Goal: Information Seeking & Learning: Check status

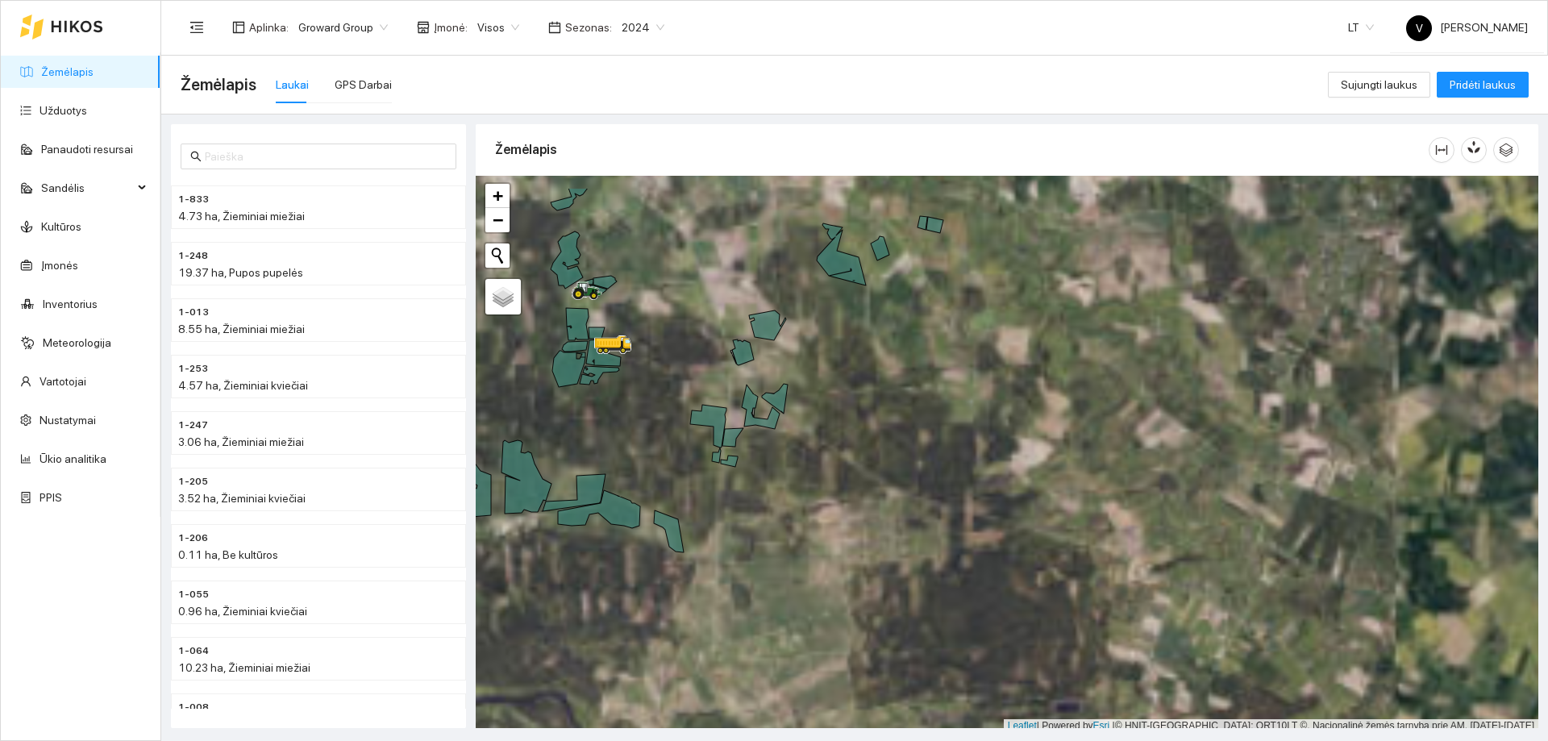
scroll to position [5, 0]
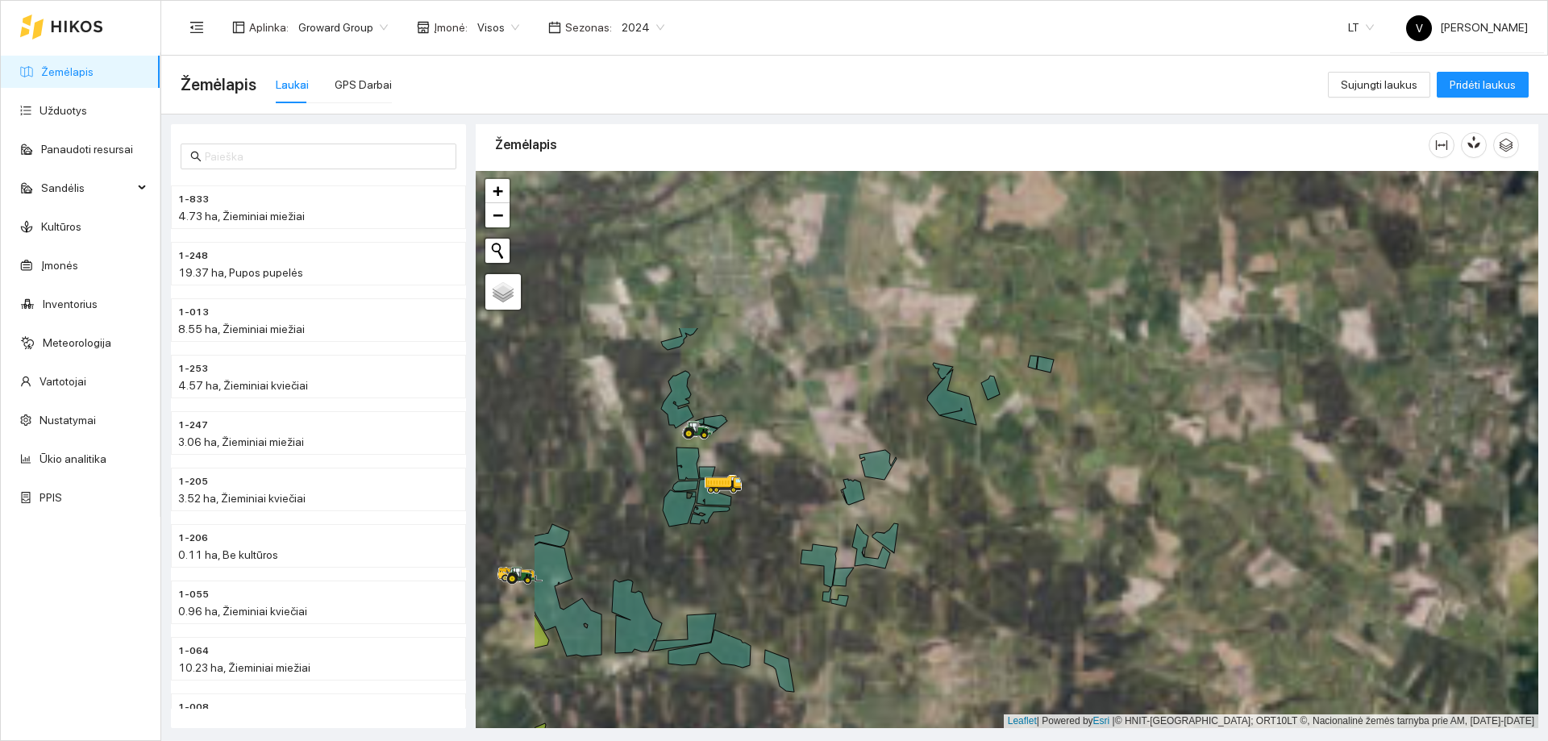
drag, startPoint x: 849, startPoint y: 311, endPoint x: 970, endPoint y: 474, distance: 202.8
click at [970, 474] on div at bounding box center [1007, 449] width 1063 height 557
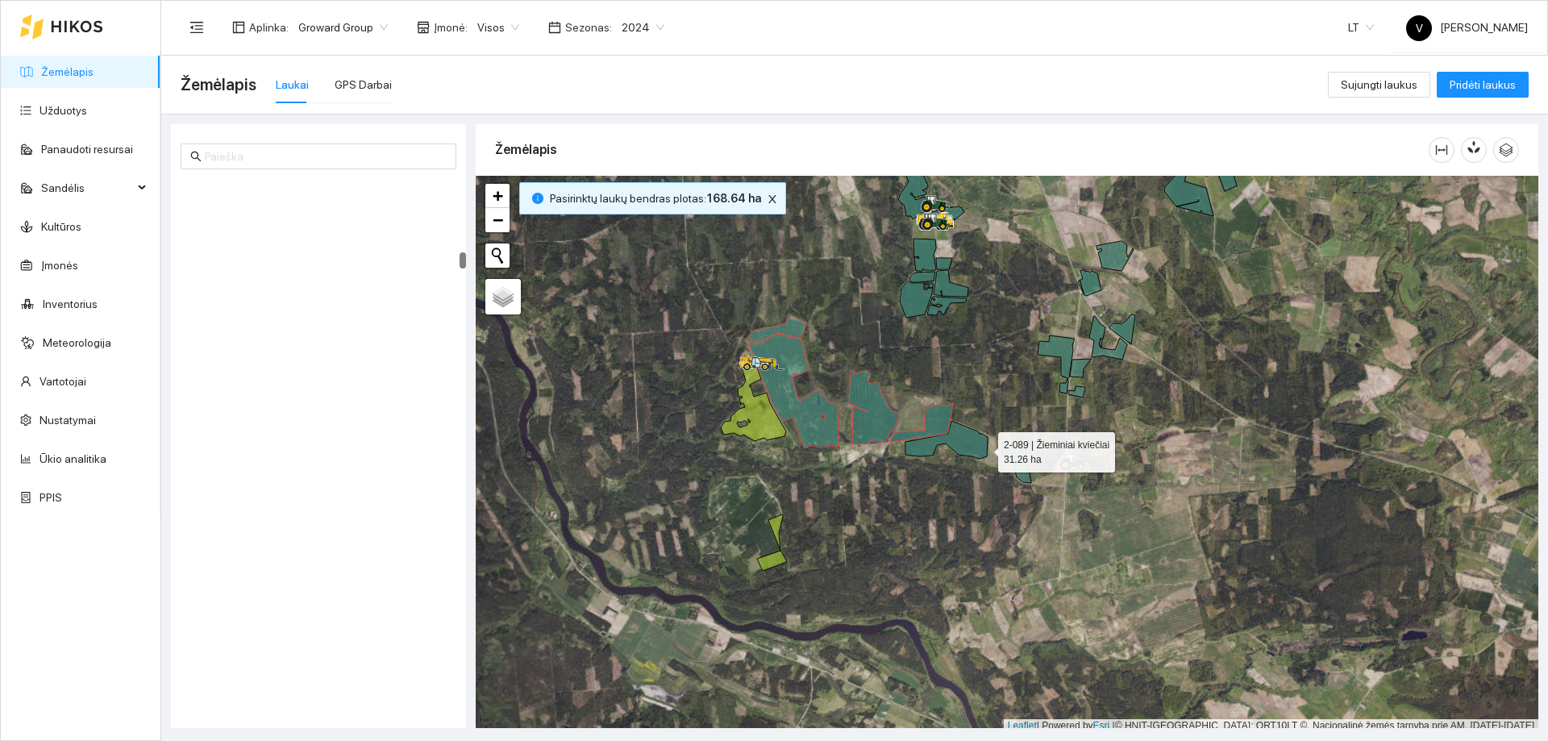
scroll to position [5, 0]
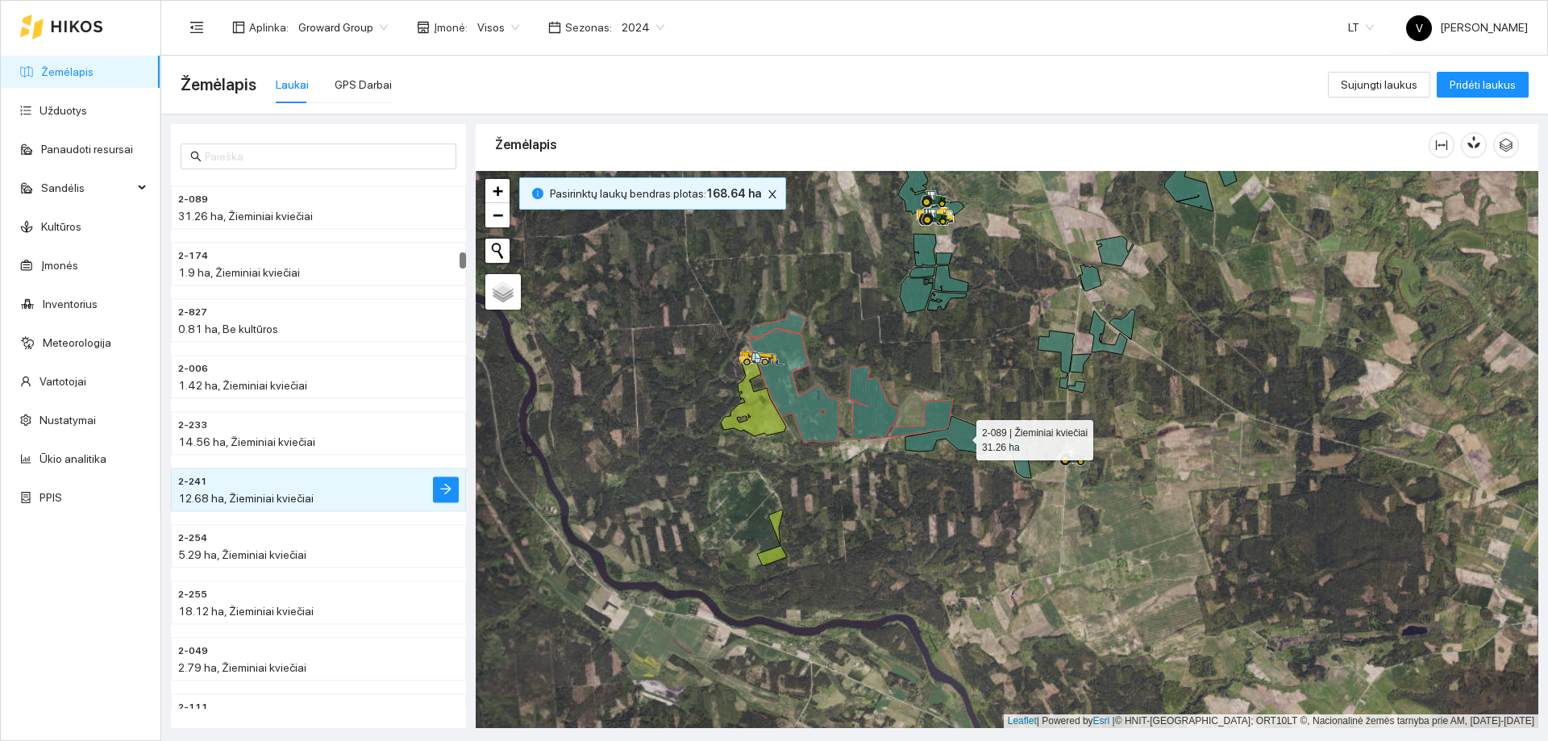
click at [962, 436] on icon at bounding box center [946, 435] width 82 height 38
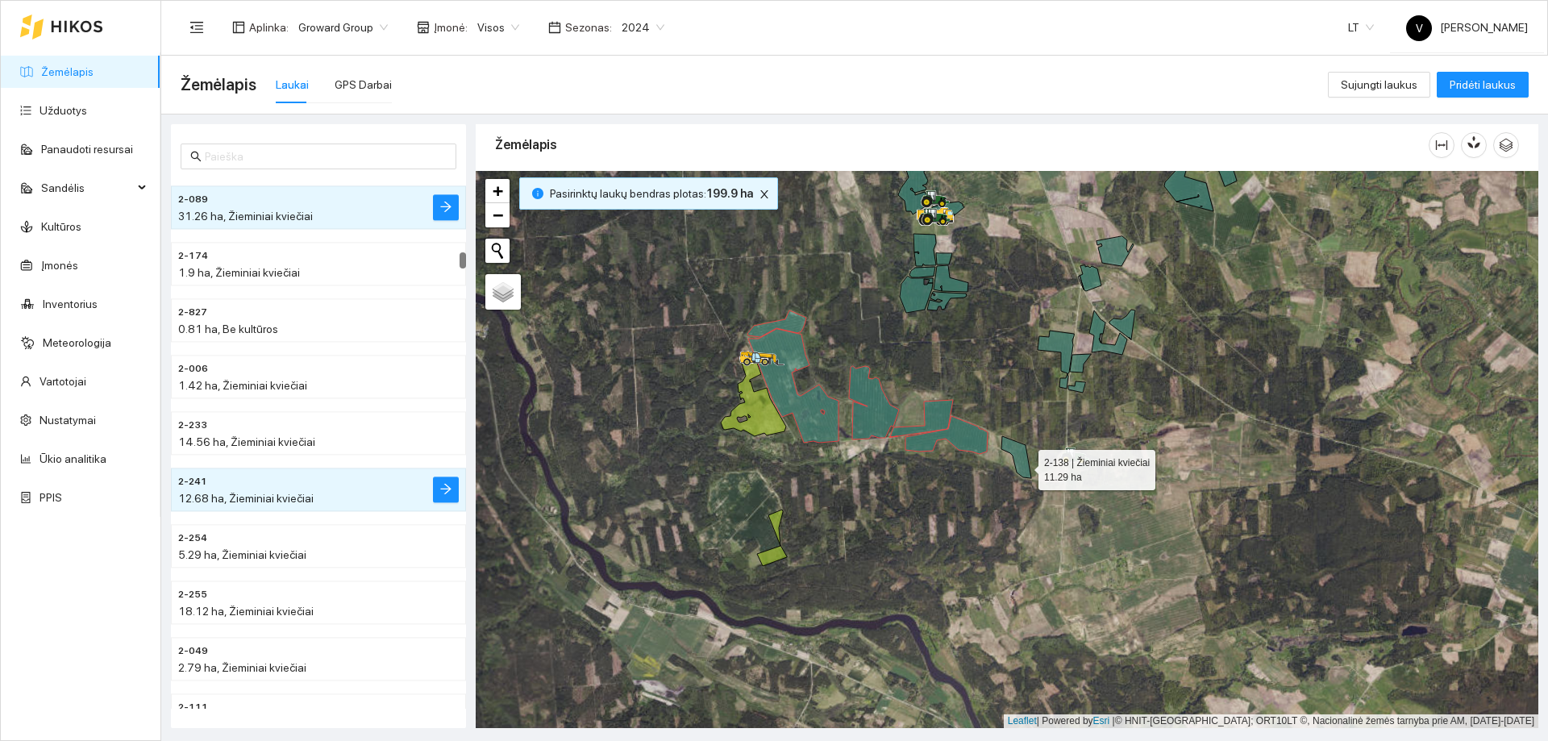
click at [1024, 466] on icon at bounding box center [1016, 457] width 30 height 42
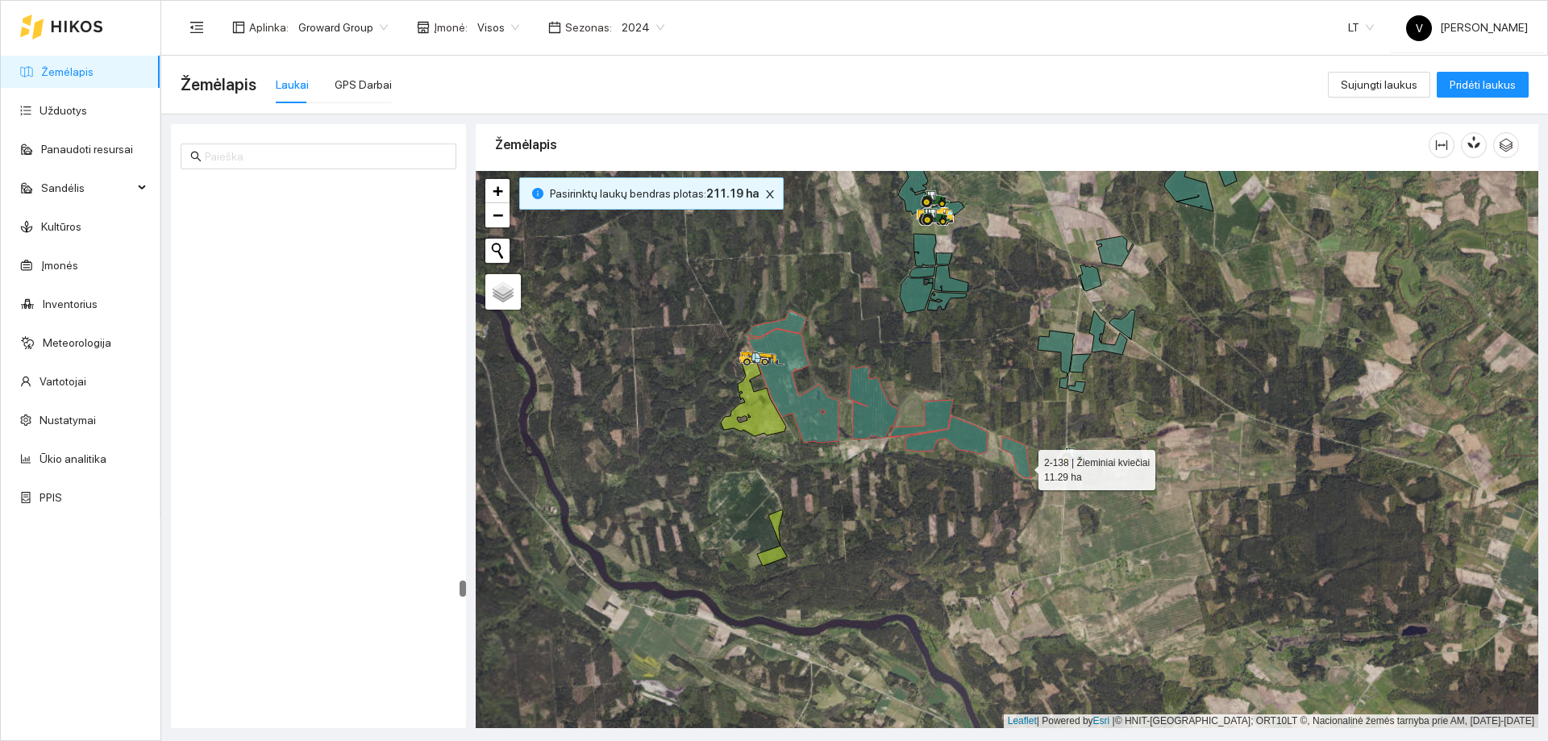
scroll to position [13848, 0]
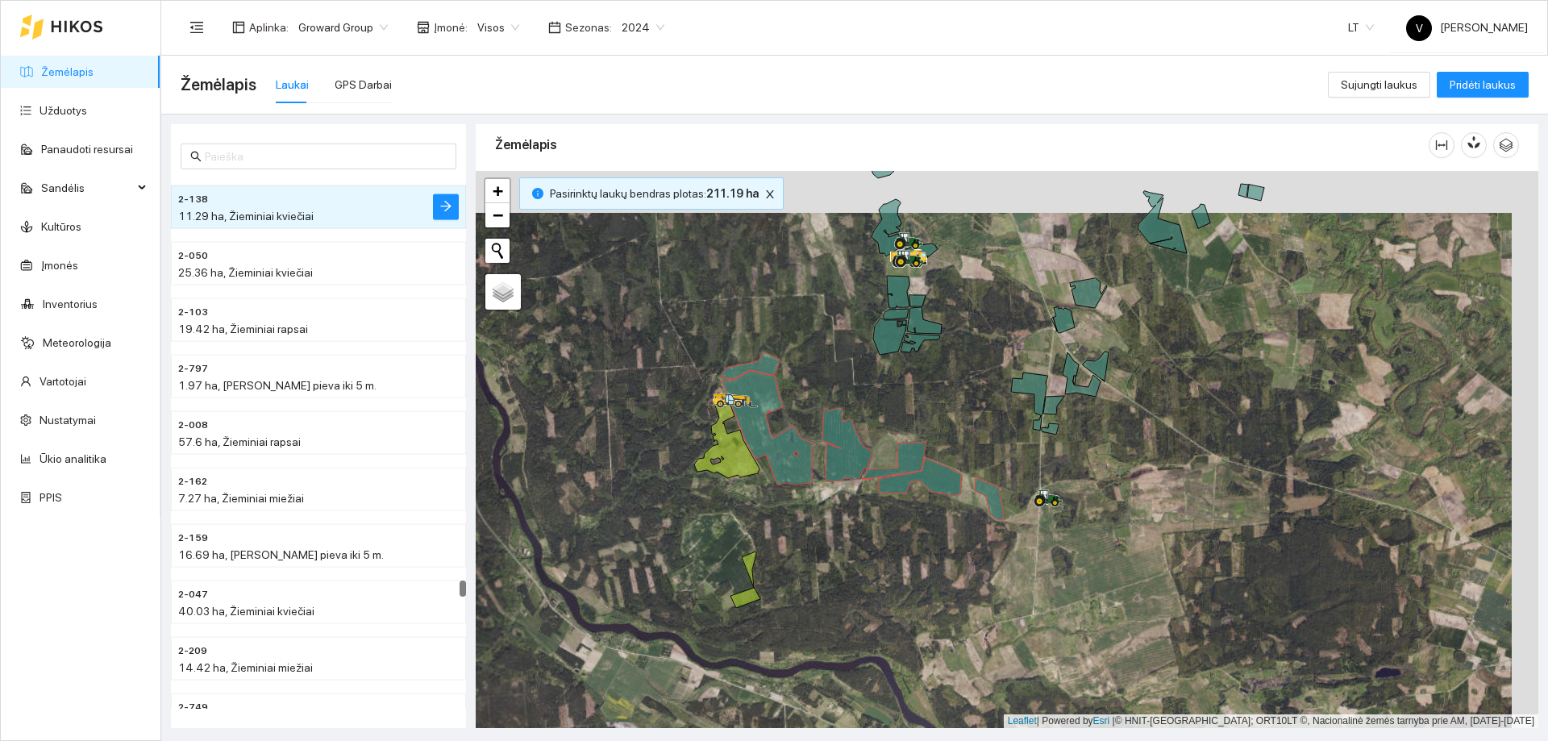
drag, startPoint x: 975, startPoint y: 453, endPoint x: 955, endPoint y: 507, distance: 57.7
click at [951, 510] on div at bounding box center [1007, 449] width 1063 height 557
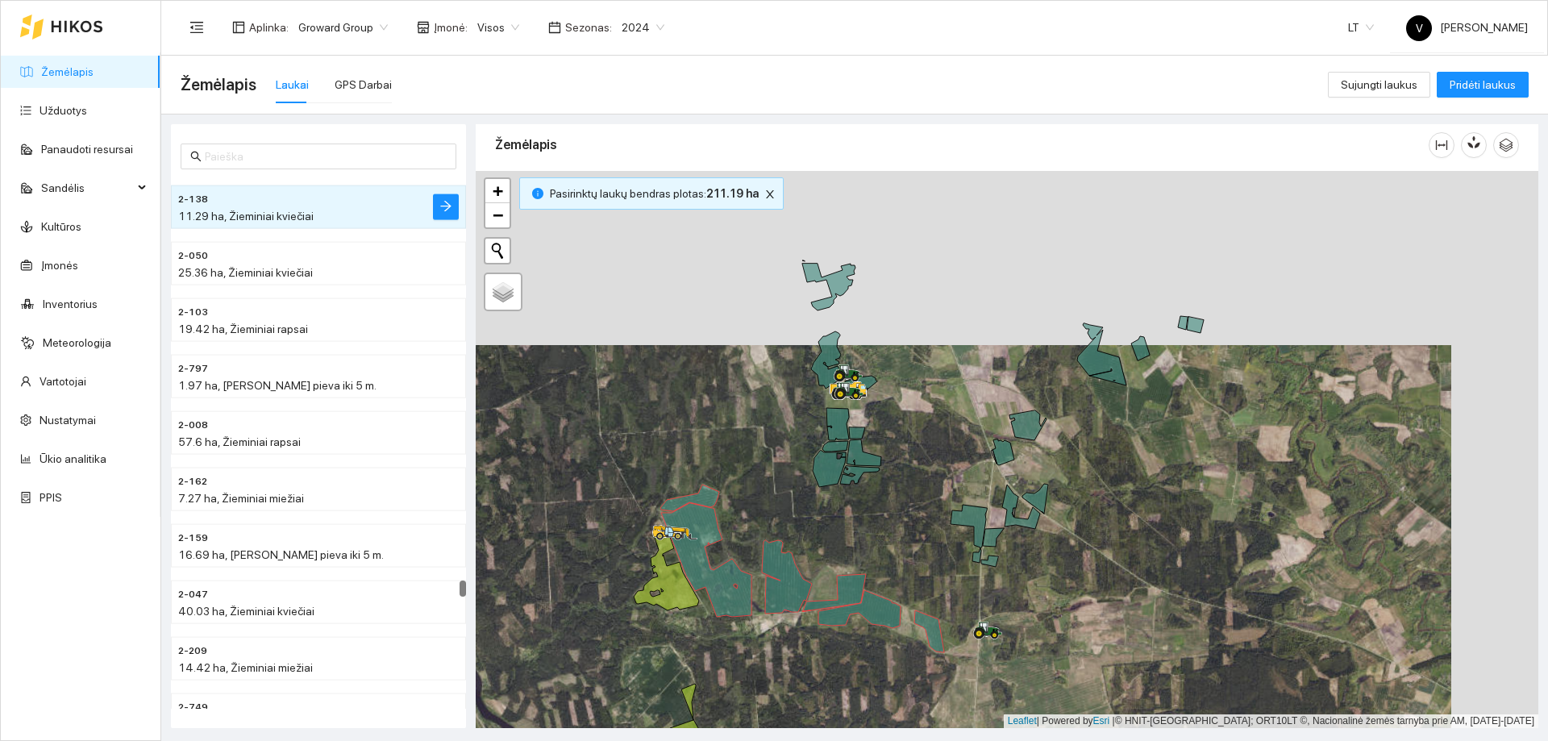
drag, startPoint x: 980, startPoint y: 482, endPoint x: 939, endPoint y: 565, distance: 92.7
click at [939, 565] on div at bounding box center [1007, 449] width 1063 height 557
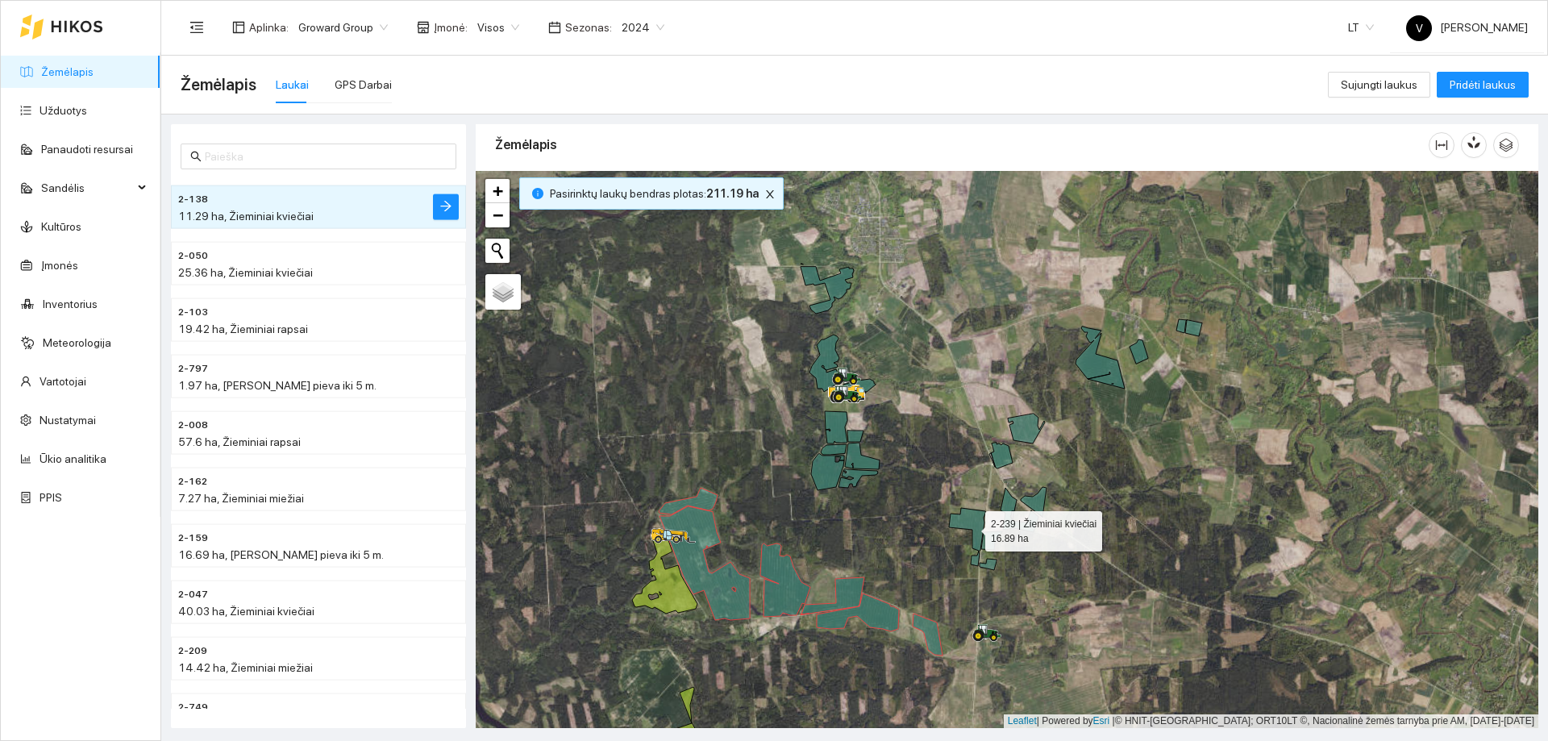
click at [977, 522] on icon at bounding box center [967, 537] width 36 height 58
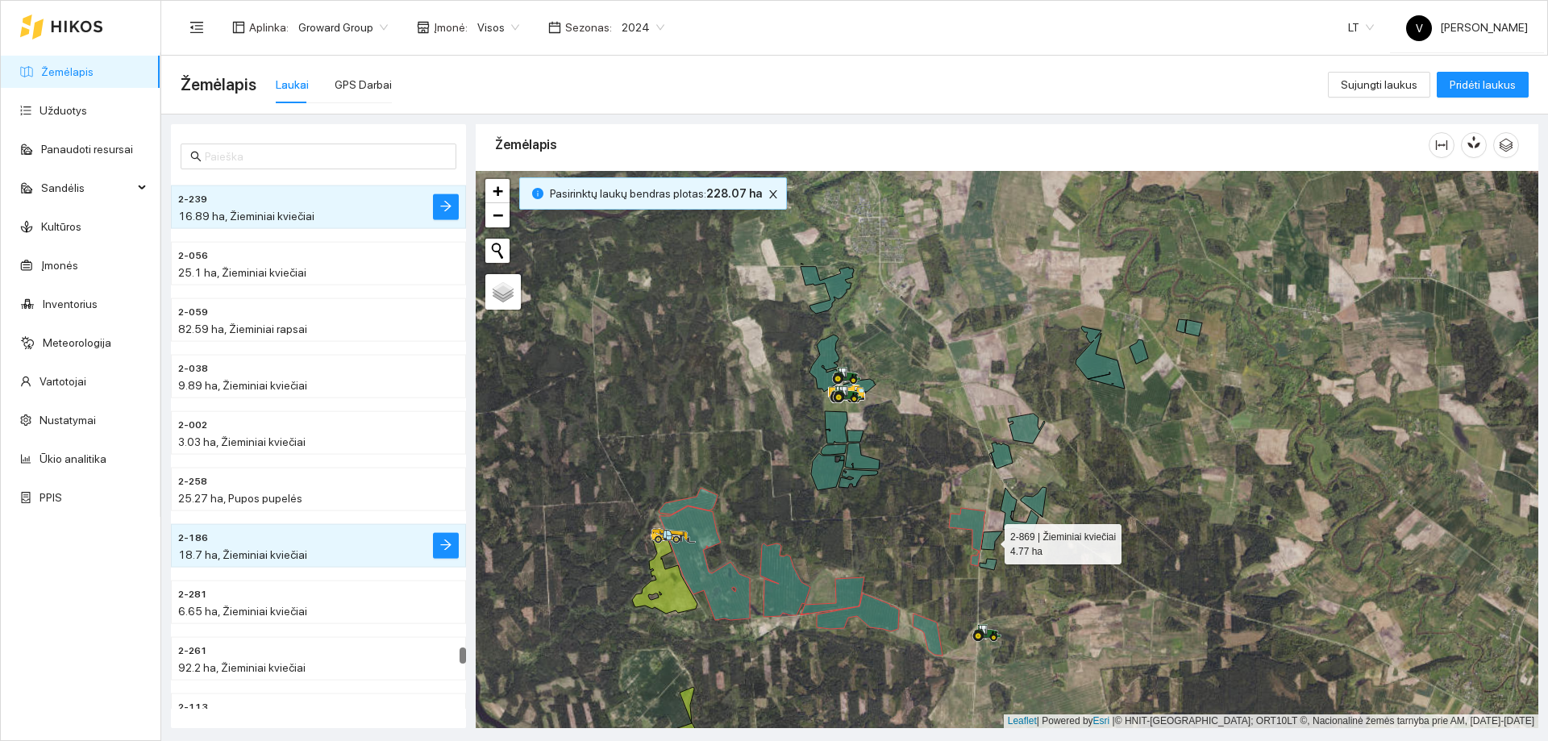
click at [993, 542] on icon at bounding box center [991, 540] width 21 height 19
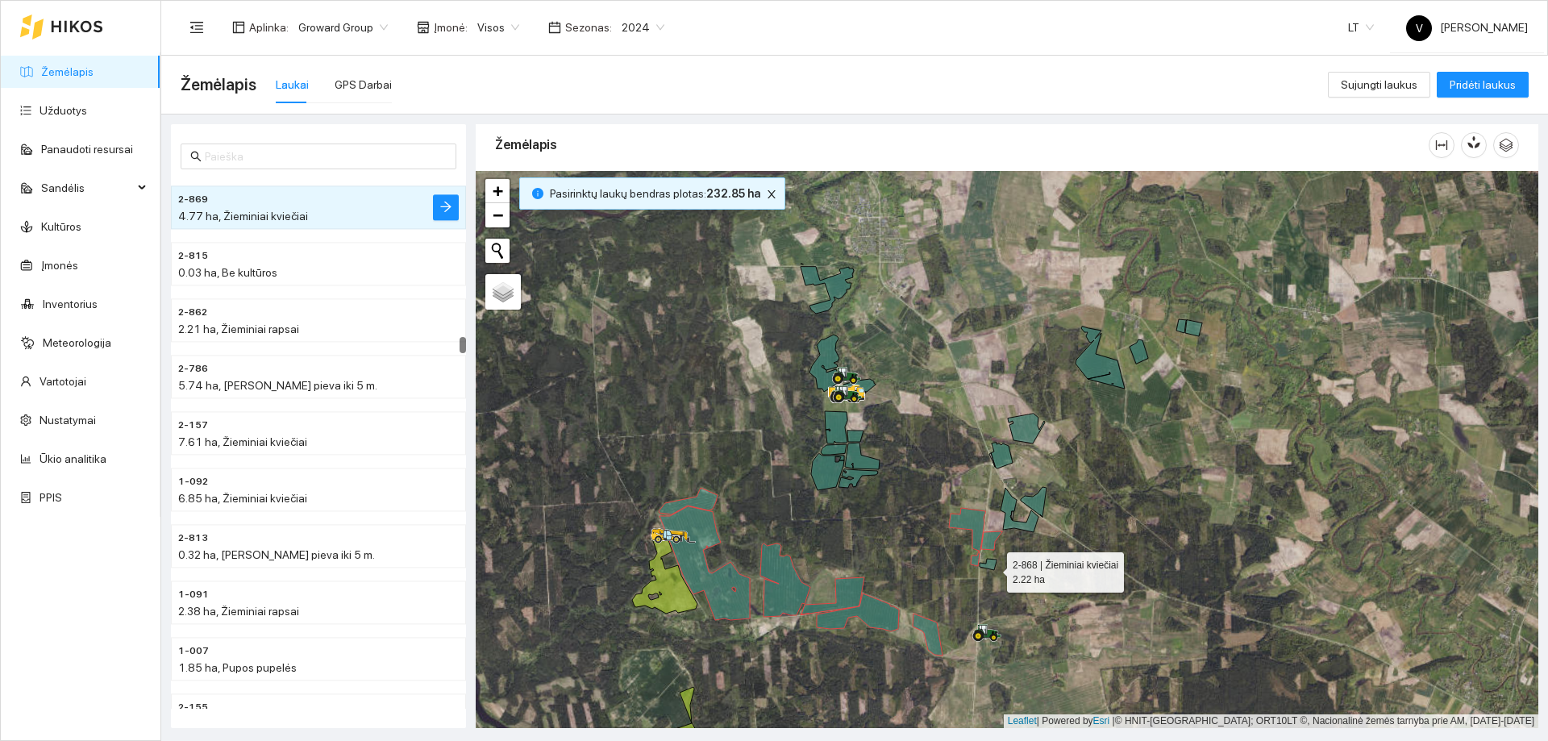
click at [992, 569] on icon at bounding box center [988, 564] width 17 height 11
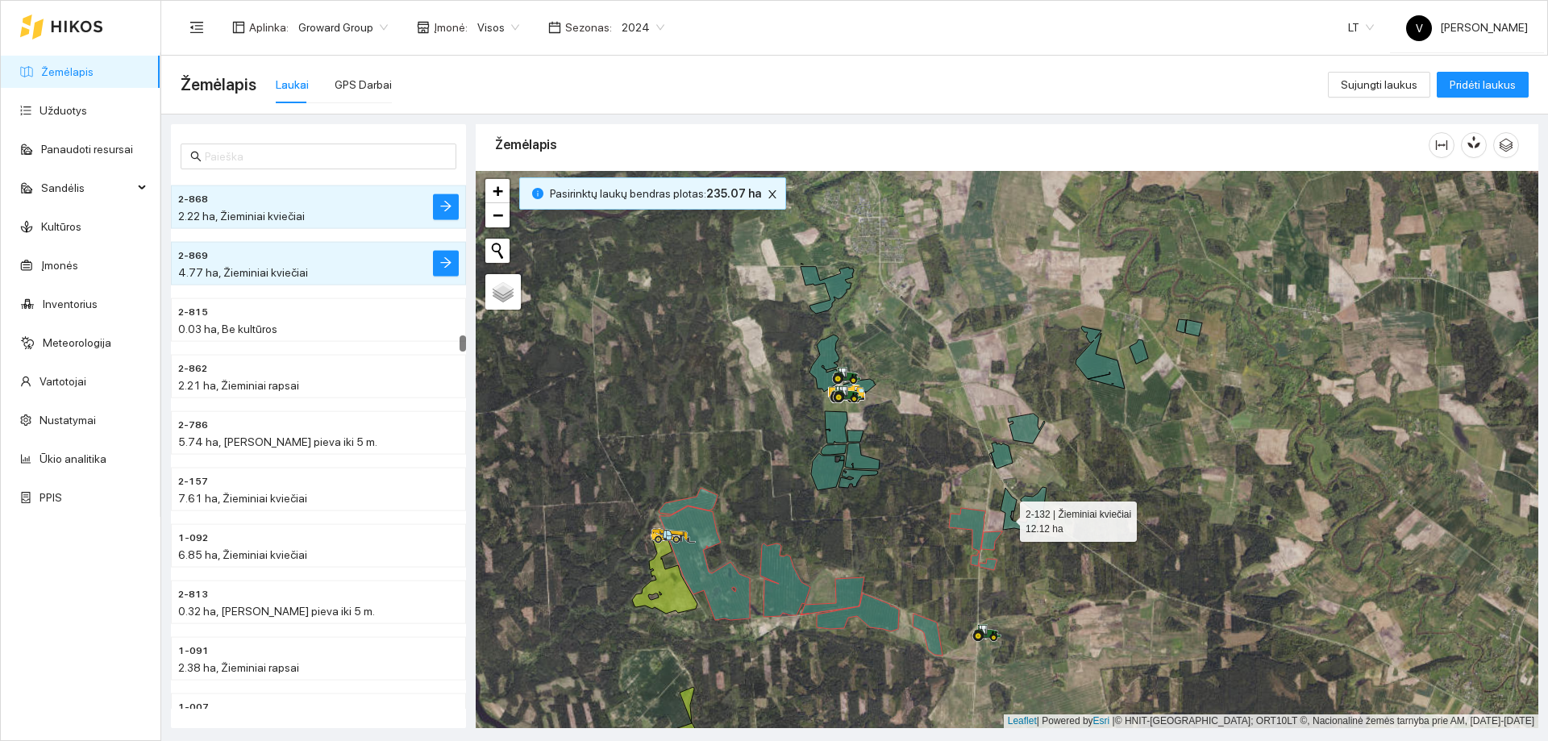
click at [1005, 518] on icon at bounding box center [1019, 510] width 38 height 44
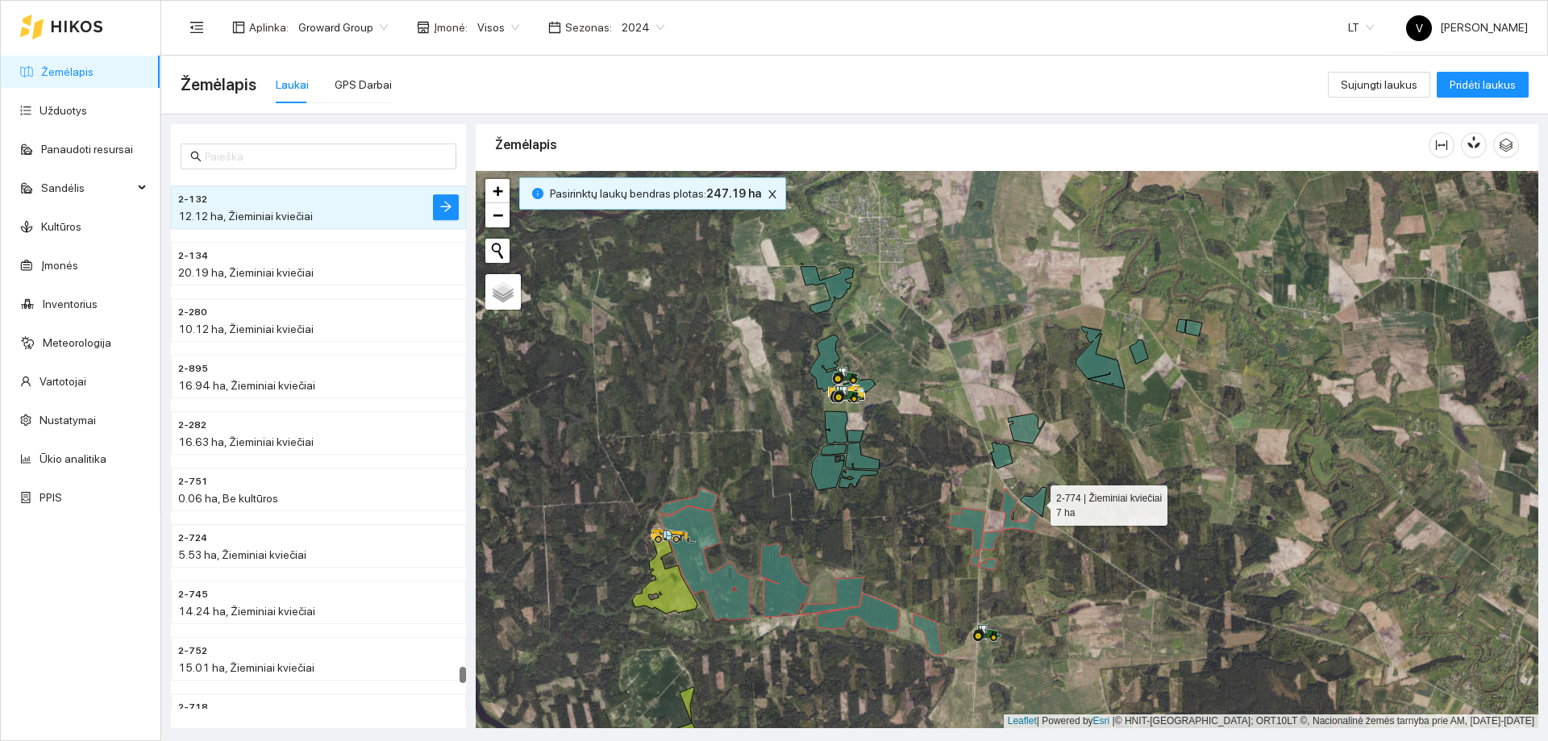
click at [1038, 501] on icon at bounding box center [1034, 502] width 26 height 30
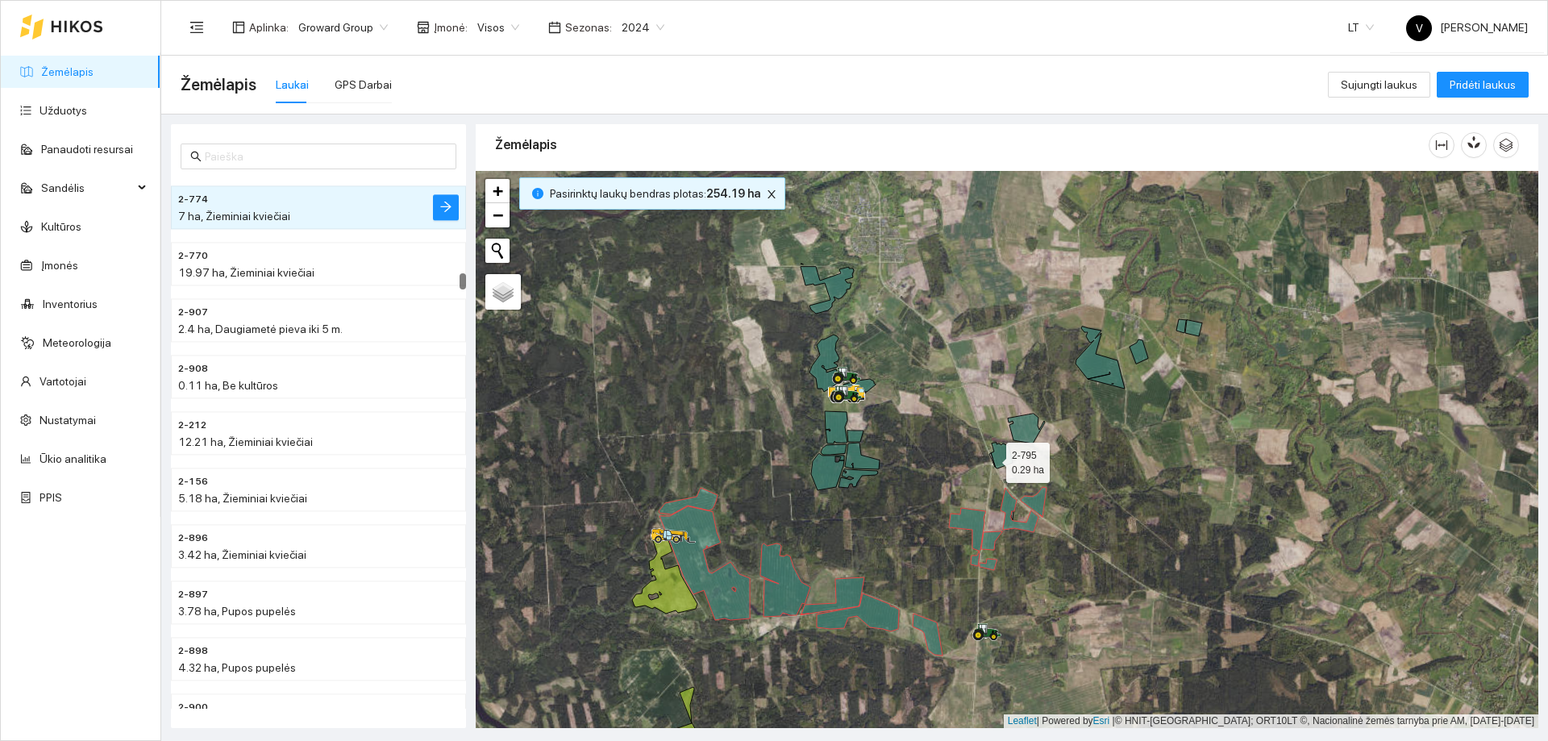
click at [992, 456] on icon at bounding box center [992, 460] width 6 height 14
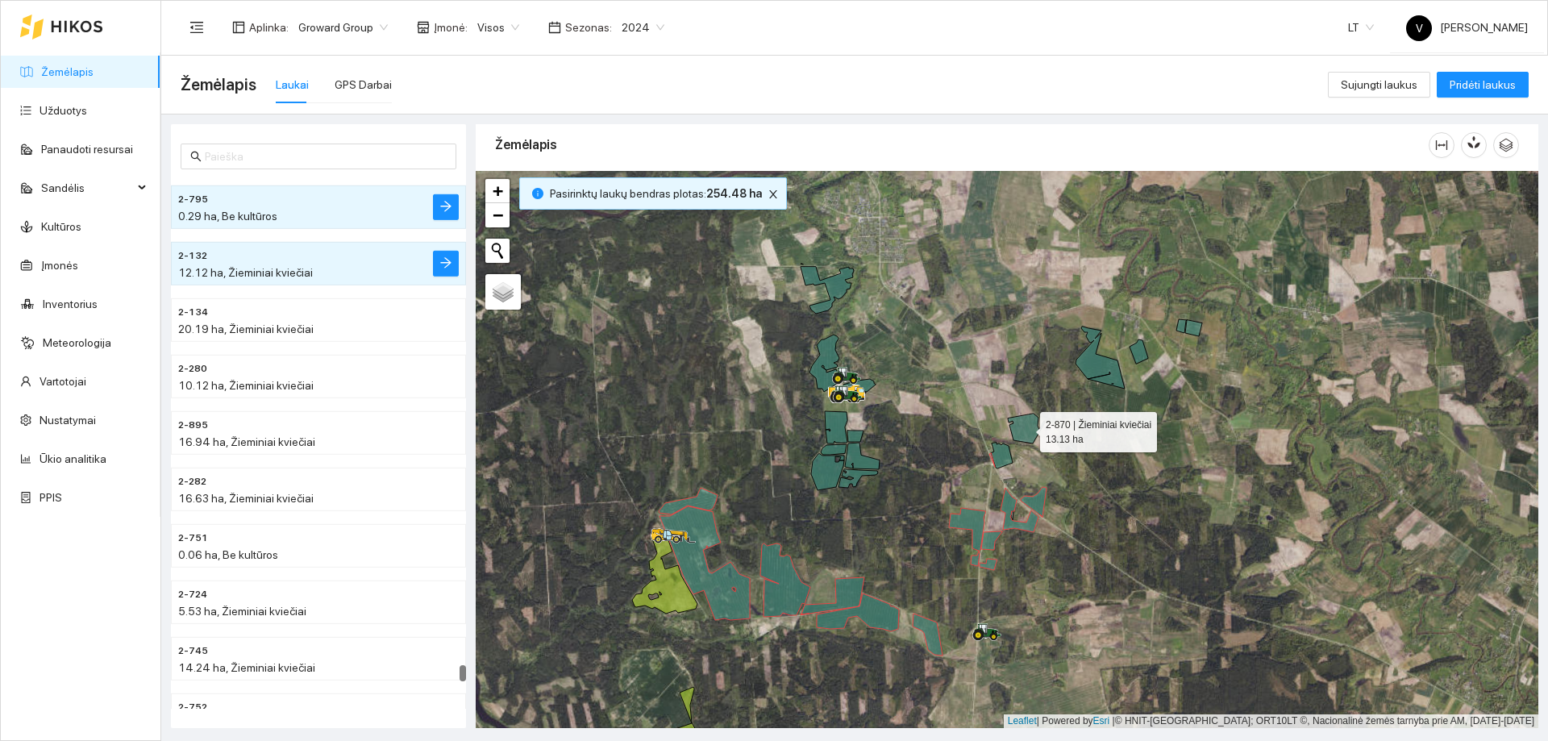
click at [1021, 431] on icon at bounding box center [1026, 429] width 37 height 30
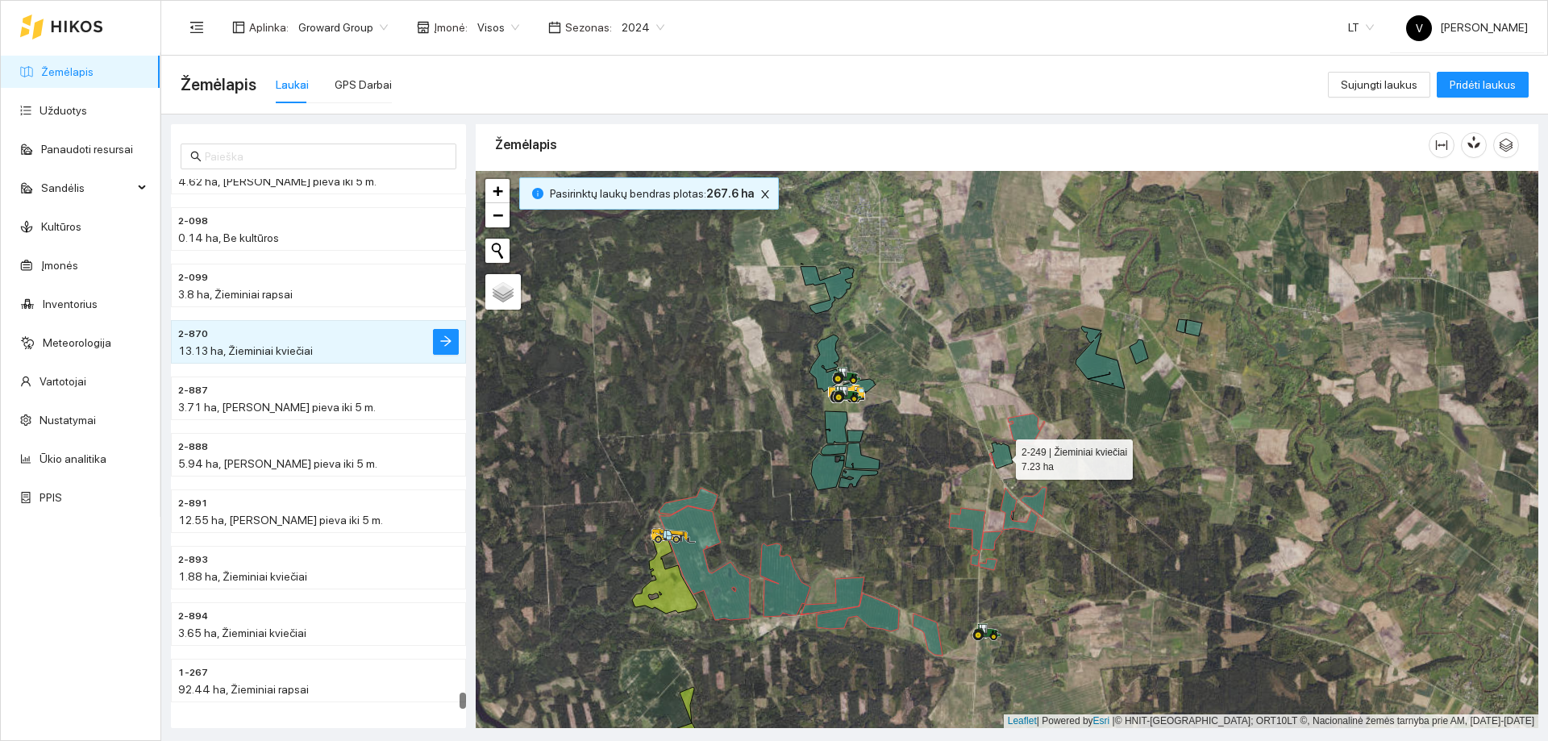
click at [1001, 460] on icon at bounding box center [1002, 456] width 22 height 26
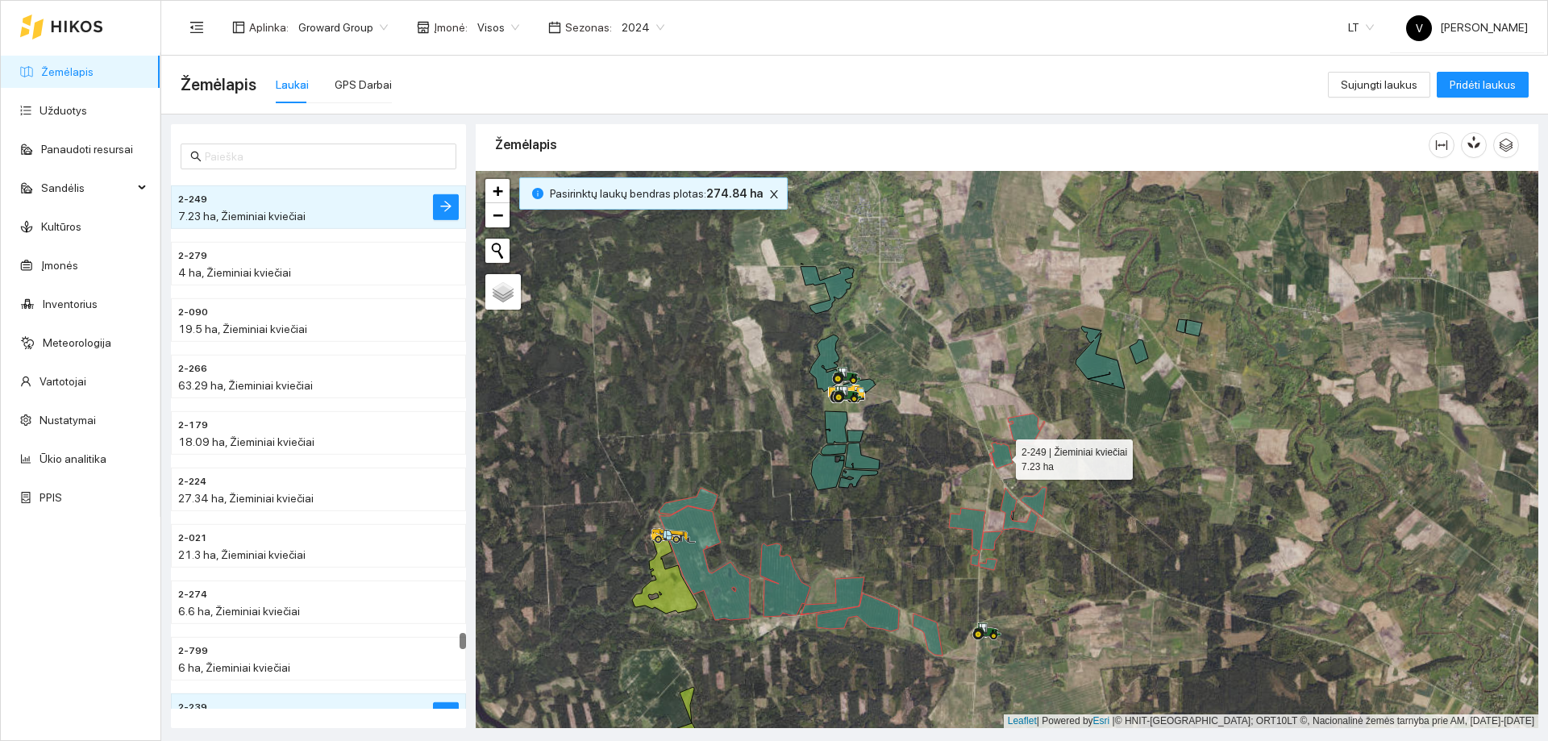
click at [993, 460] on icon at bounding box center [1002, 456] width 22 height 26
click at [996, 460] on icon at bounding box center [1002, 456] width 22 height 26
click at [990, 460] on div at bounding box center [1007, 449] width 1063 height 557
click at [992, 460] on icon at bounding box center [992, 460] width 6 height 14
click at [1098, 368] on icon at bounding box center [1099, 358] width 49 height 62
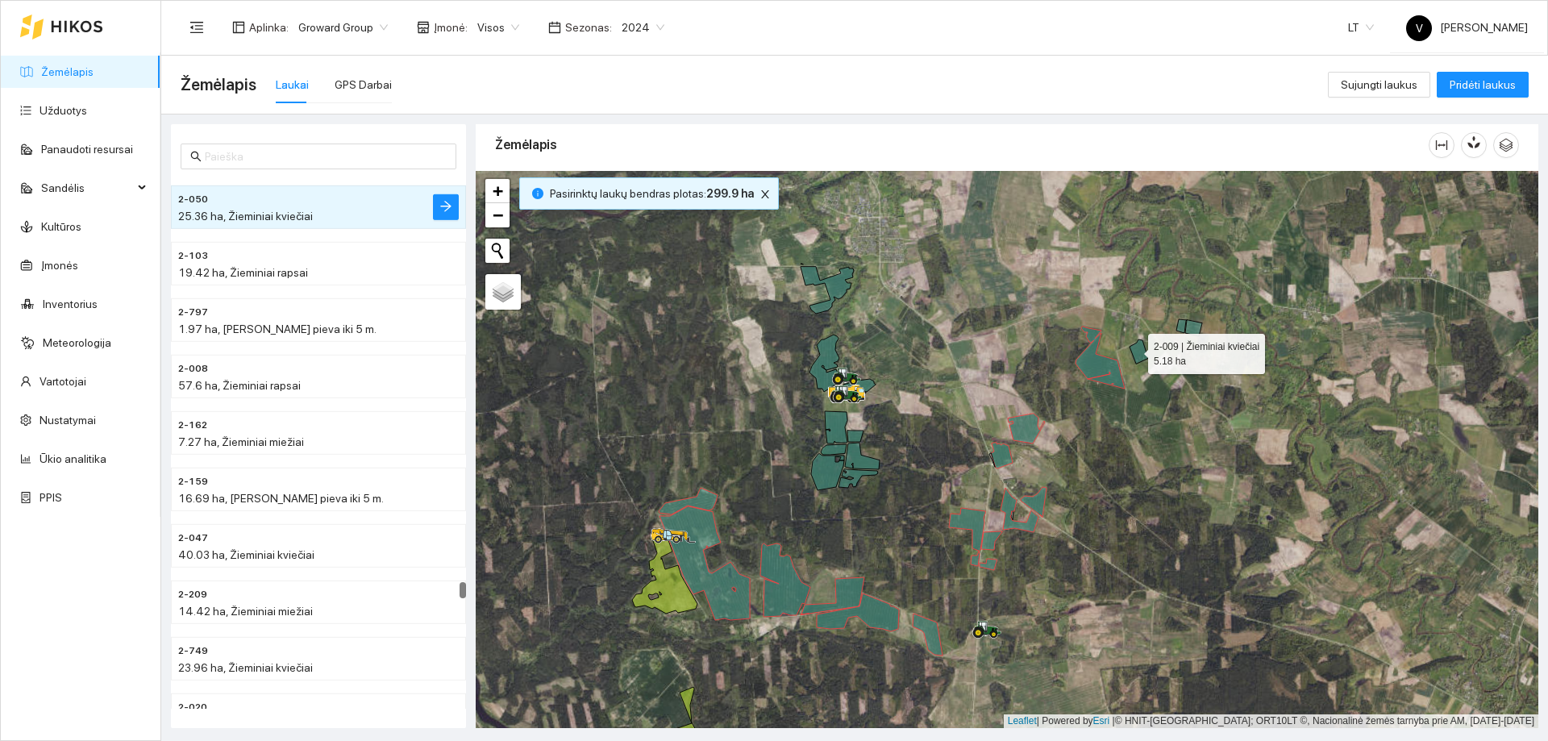
click at [1137, 351] on icon at bounding box center [1138, 351] width 19 height 24
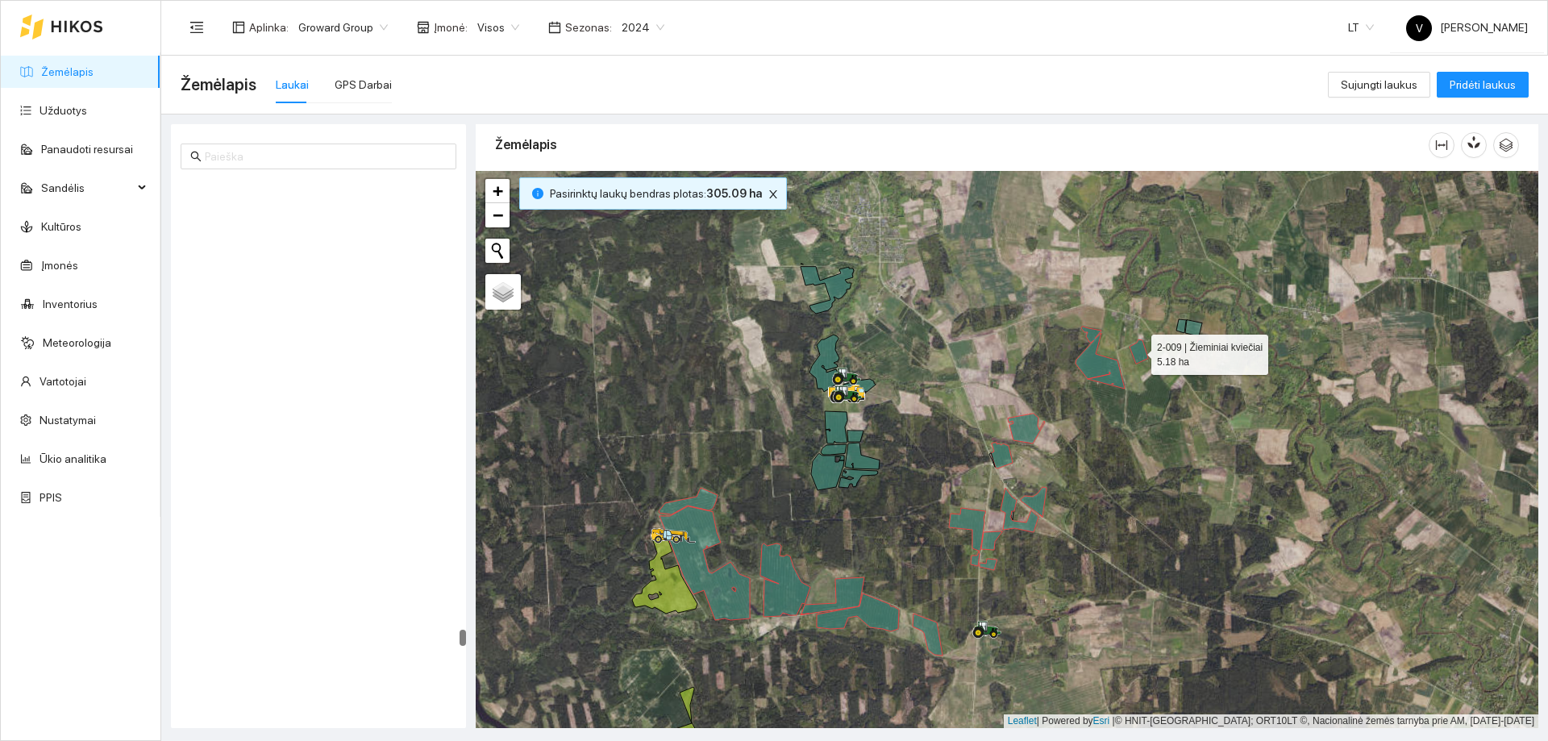
scroll to position [15542, 0]
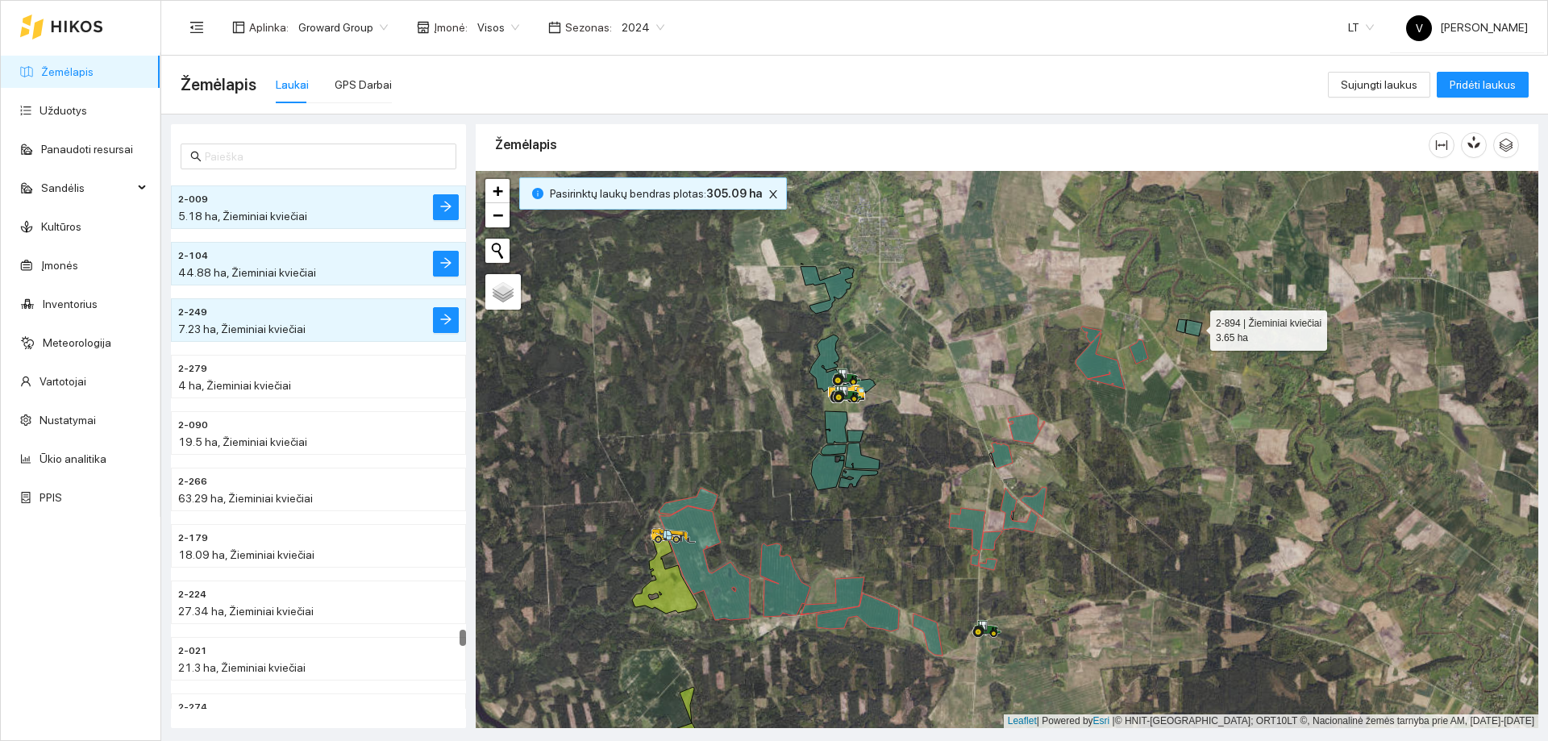
drag, startPoint x: 1196, startPoint y: 327, endPoint x: 1184, endPoint y: 324, distance: 12.3
click at [1196, 326] on icon at bounding box center [1193, 328] width 17 height 16
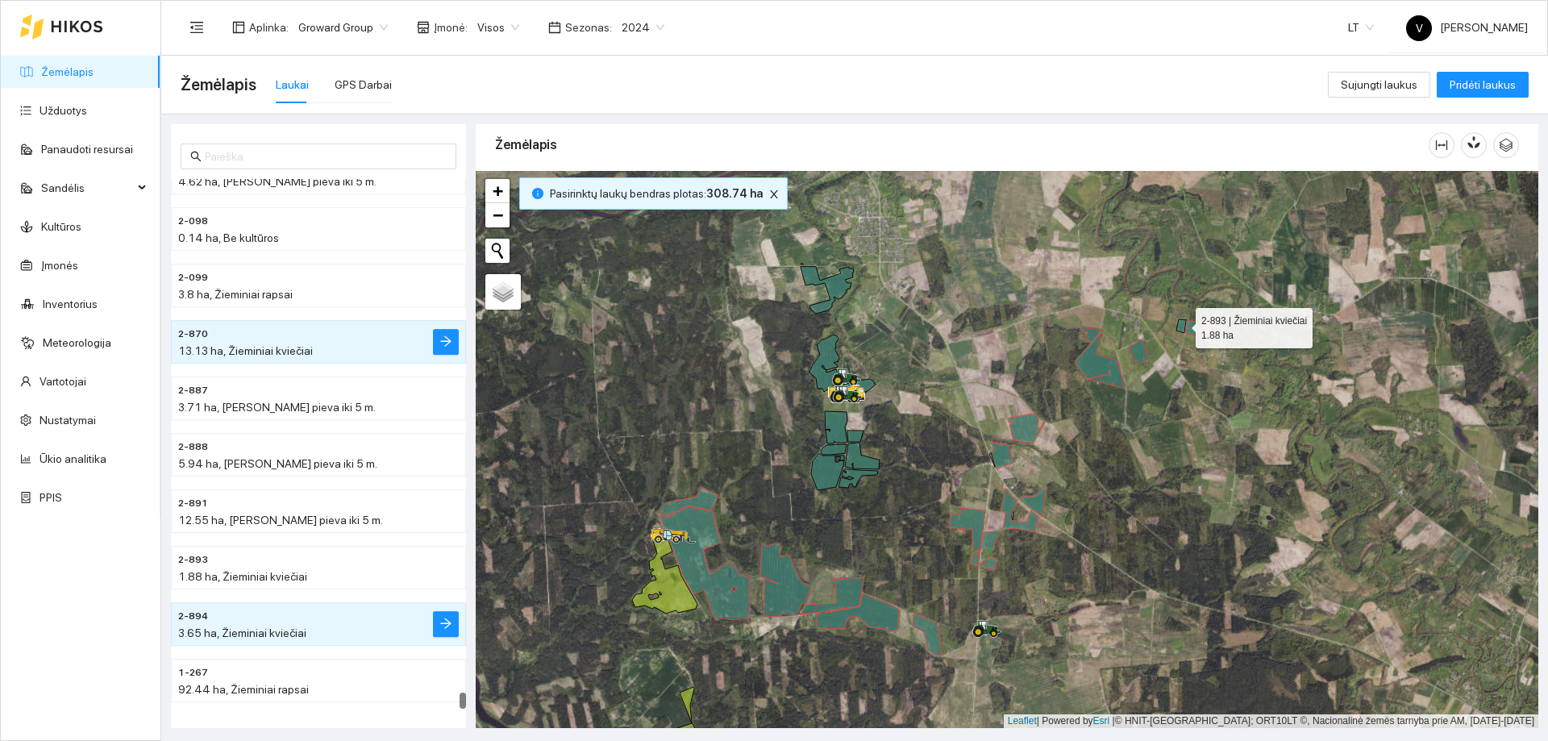
click at [1181, 324] on icon at bounding box center [1181, 326] width 10 height 14
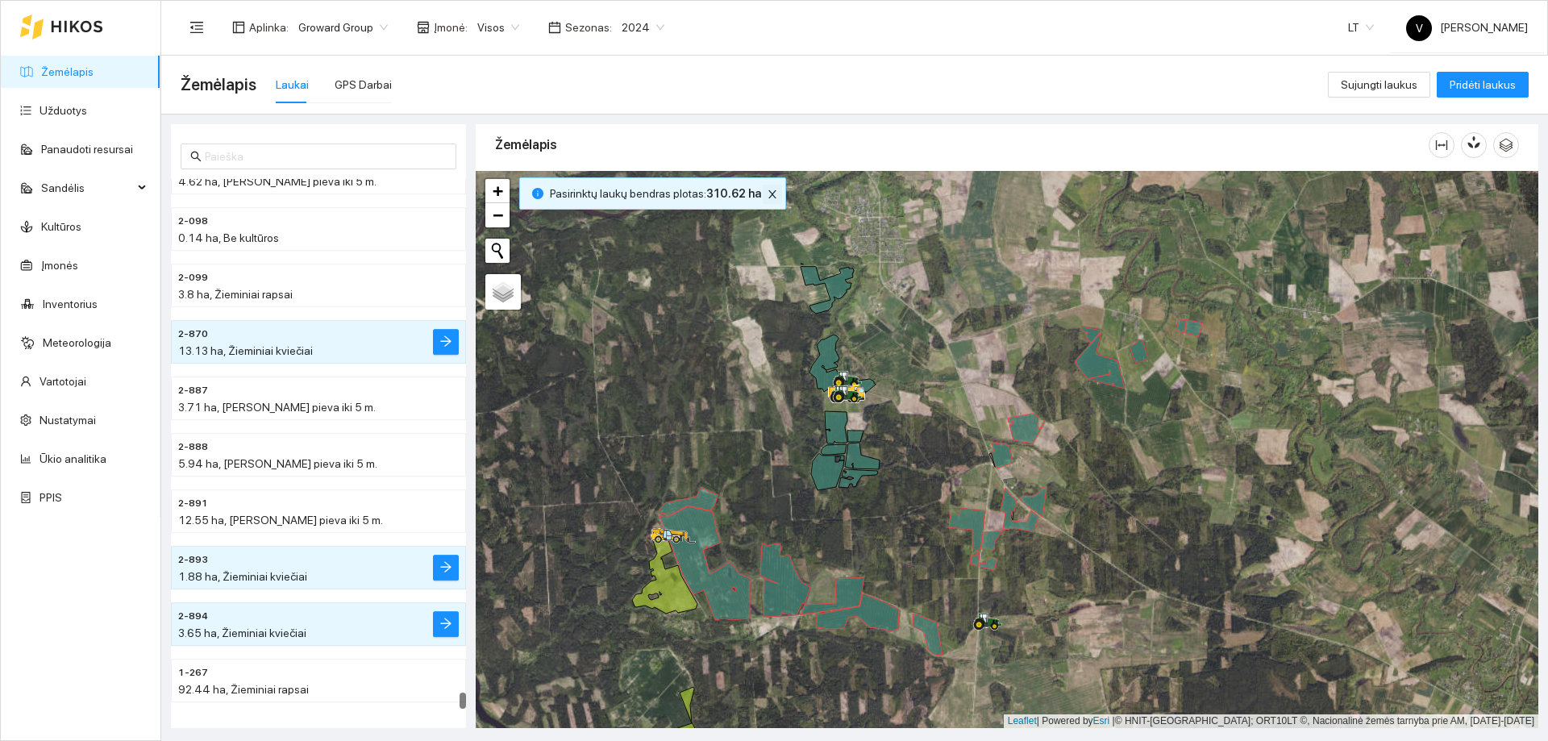
click at [767, 191] on icon "close" at bounding box center [772, 194] width 11 height 11
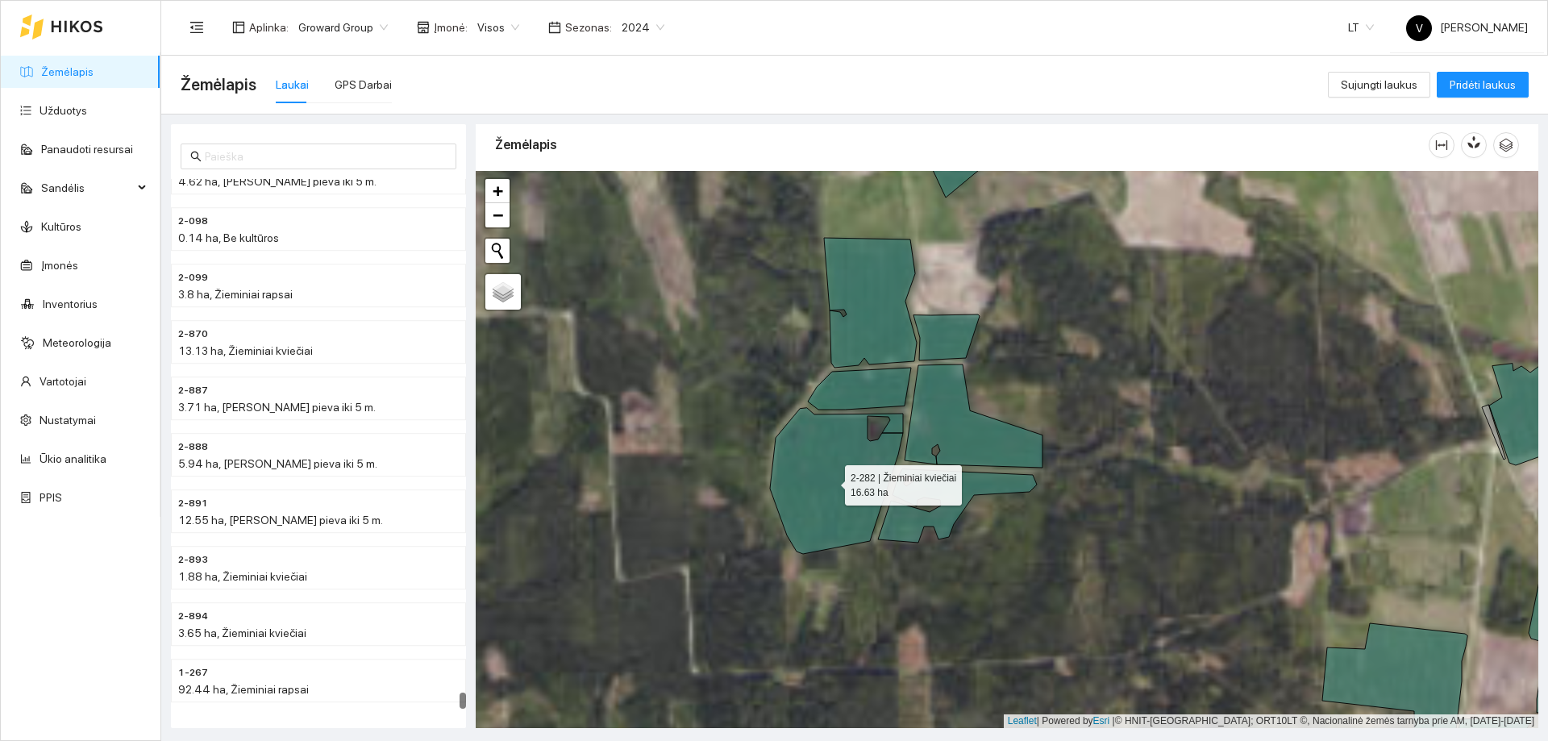
click at [830, 481] on icon at bounding box center [836, 481] width 133 height 146
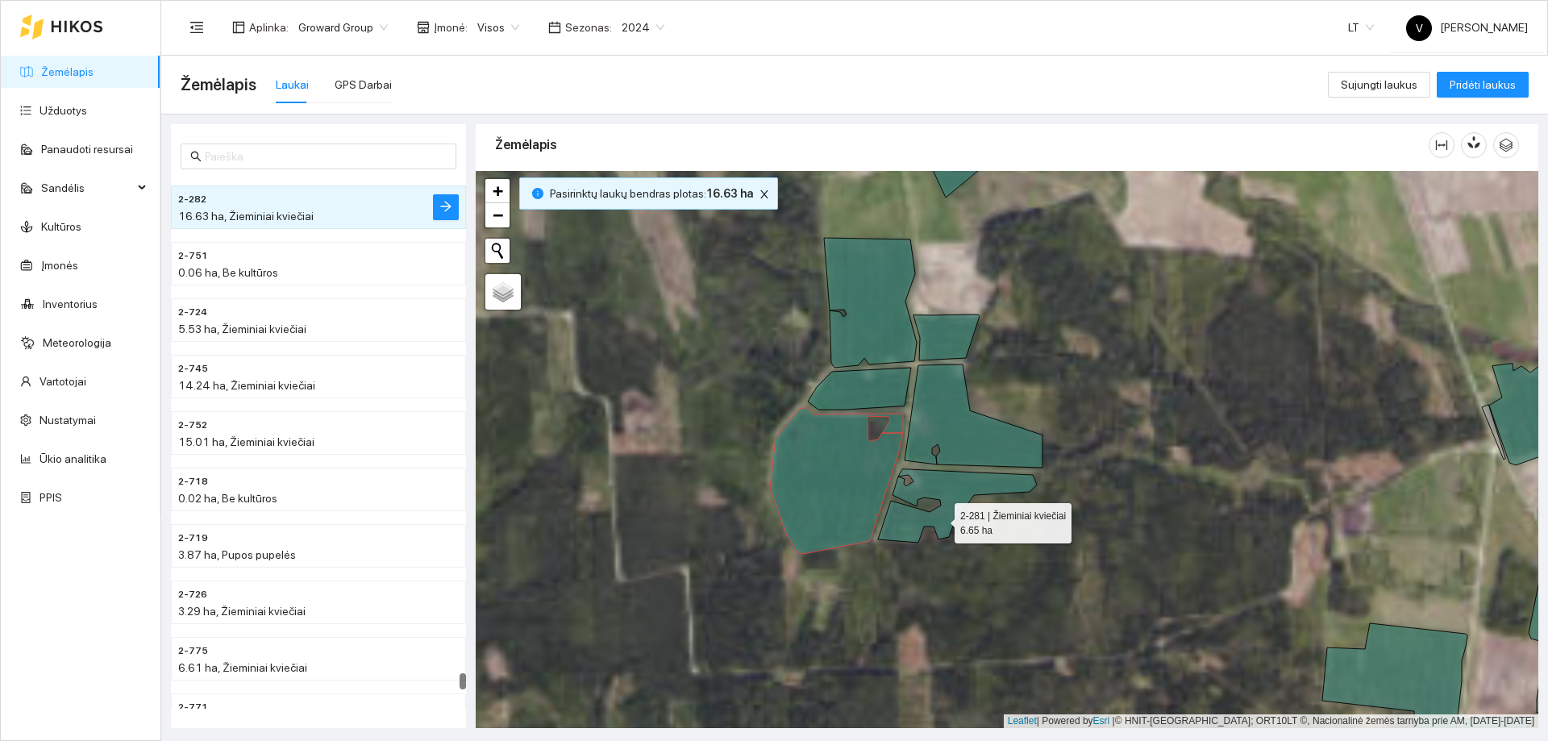
click at [947, 522] on icon at bounding box center [957, 505] width 159 height 73
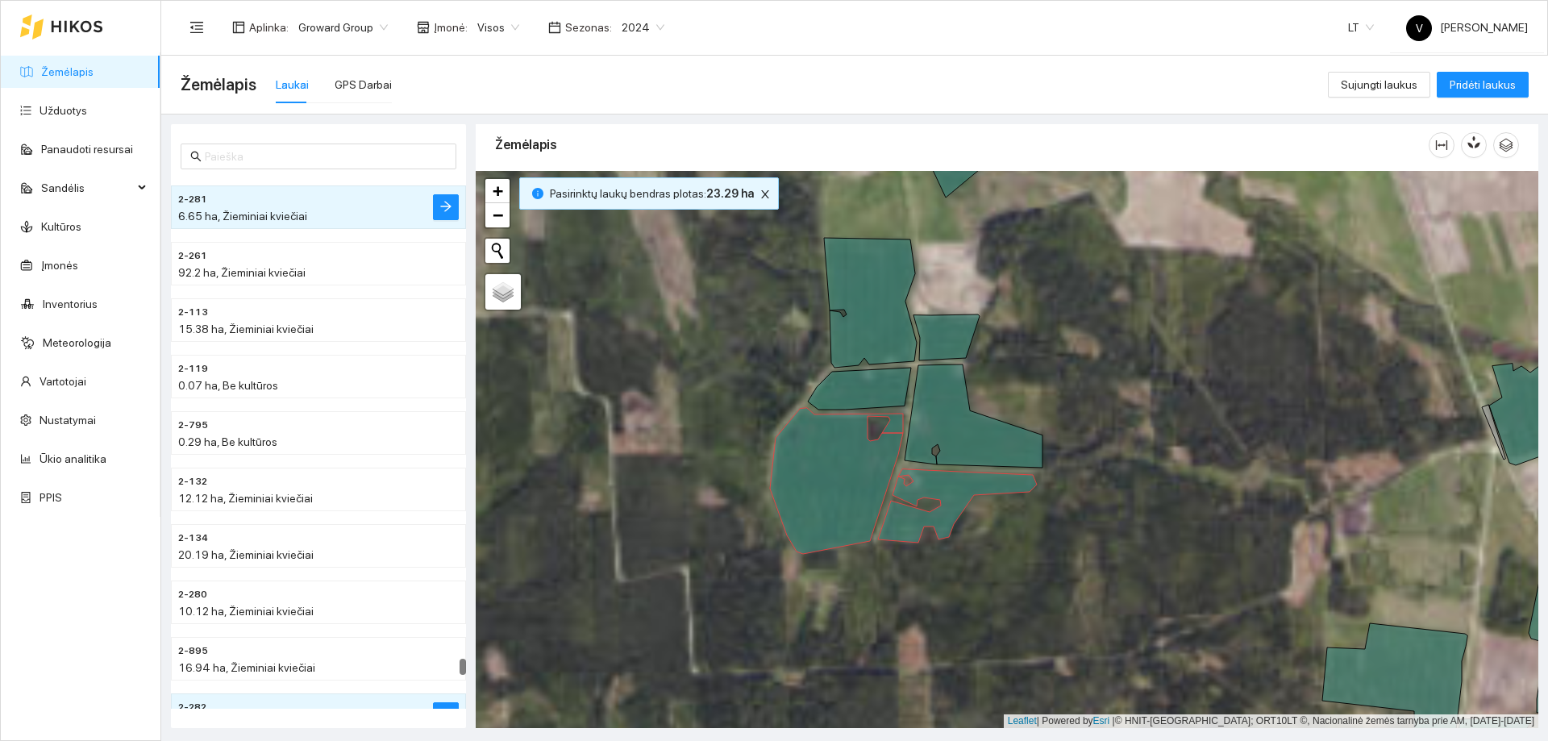
click at [962, 441] on icon at bounding box center [974, 415] width 138 height 103
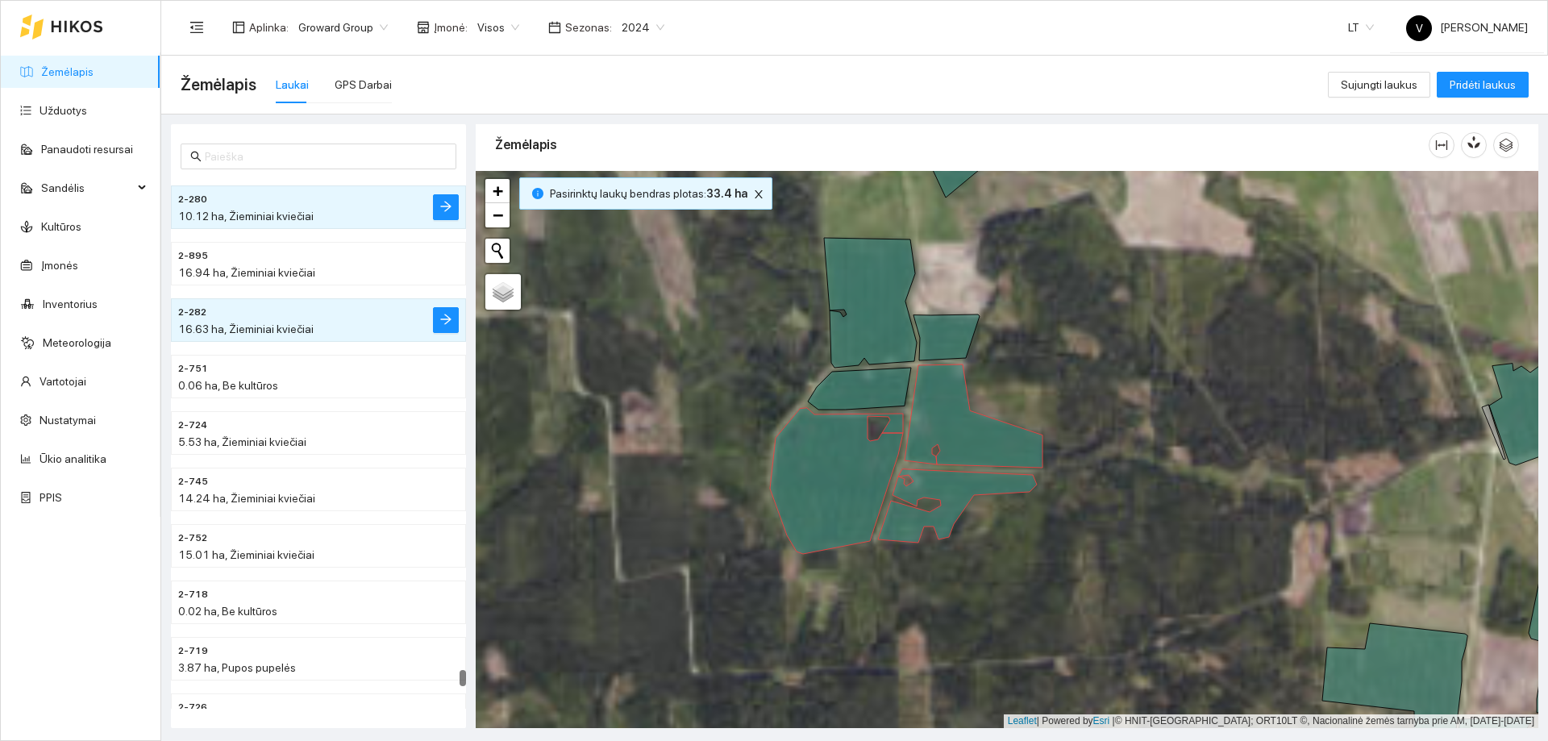
click at [888, 393] on icon at bounding box center [859, 389] width 103 height 42
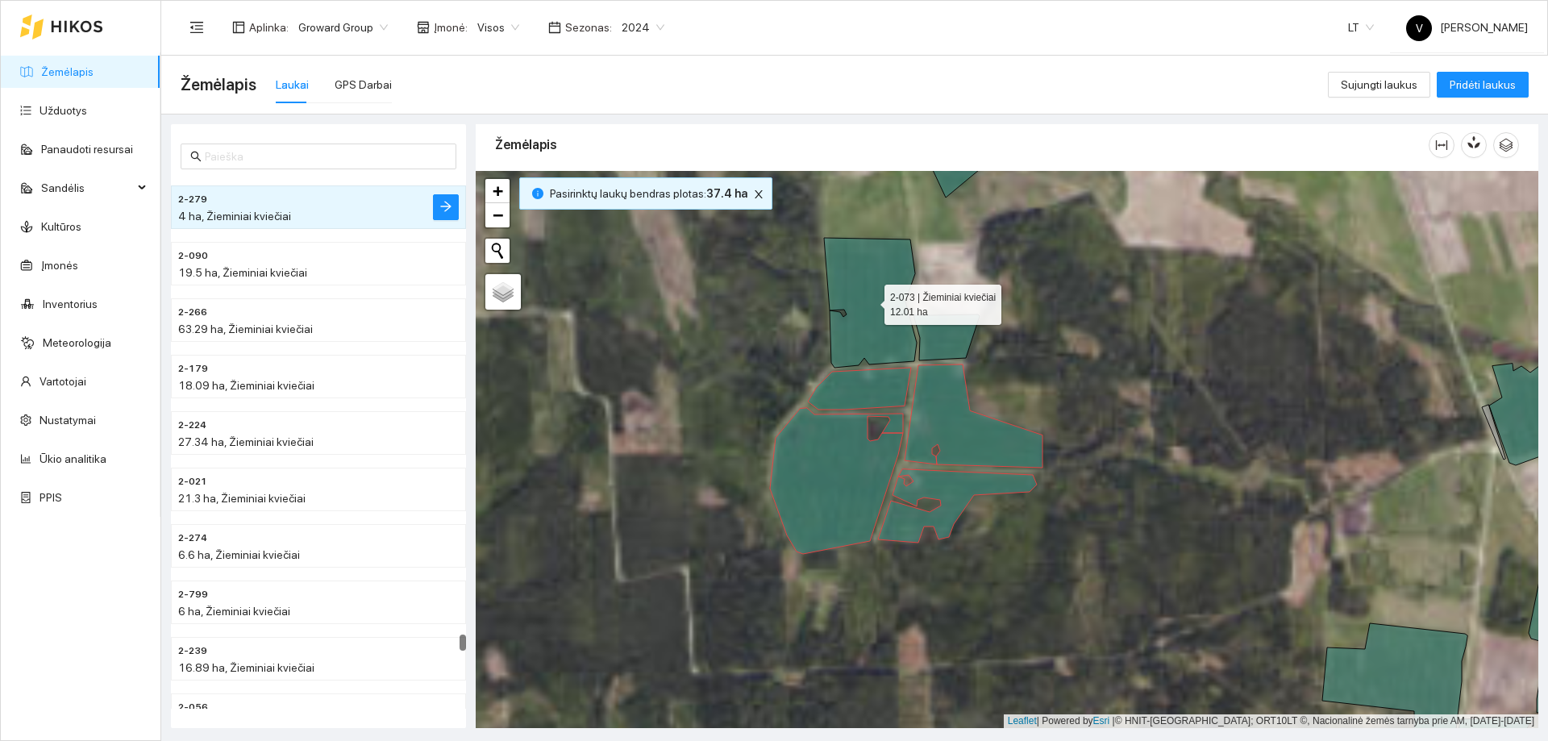
click at [886, 347] on icon at bounding box center [870, 303] width 93 height 130
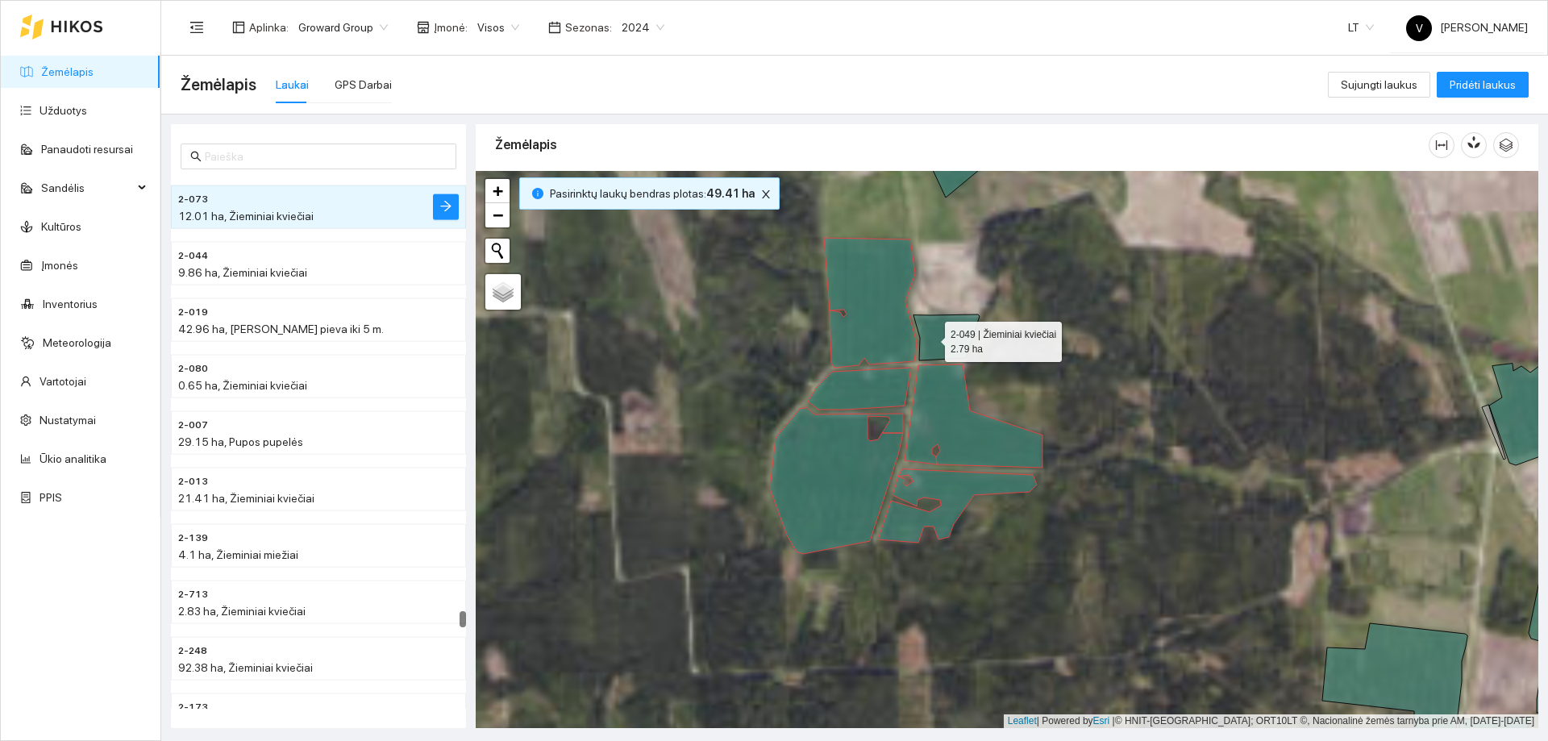
click at [933, 338] on icon at bounding box center [946, 337] width 66 height 46
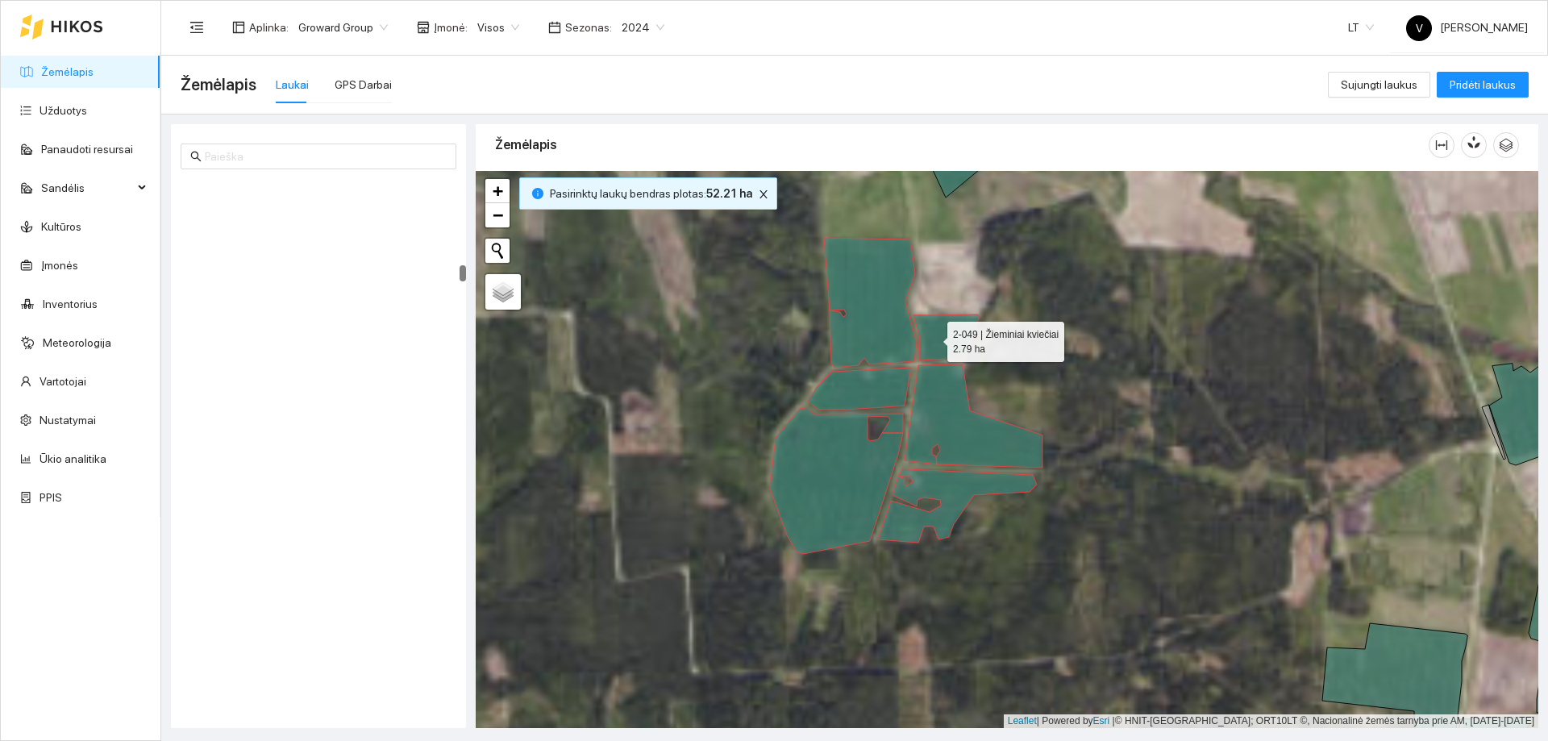
scroll to position [2985, 0]
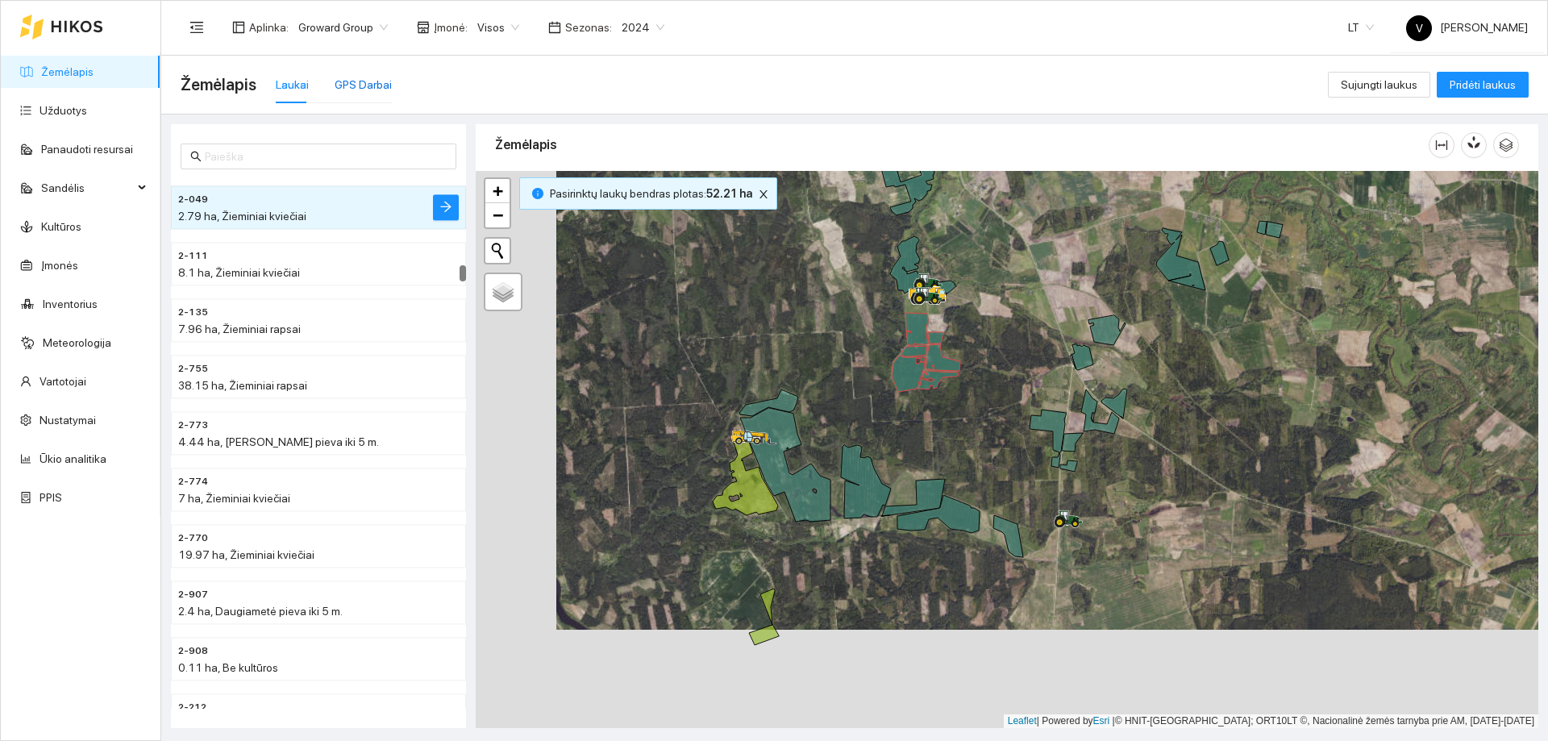
click at [369, 85] on div "GPS Darbai" at bounding box center [363, 85] width 57 height 18
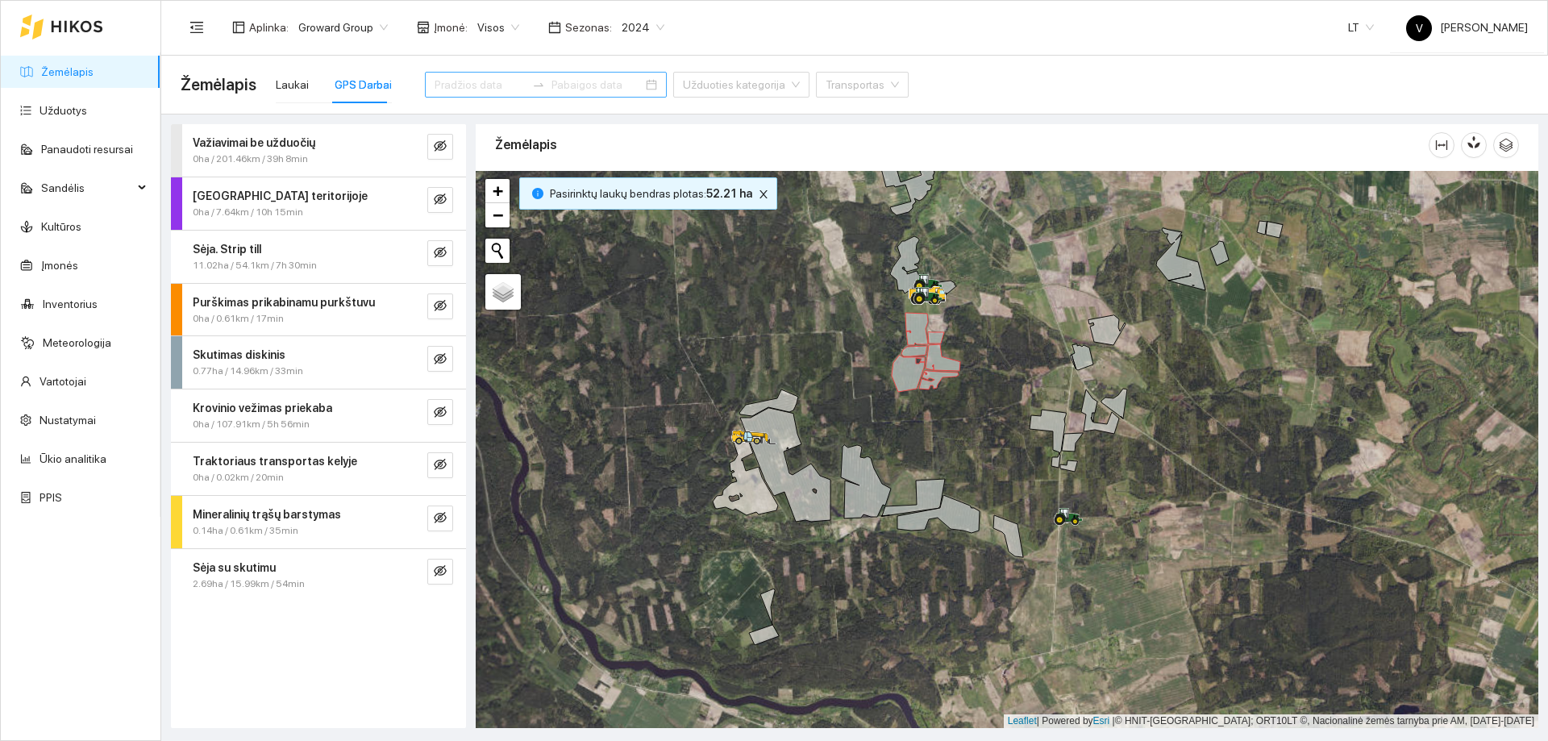
click at [615, 79] on div at bounding box center [546, 85] width 242 height 26
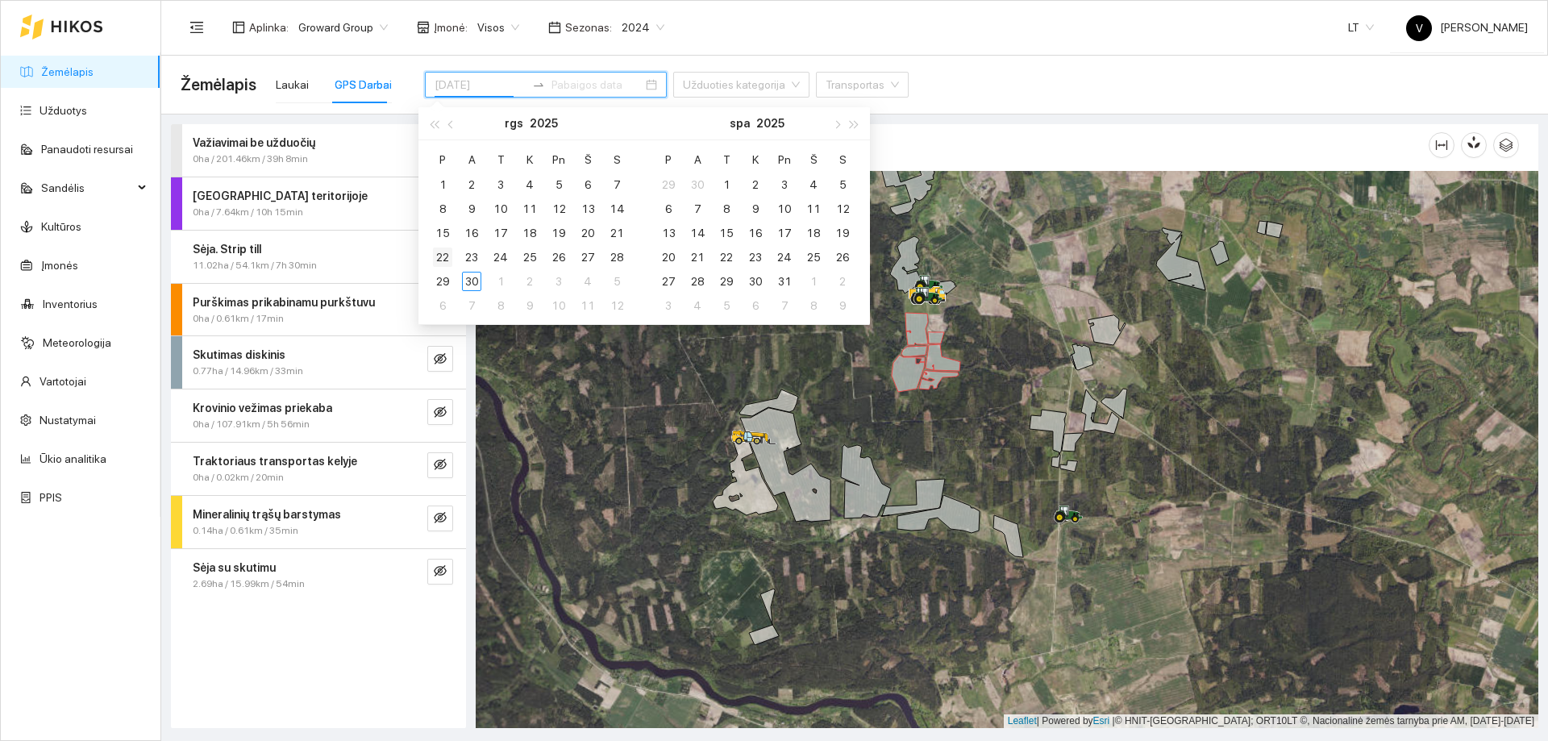
type input "[DATE]"
drag, startPoint x: 440, startPoint y: 259, endPoint x: 576, endPoint y: 245, distance: 136.9
click at [440, 259] on div "22" at bounding box center [442, 257] width 19 height 19
type input "[DATE]"
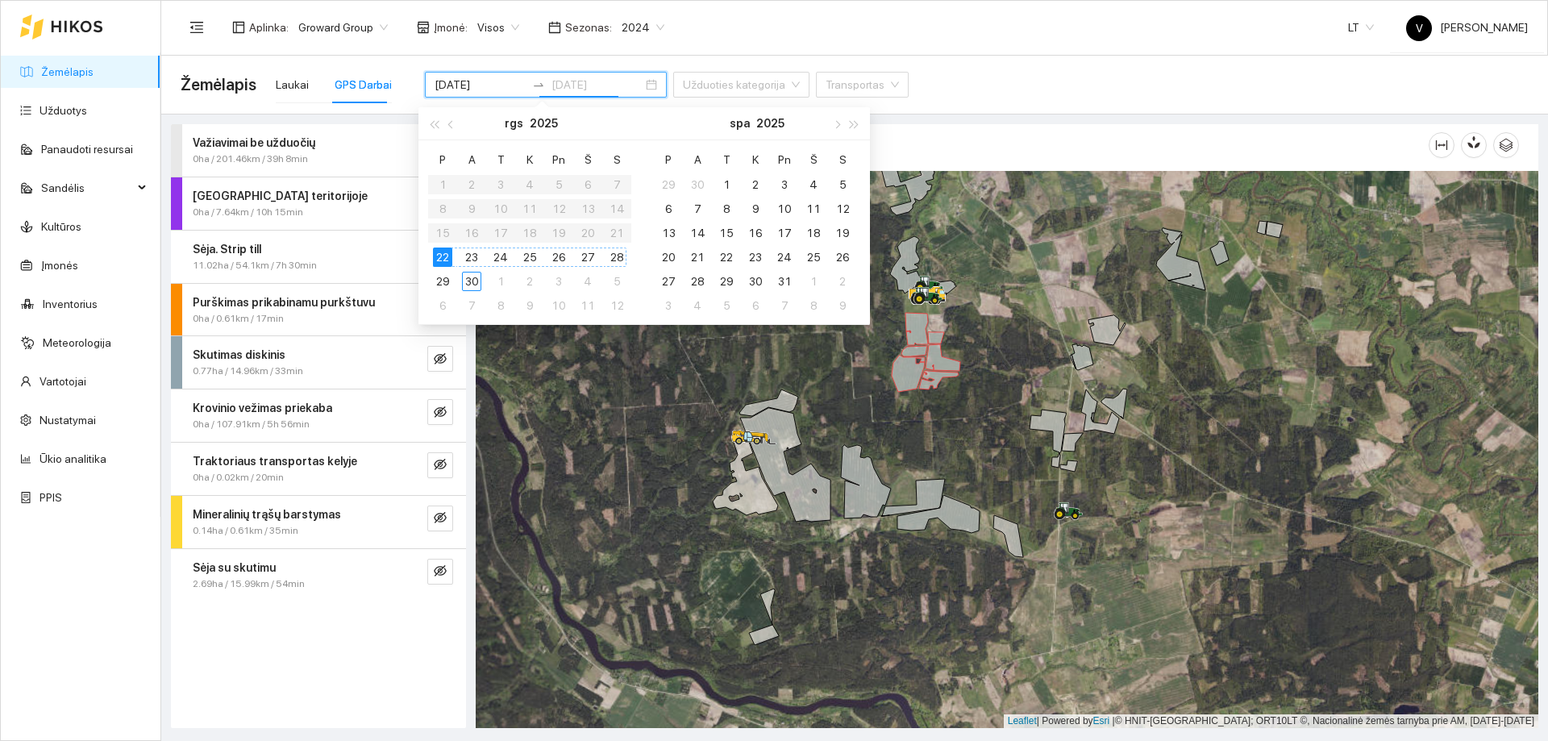
click at [621, 252] on div "28" at bounding box center [616, 257] width 19 height 19
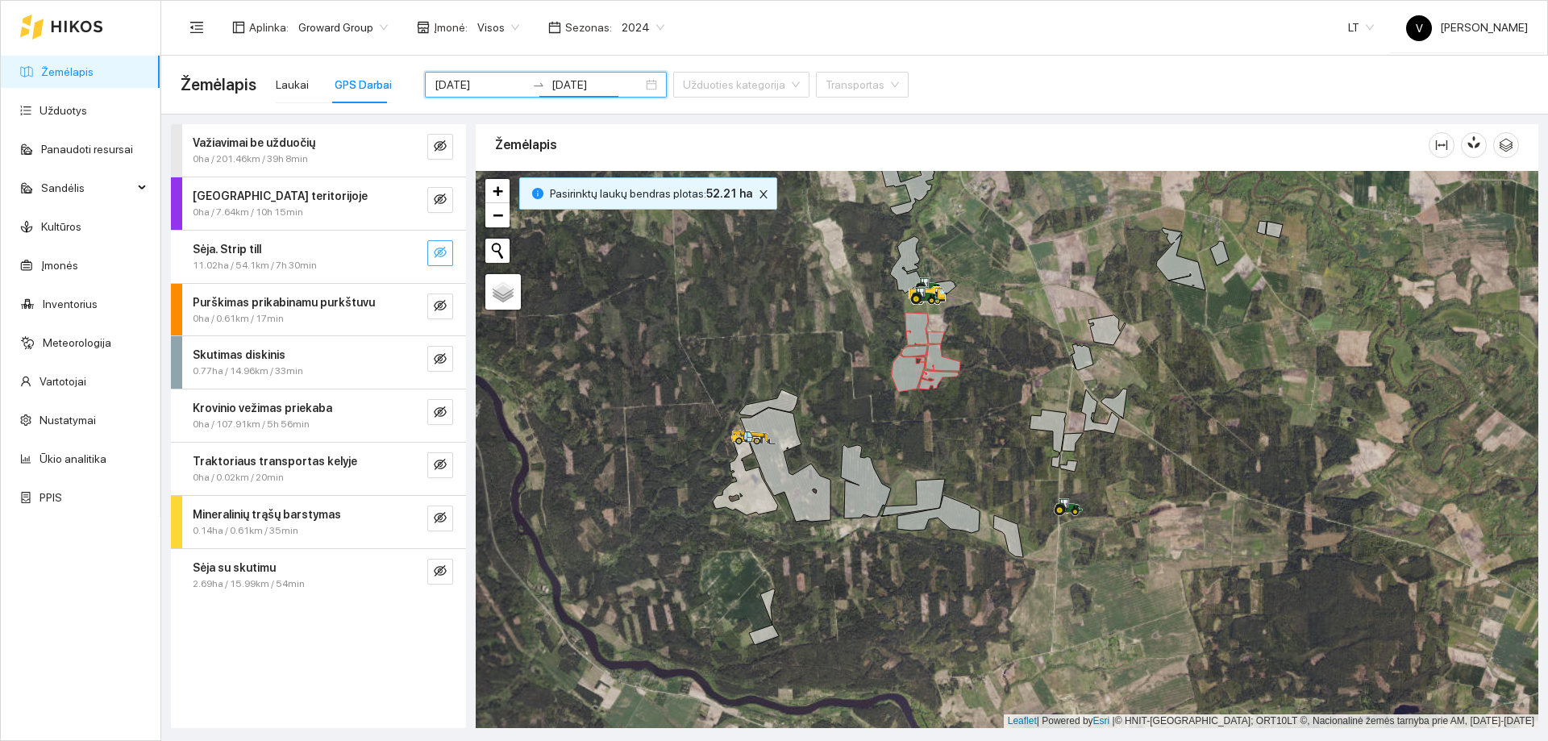
click at [443, 256] on icon "eye-invisible" at bounding box center [440, 252] width 13 height 11
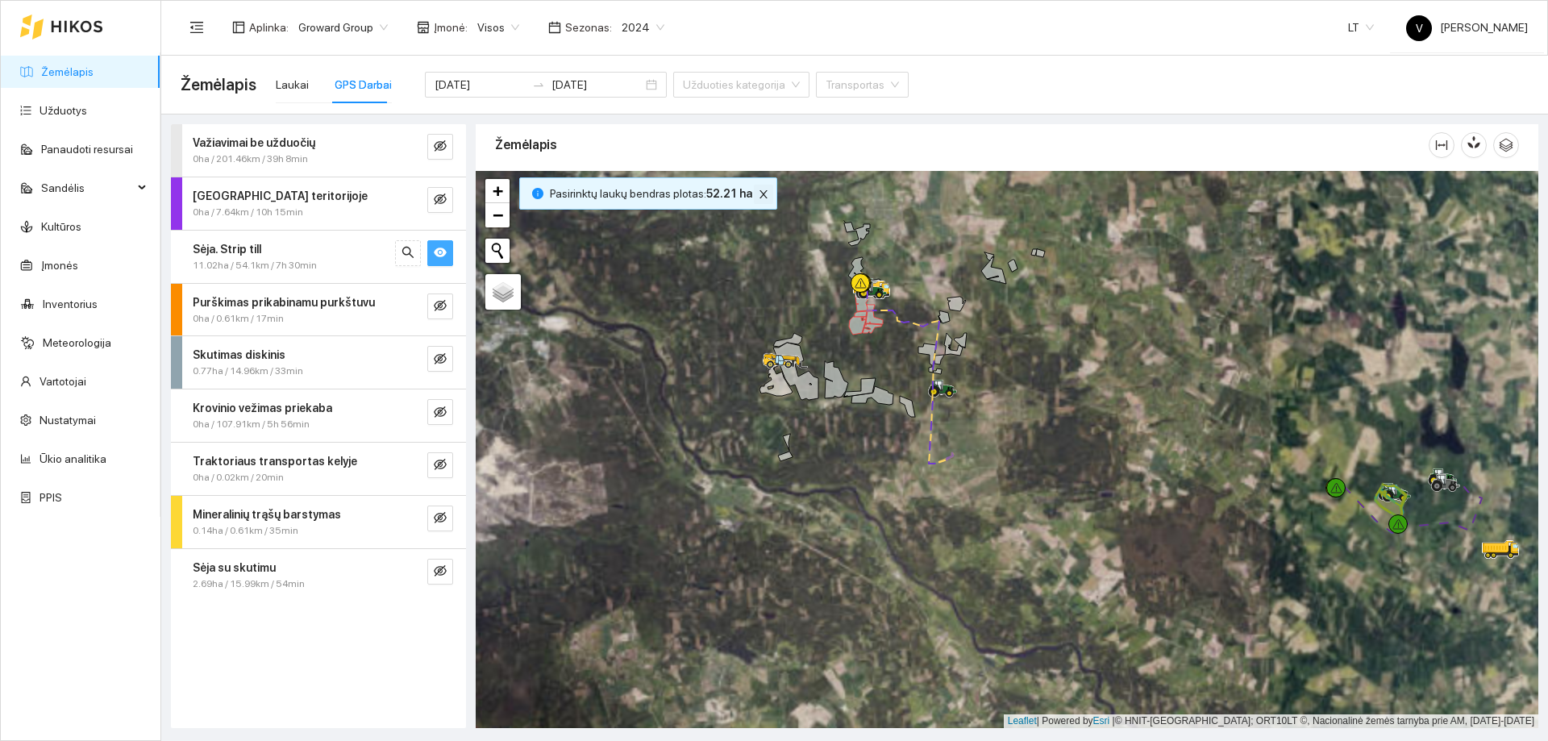
click at [758, 193] on icon "close" at bounding box center [763, 194] width 11 height 11
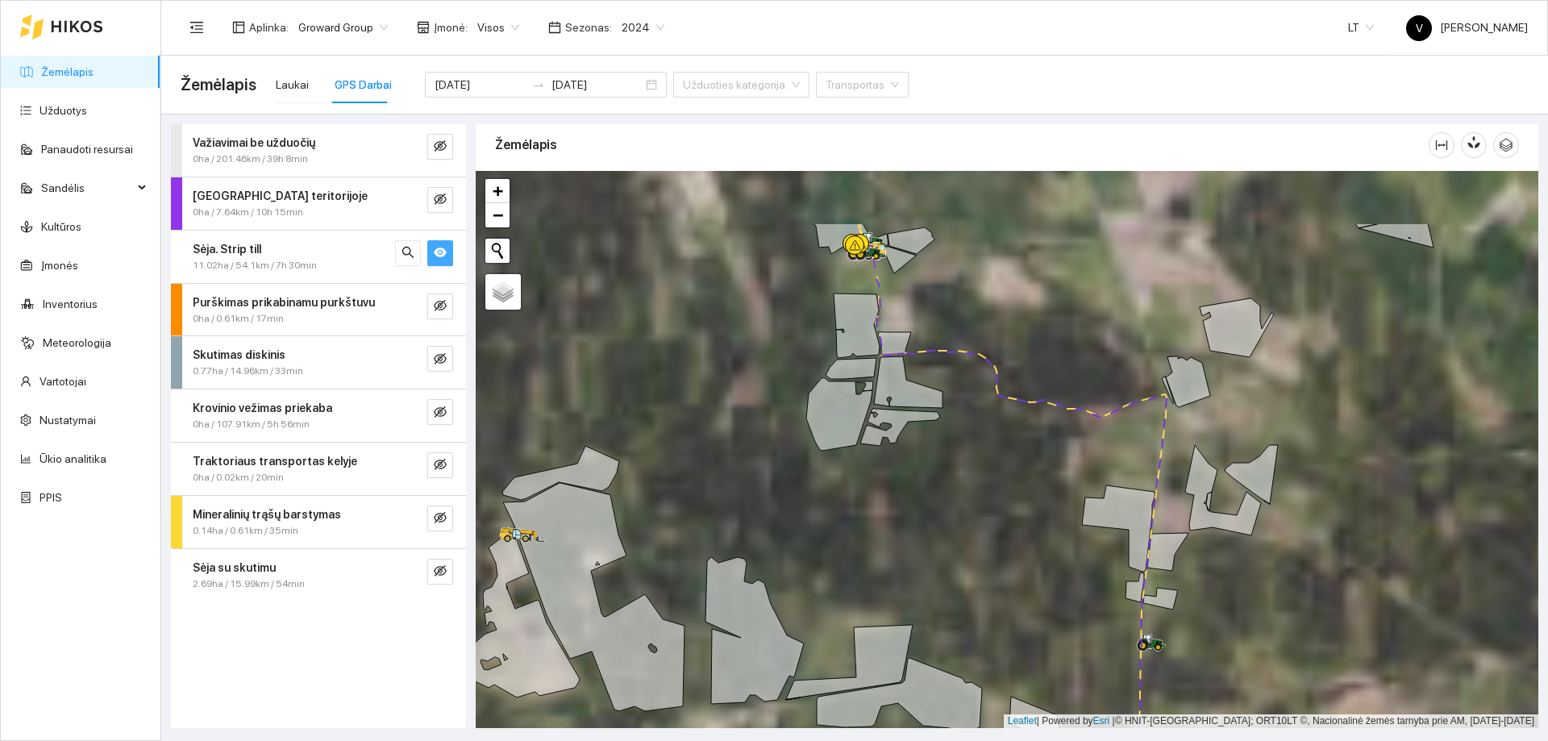
drag, startPoint x: 905, startPoint y: 383, endPoint x: 930, endPoint y: 520, distance: 139.3
click at [930, 520] on div at bounding box center [1007, 449] width 1063 height 557
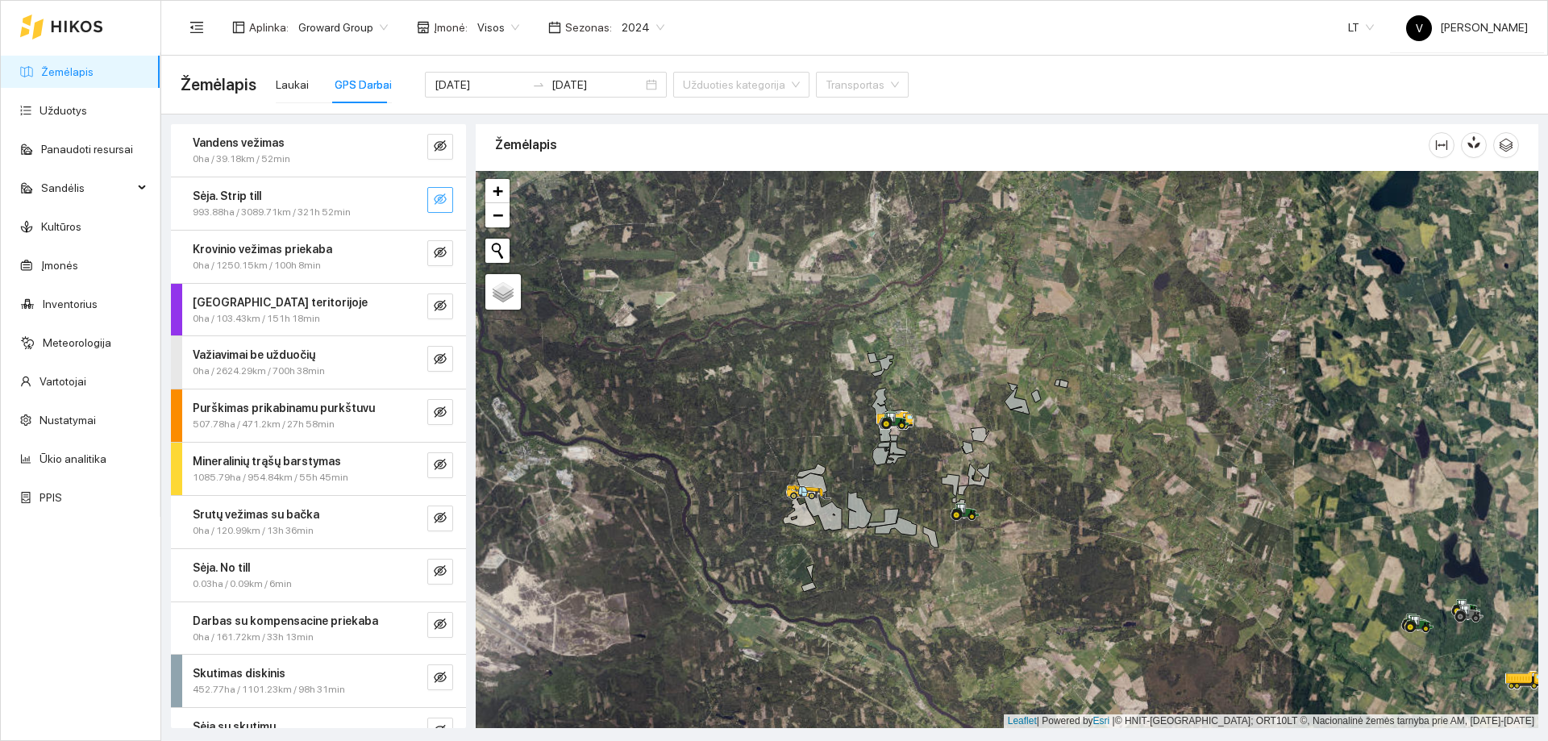
click at [434, 206] on icon "eye-invisible" at bounding box center [440, 199] width 13 height 13
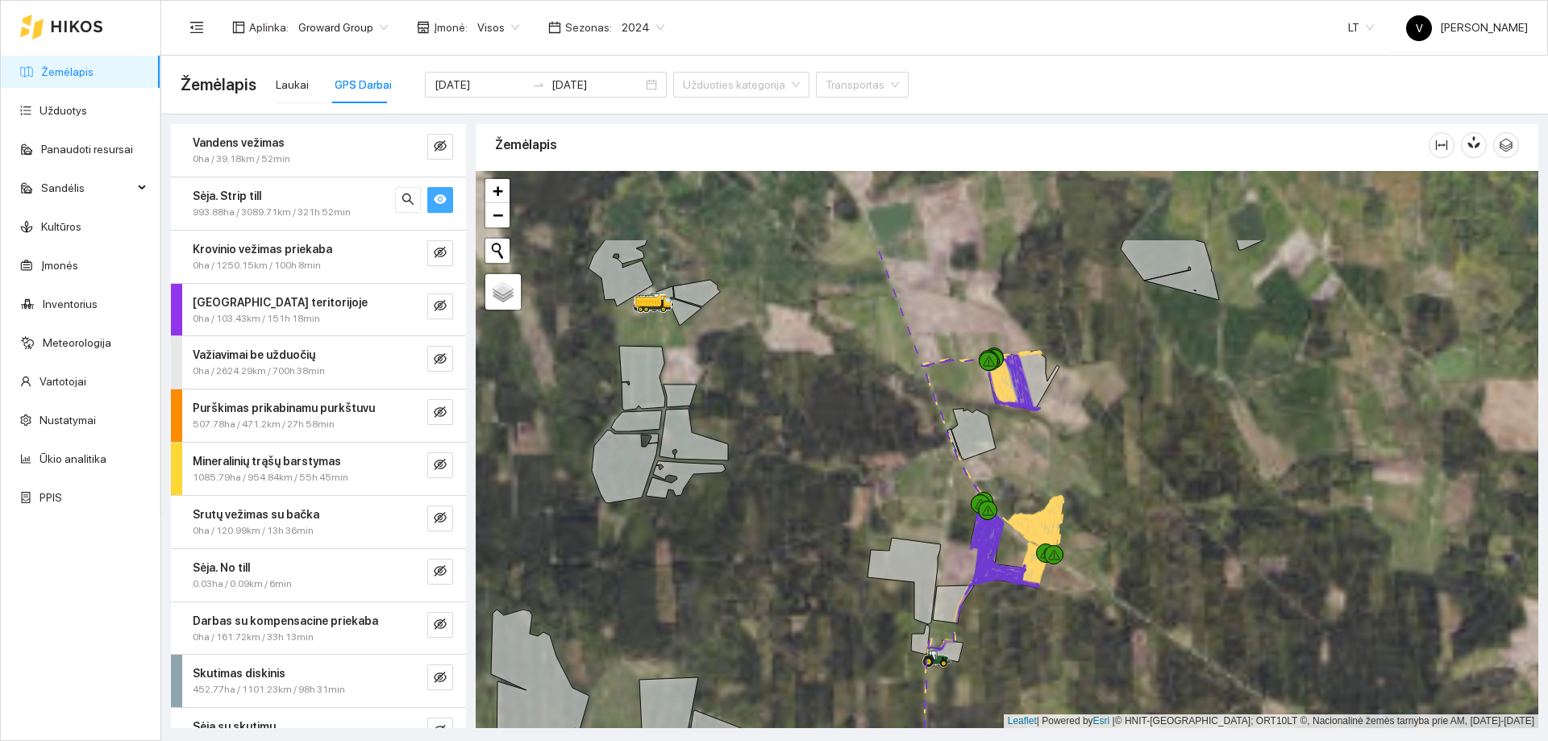
drag, startPoint x: 1114, startPoint y: 289, endPoint x: 1092, endPoint y: 414, distance: 126.8
click at [1092, 414] on div at bounding box center [1007, 449] width 1063 height 557
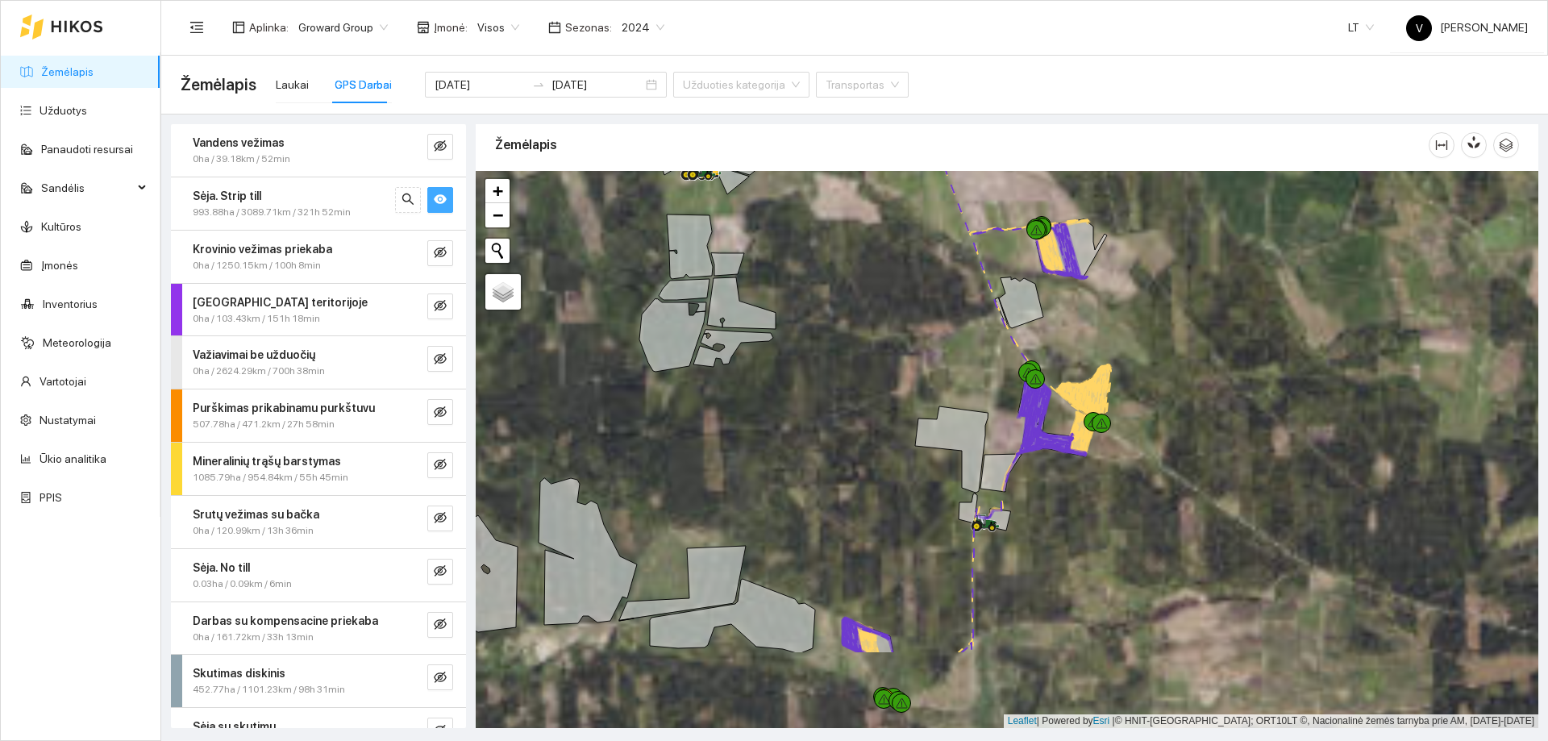
drag, startPoint x: 1042, startPoint y: 473, endPoint x: 1089, endPoint y: 342, distance: 139.8
click at [1089, 342] on div at bounding box center [1007, 449] width 1063 height 557
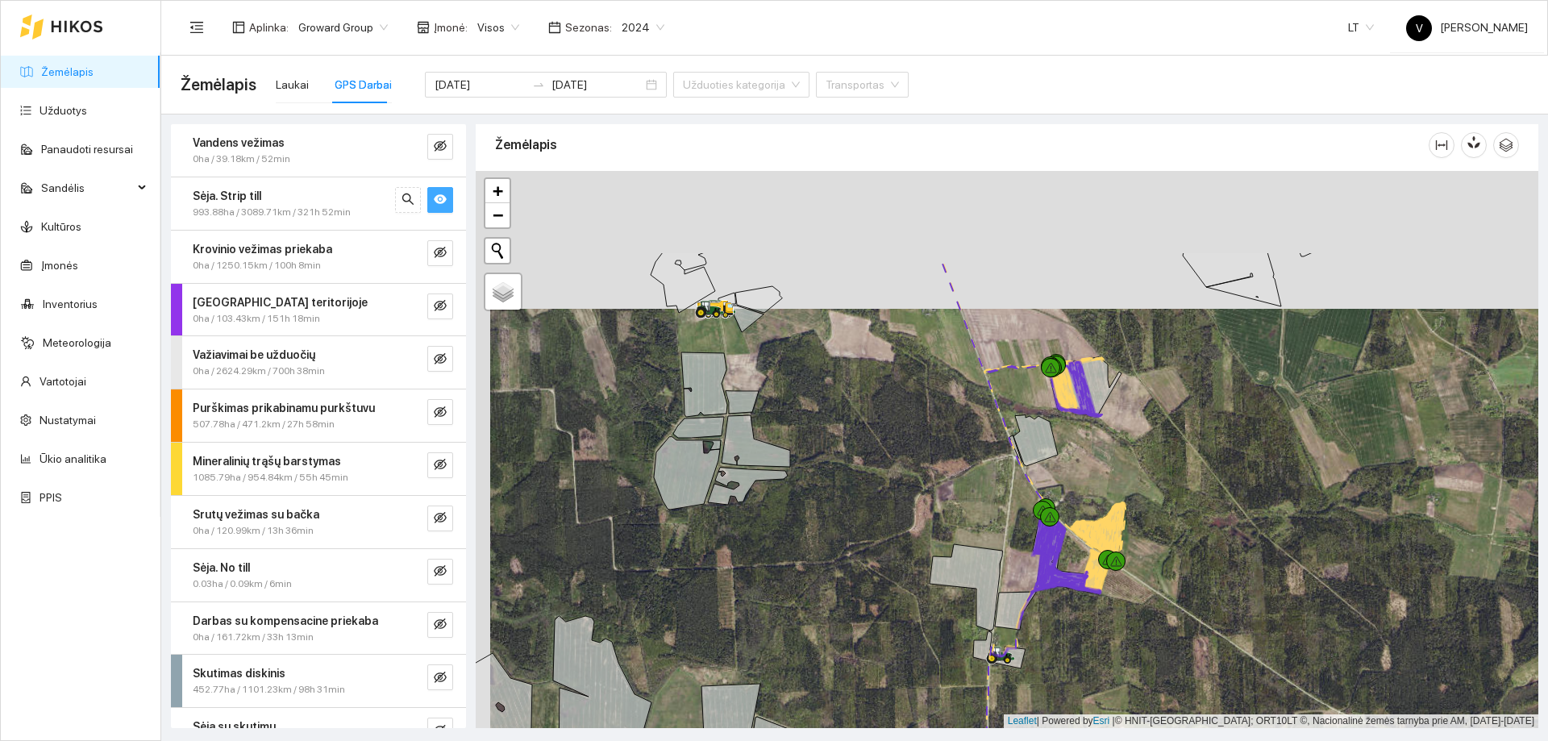
drag, startPoint x: 838, startPoint y: 505, endPoint x: 851, endPoint y: 576, distance: 72.9
click at [851, 576] on div at bounding box center [1007, 449] width 1063 height 557
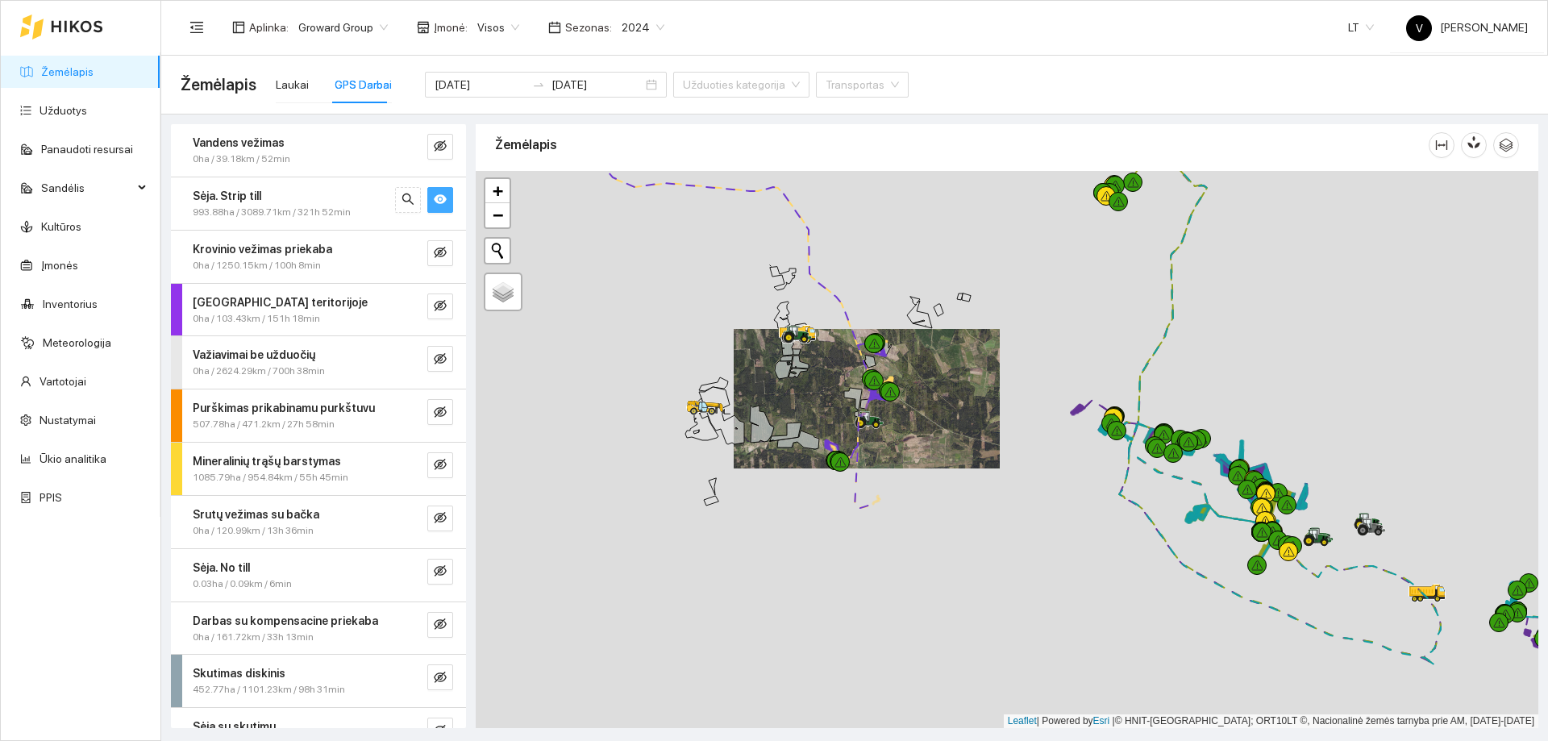
drag, startPoint x: 830, startPoint y: 529, endPoint x: 838, endPoint y: 413, distance: 116.4
click at [838, 413] on div at bounding box center [1007, 449] width 1063 height 557
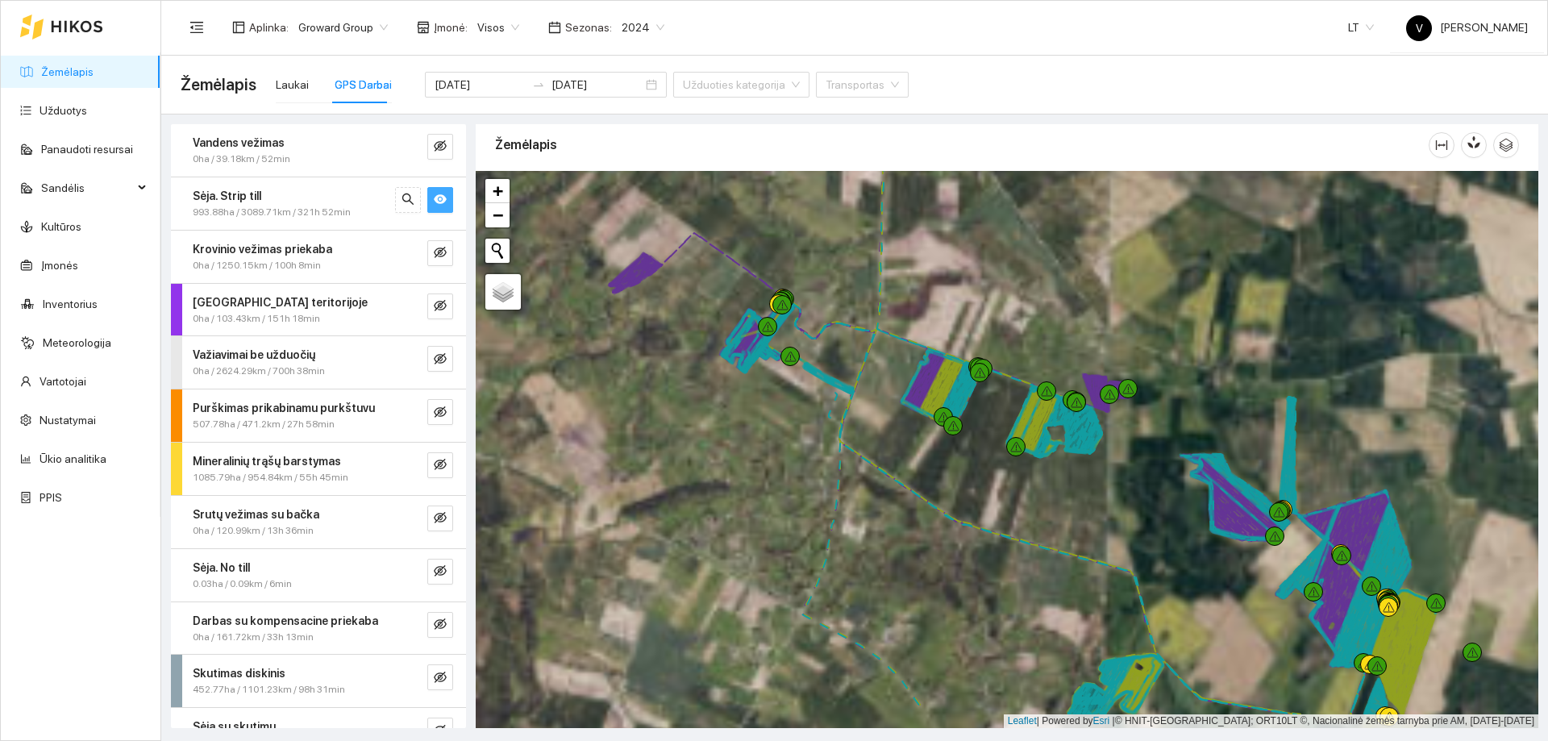
drag, startPoint x: 1188, startPoint y: 357, endPoint x: 980, endPoint y: 288, distance: 218.5
click at [980, 288] on div at bounding box center [1007, 449] width 1063 height 557
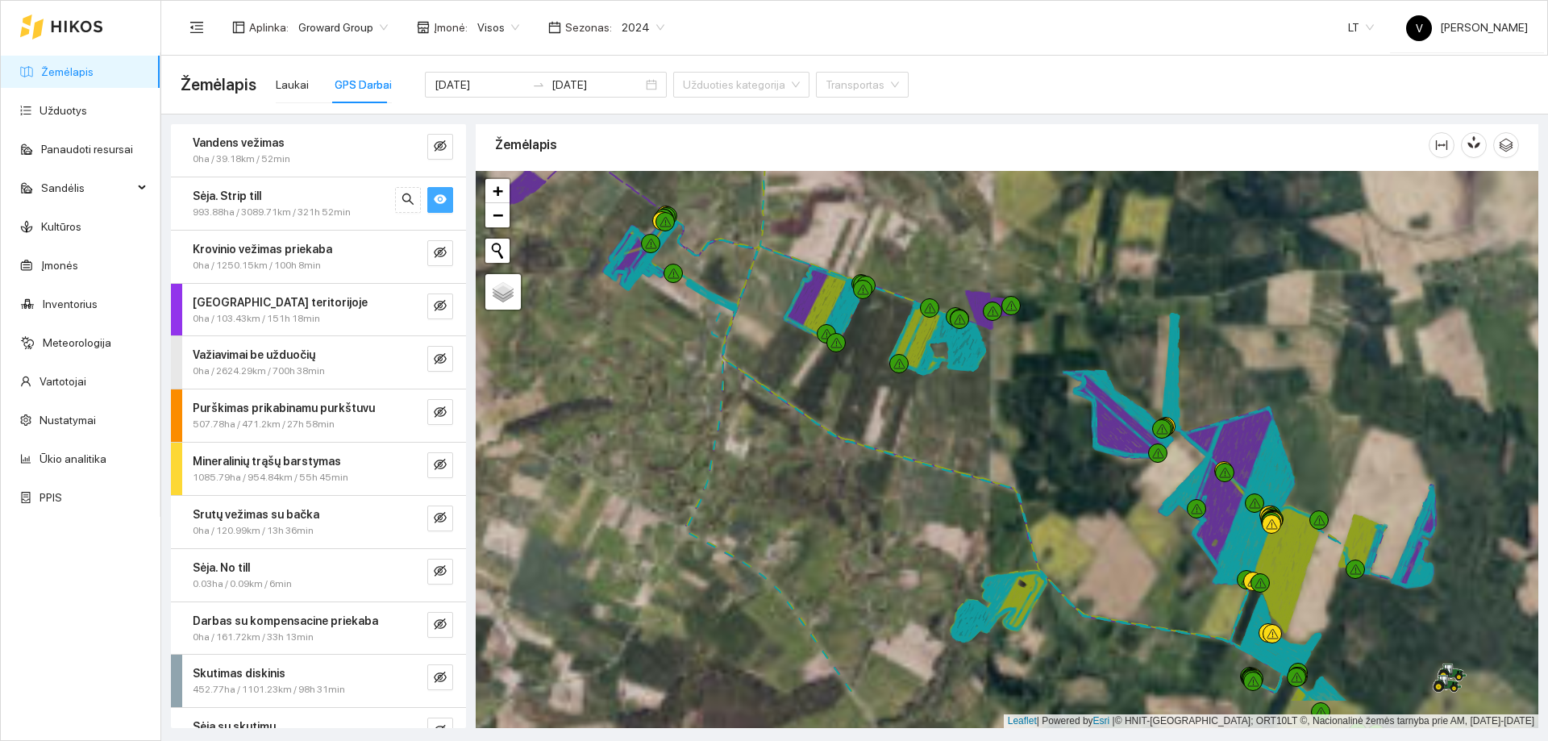
drag, startPoint x: 1071, startPoint y: 302, endPoint x: 933, endPoint y: 225, distance: 157.7
click at [933, 226] on div at bounding box center [1007, 449] width 1063 height 557
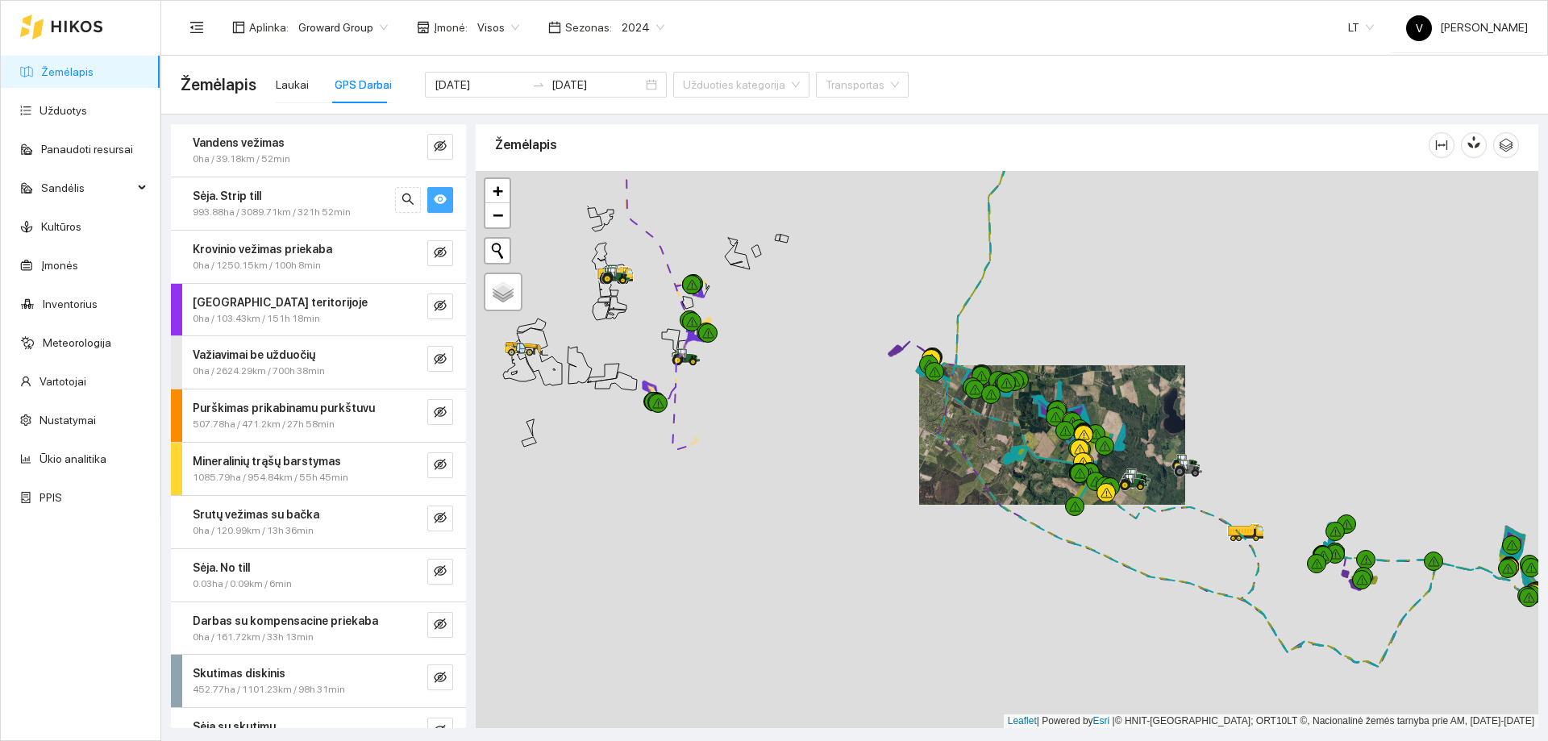
click at [1028, 451] on div at bounding box center [1007, 449] width 1063 height 557
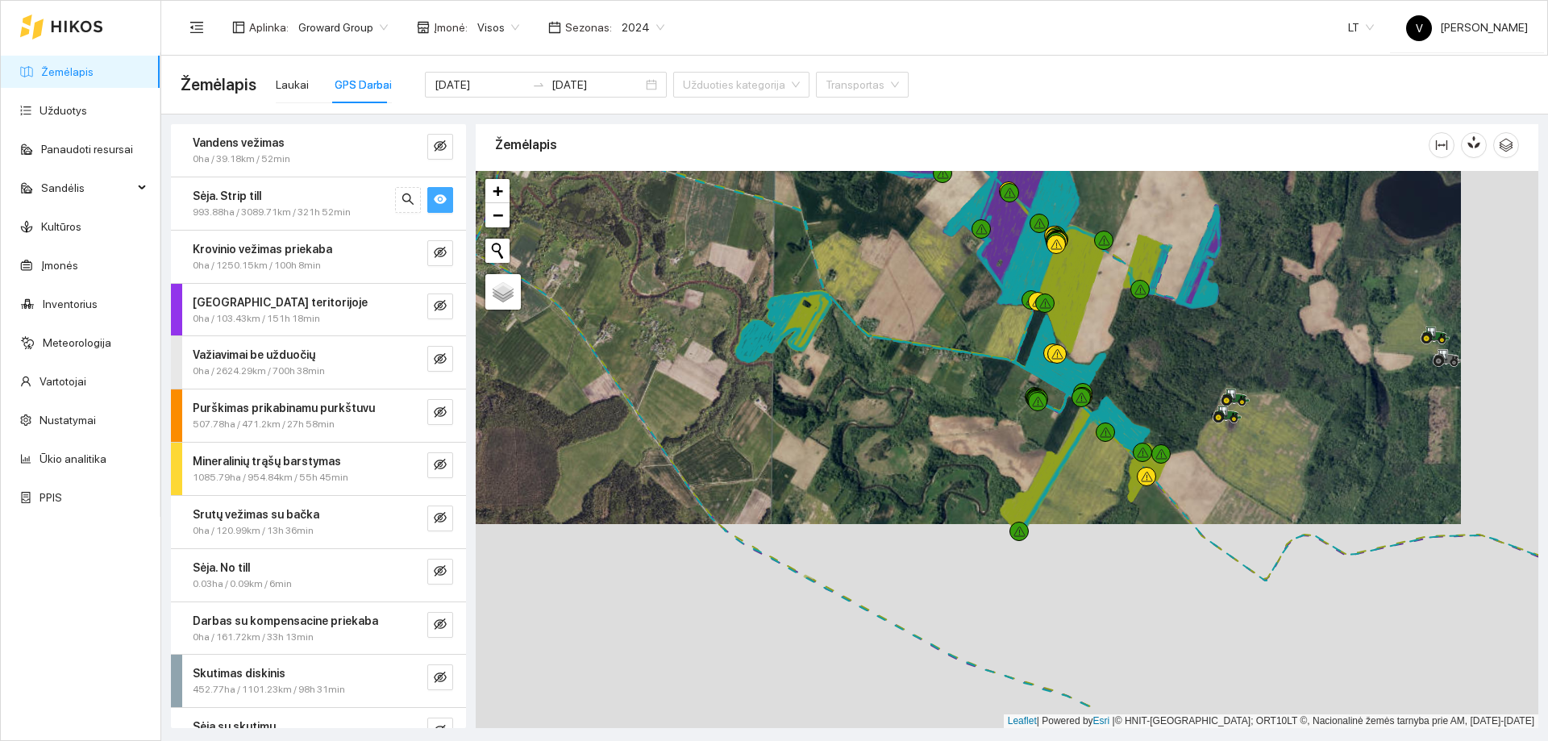
drag, startPoint x: 1048, startPoint y: 513, endPoint x: 988, endPoint y: 440, distance: 93.9
click at [988, 440] on div at bounding box center [1007, 449] width 1063 height 557
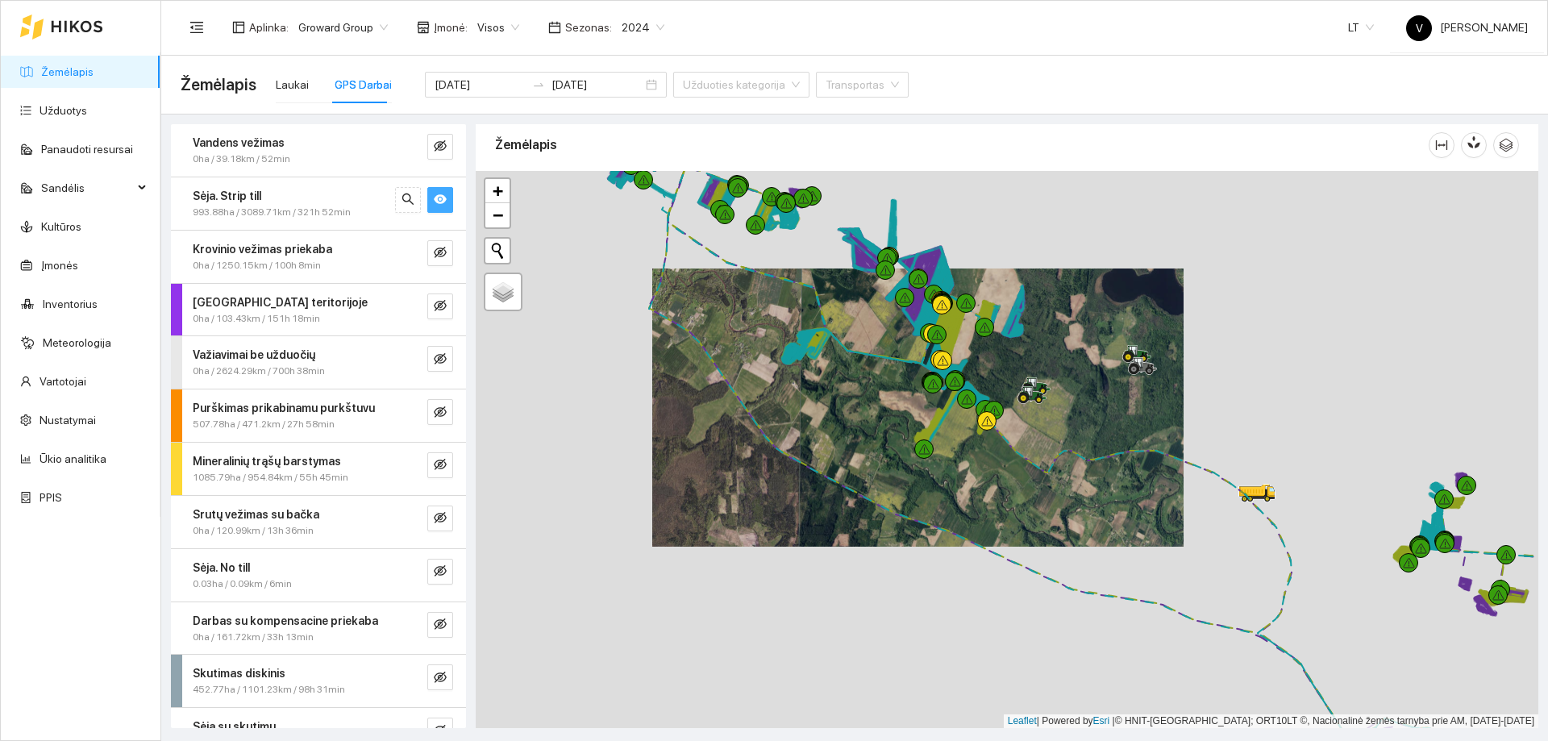
drag, startPoint x: 901, startPoint y: 426, endPoint x: 877, endPoint y: 417, distance: 25.8
click at [880, 418] on div at bounding box center [1007, 449] width 1063 height 557
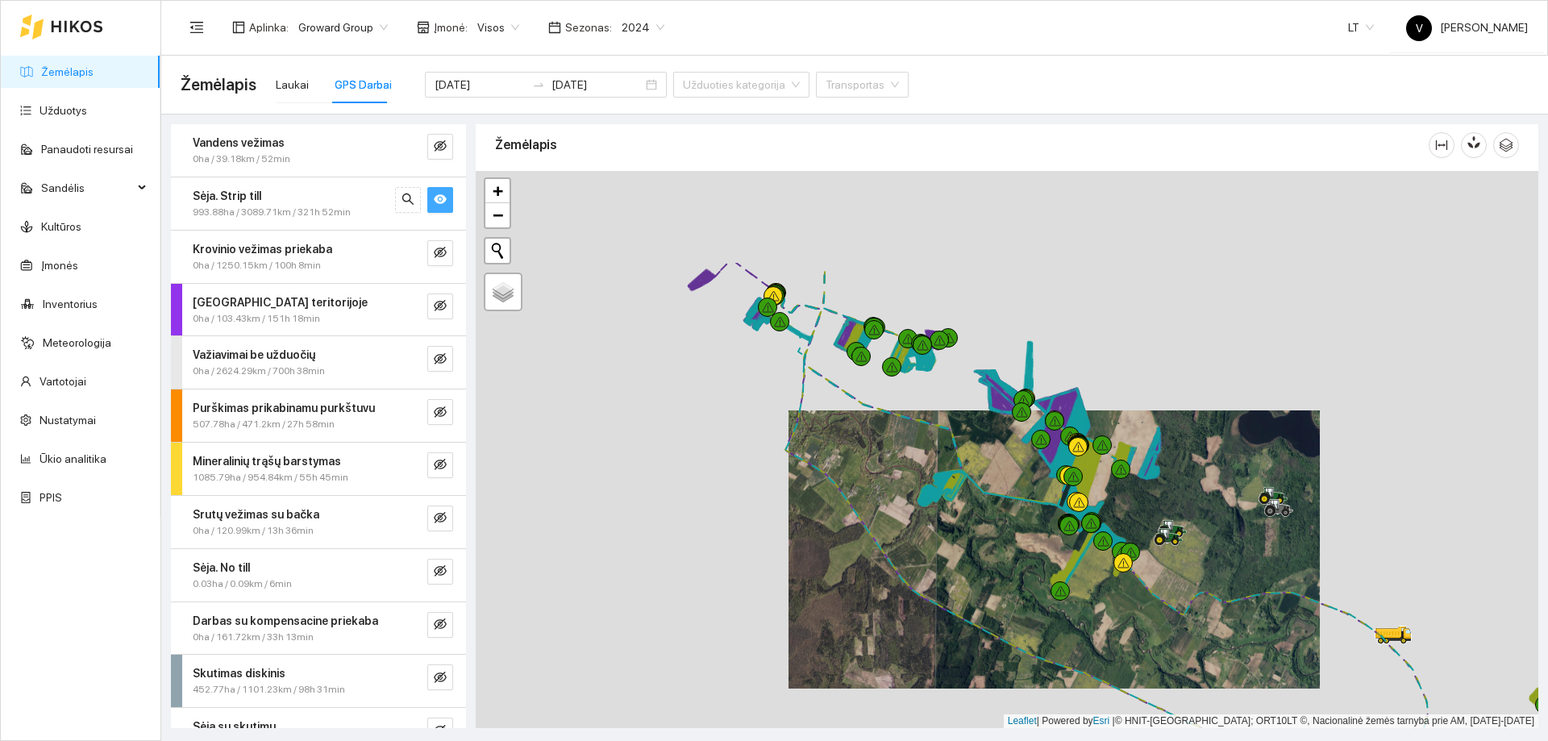
drag, startPoint x: 1100, startPoint y: 485, endPoint x: 1141, endPoint y: 526, distance: 58.1
click at [1141, 526] on div at bounding box center [1007, 449] width 1063 height 557
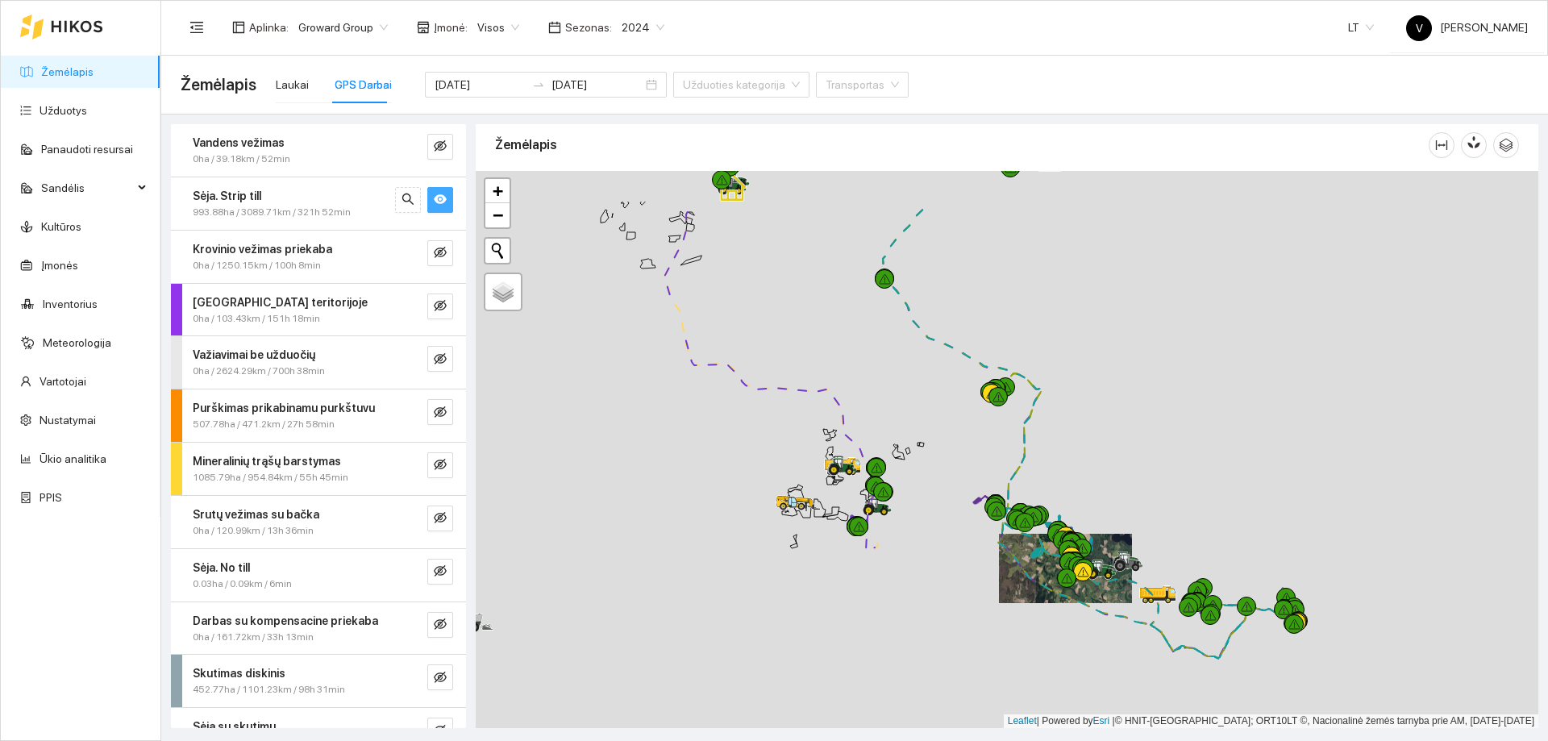
drag, startPoint x: 855, startPoint y: 480, endPoint x: 1005, endPoint y: 564, distance: 171.5
click at [1005, 564] on div at bounding box center [1007, 449] width 1063 height 557
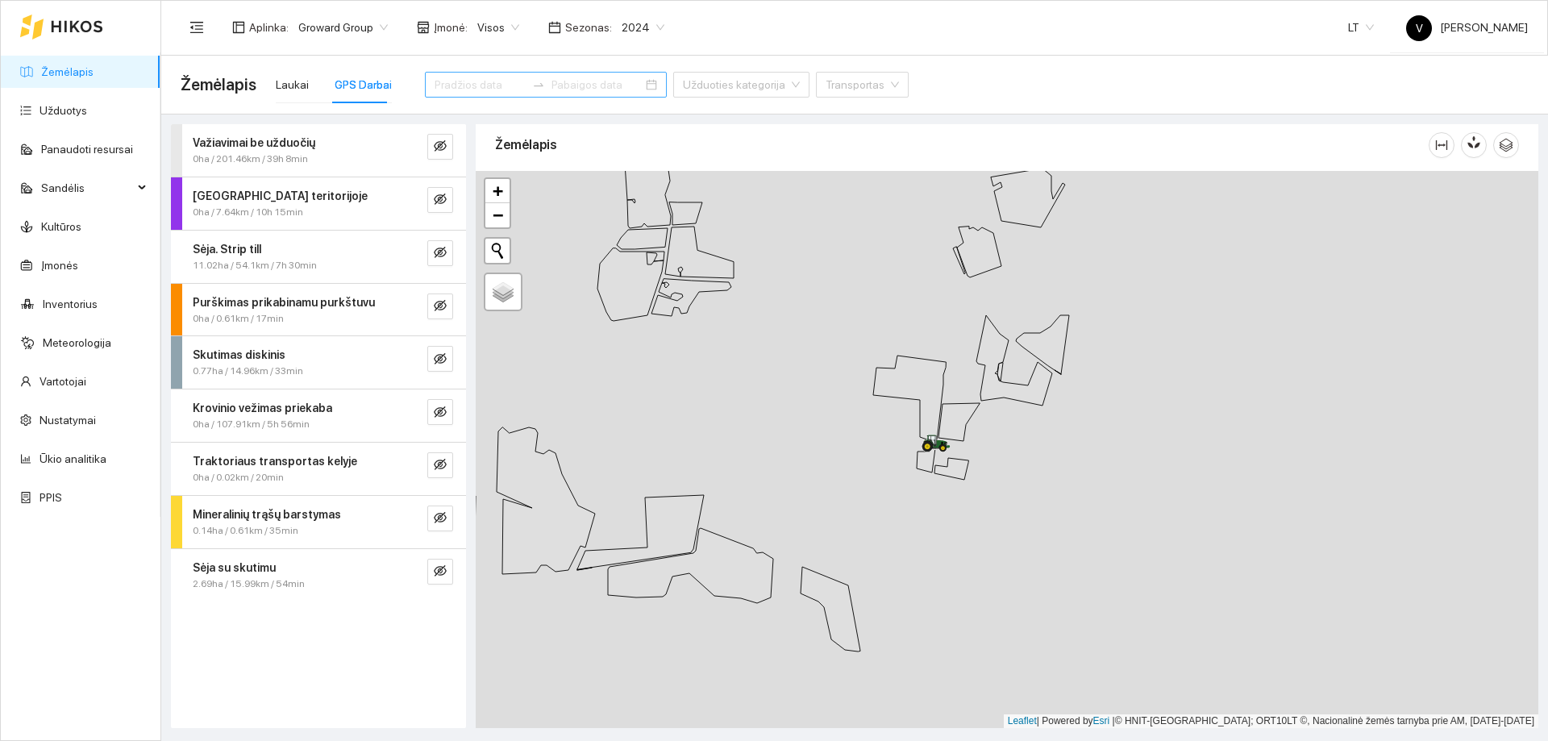
click at [619, 83] on div at bounding box center [546, 85] width 242 height 26
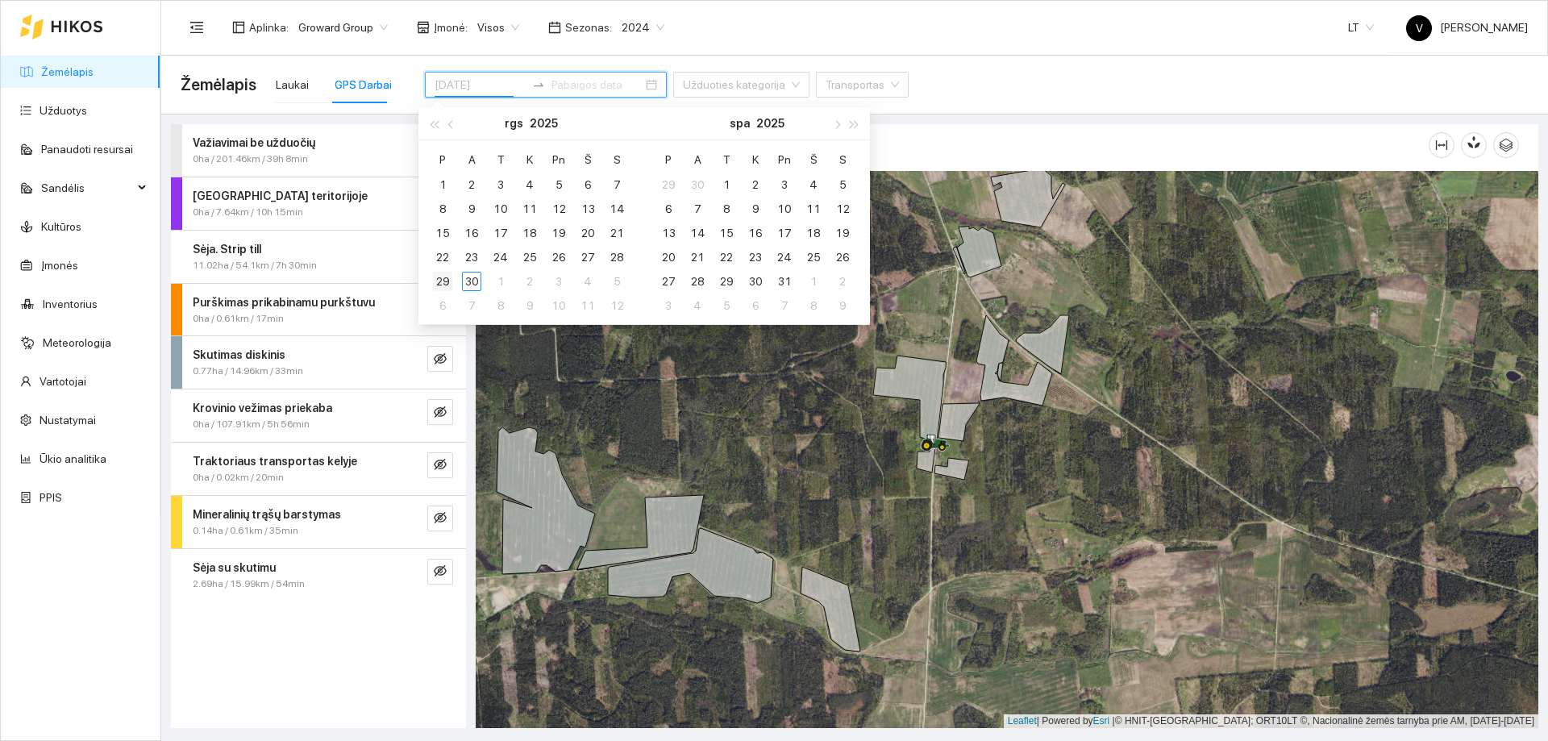
type input "[DATE]"
click at [439, 279] on div "29" at bounding box center [442, 281] width 19 height 19
type input "[DATE]"
click at [469, 280] on div "30" at bounding box center [471, 281] width 19 height 19
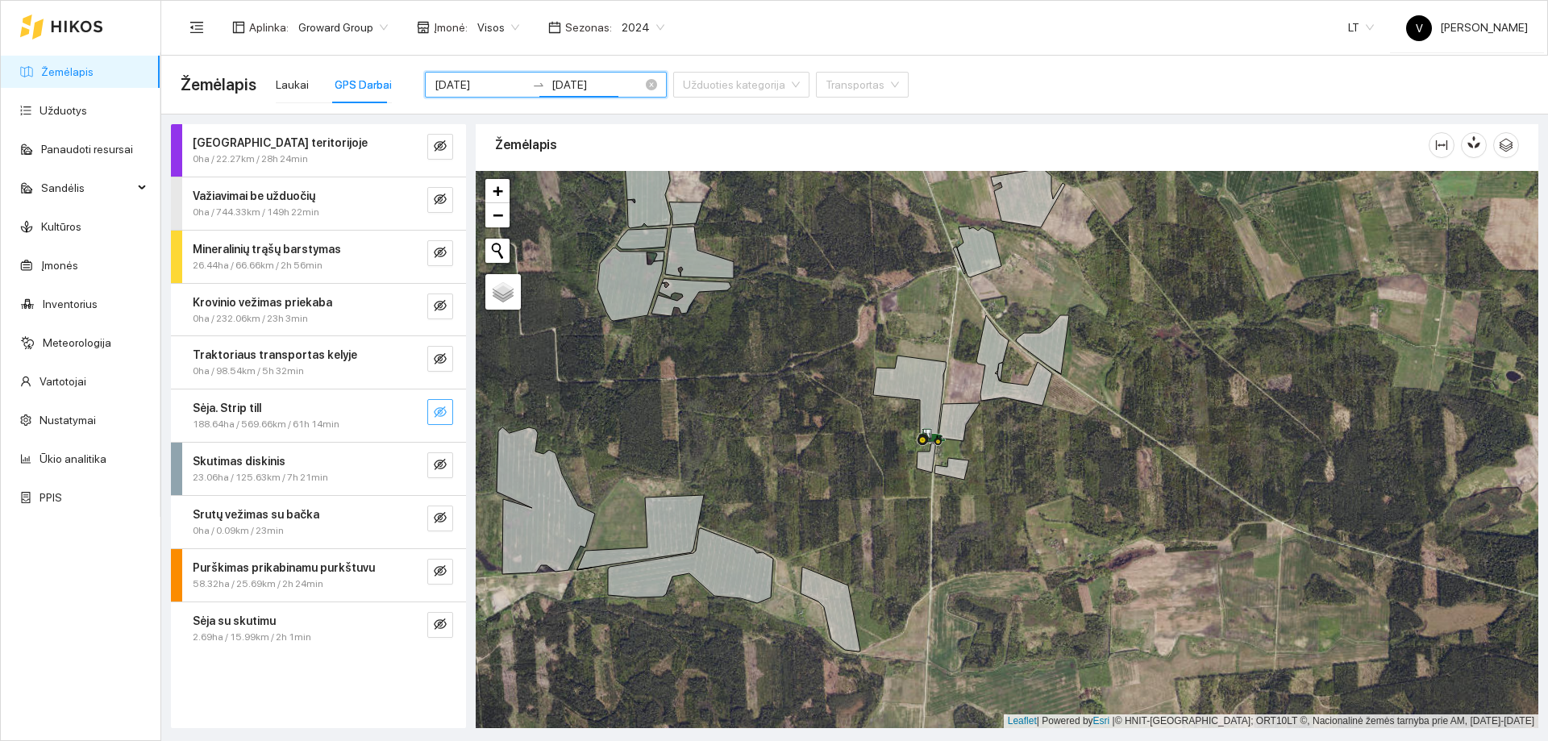
click at [444, 409] on icon "eye-invisible" at bounding box center [440, 412] width 13 height 13
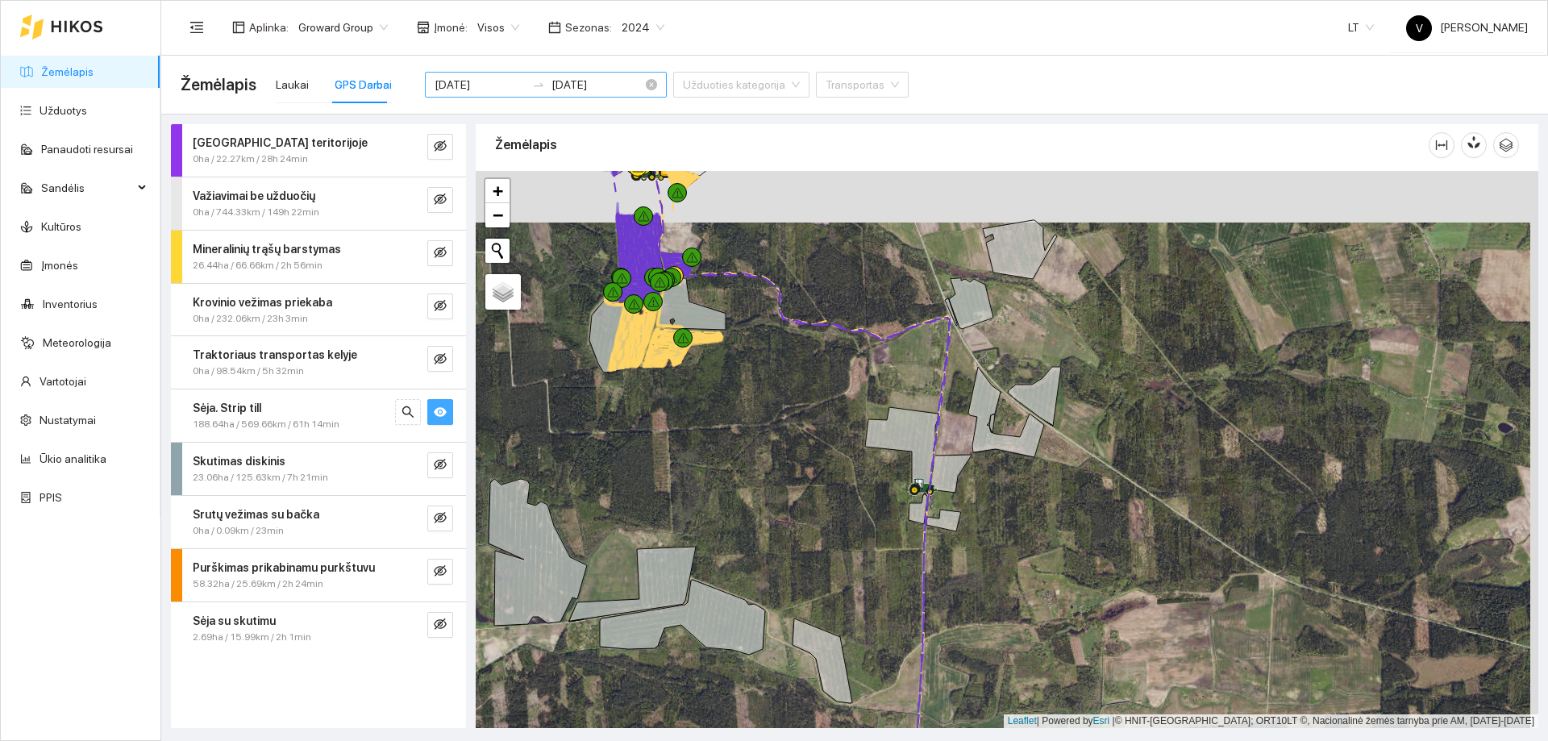
drag, startPoint x: 787, startPoint y: 369, endPoint x: 812, endPoint y: 507, distance: 140.1
click at [812, 507] on div at bounding box center [1007, 449] width 1063 height 557
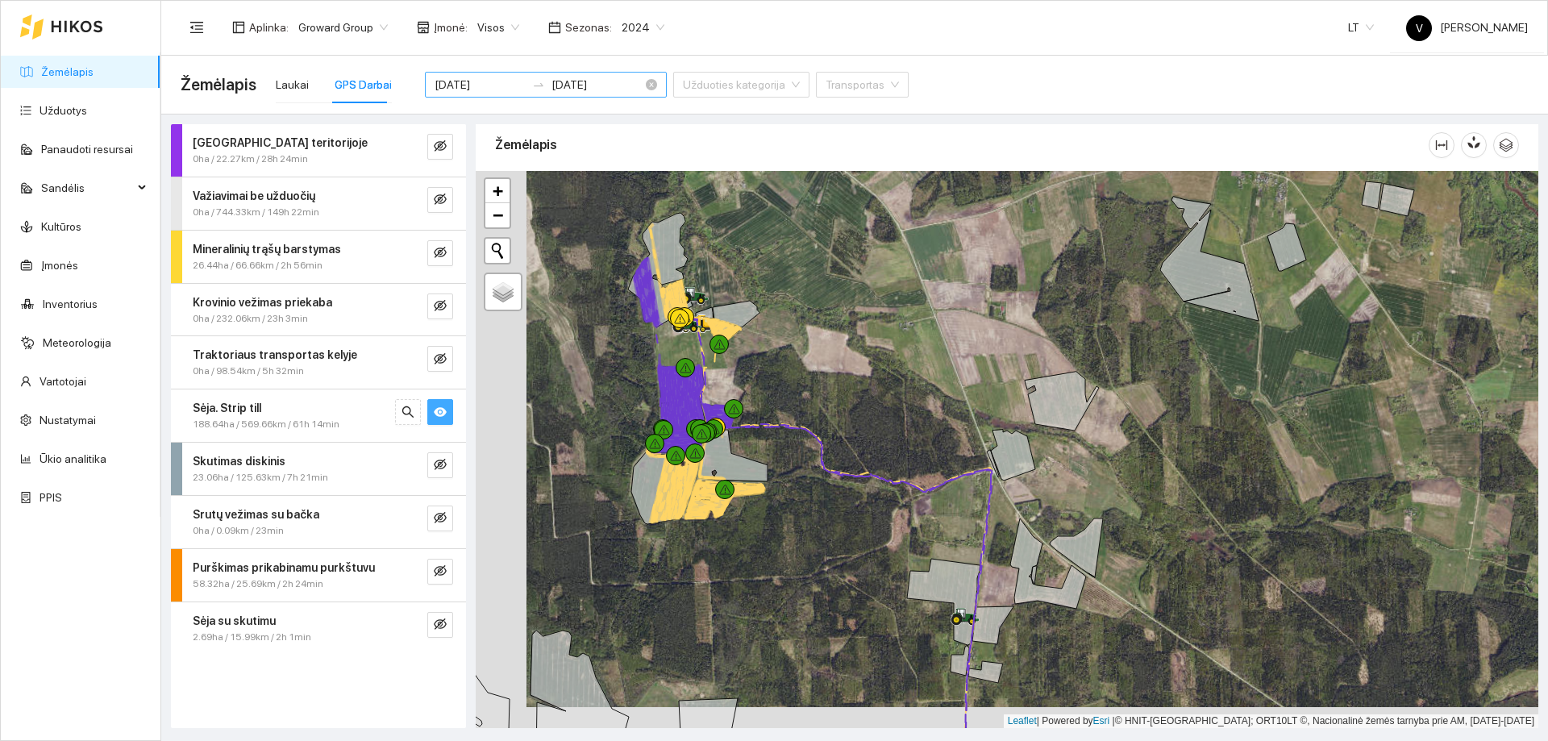
drag, startPoint x: 802, startPoint y: 604, endPoint x: 824, endPoint y: 532, distance: 75.0
click at [824, 532] on div at bounding box center [1007, 449] width 1063 height 557
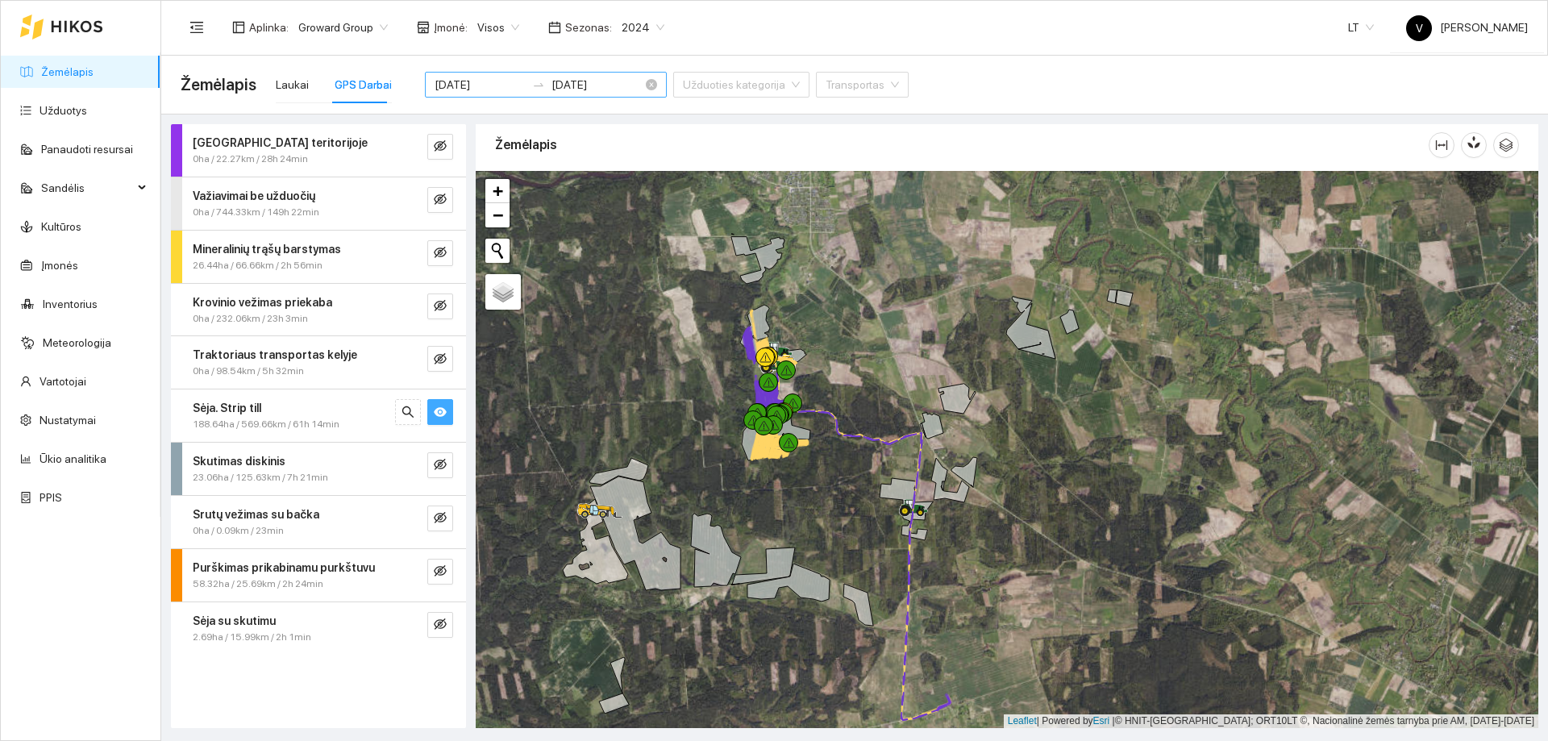
click at [439, 408] on icon "eye" at bounding box center [440, 412] width 13 height 10
click at [439, 408] on icon "eye-invisible" at bounding box center [440, 411] width 13 height 11
click at [439, 408] on icon "eye" at bounding box center [440, 412] width 13 height 10
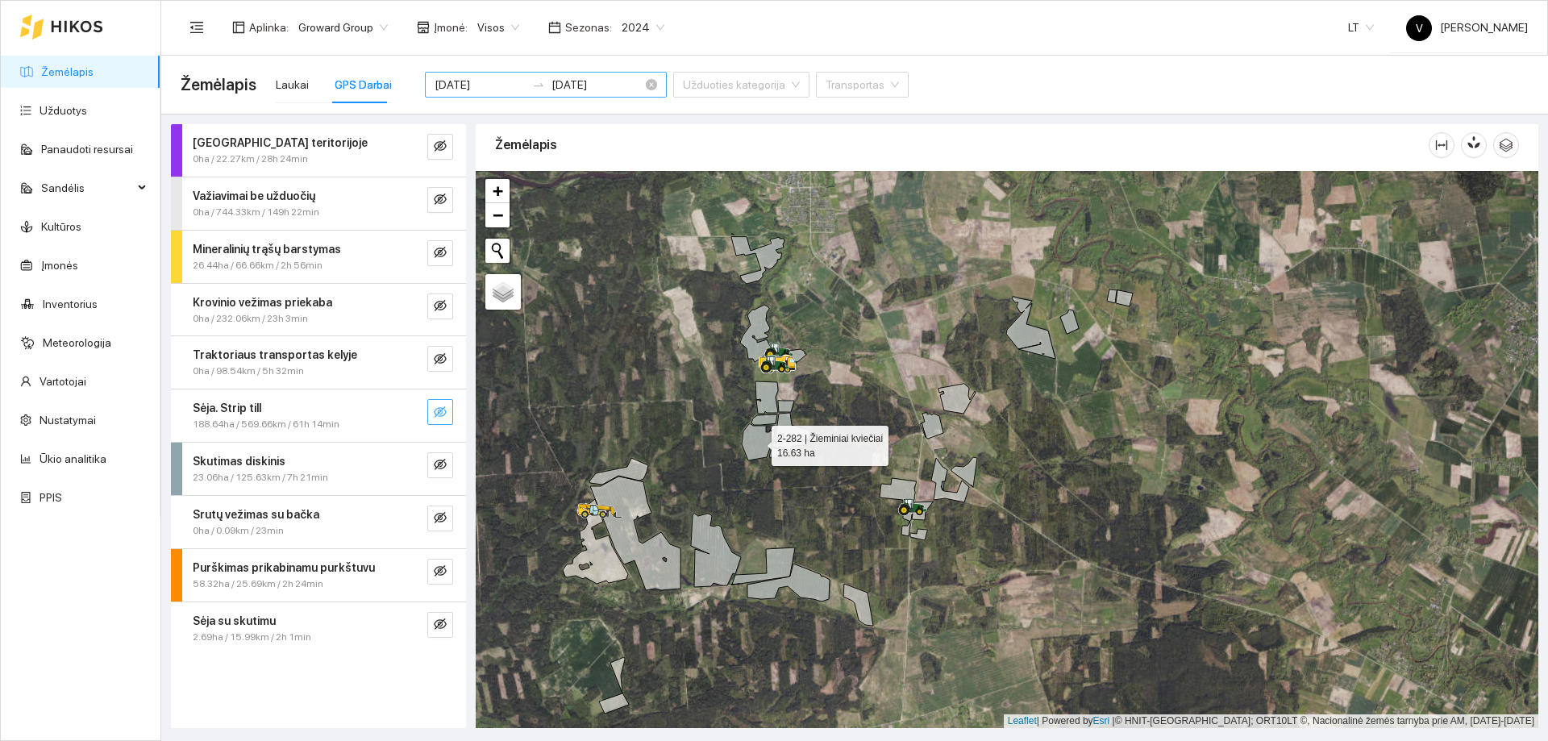
click at [766, 439] on icon at bounding box center [758, 442] width 33 height 36
click at [783, 445] on icon at bounding box center [789, 448] width 40 height 19
click at [755, 433] on icon at bounding box center [758, 442] width 33 height 36
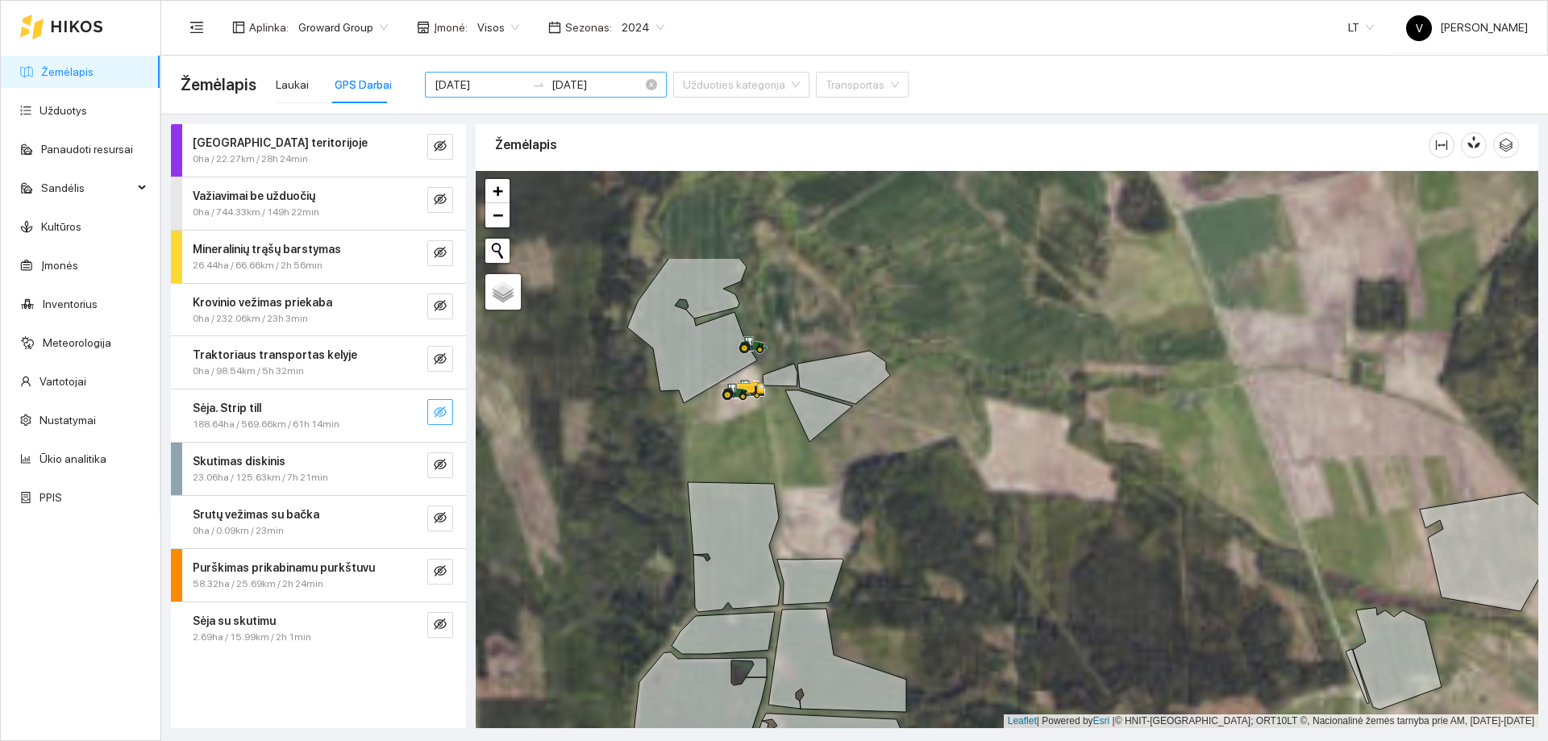
drag, startPoint x: 772, startPoint y: 400, endPoint x: 769, endPoint y: 418, distance: 18.0
click at [778, 420] on div at bounding box center [1007, 449] width 1063 height 557
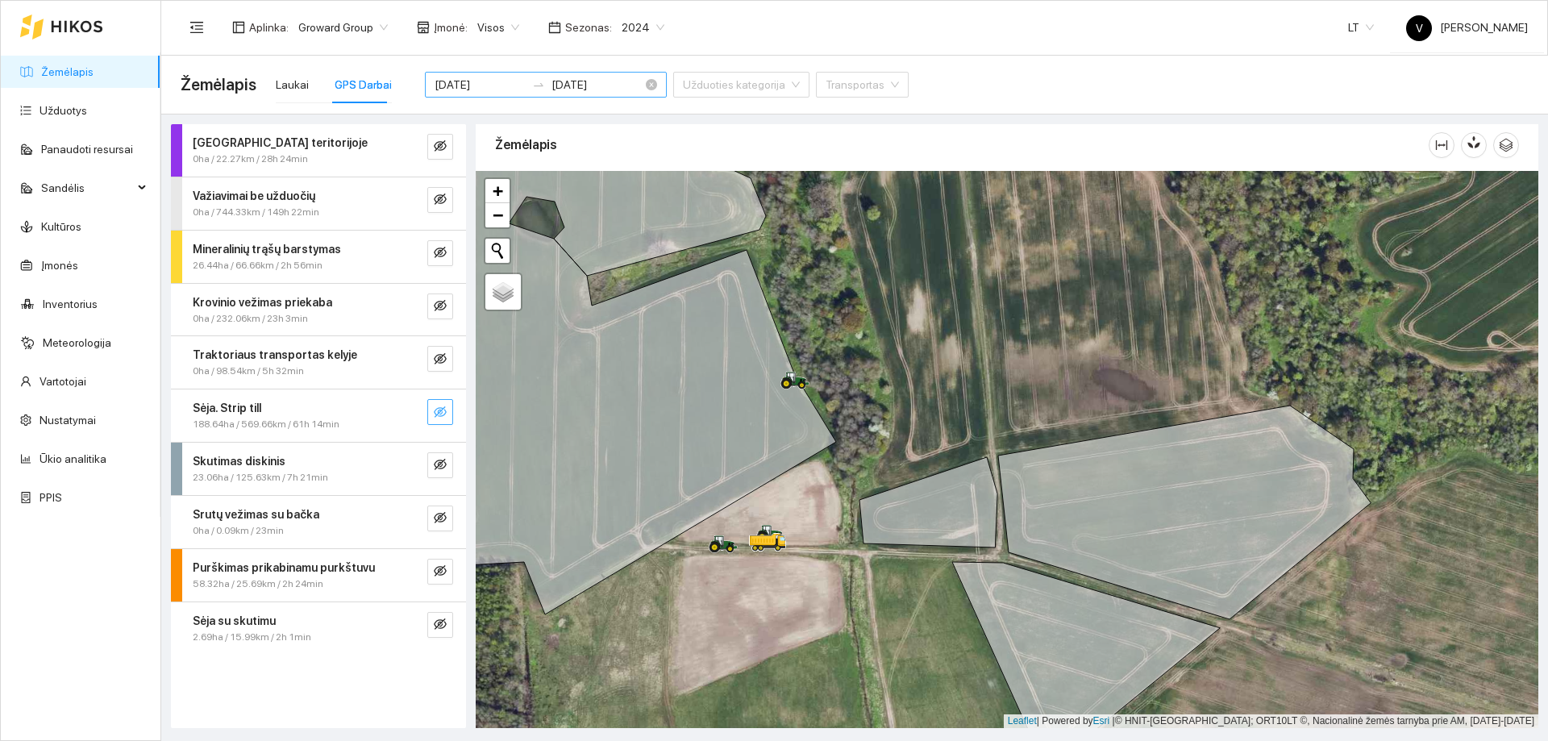
click at [443, 406] on icon "eye-invisible" at bounding box center [440, 412] width 13 height 13
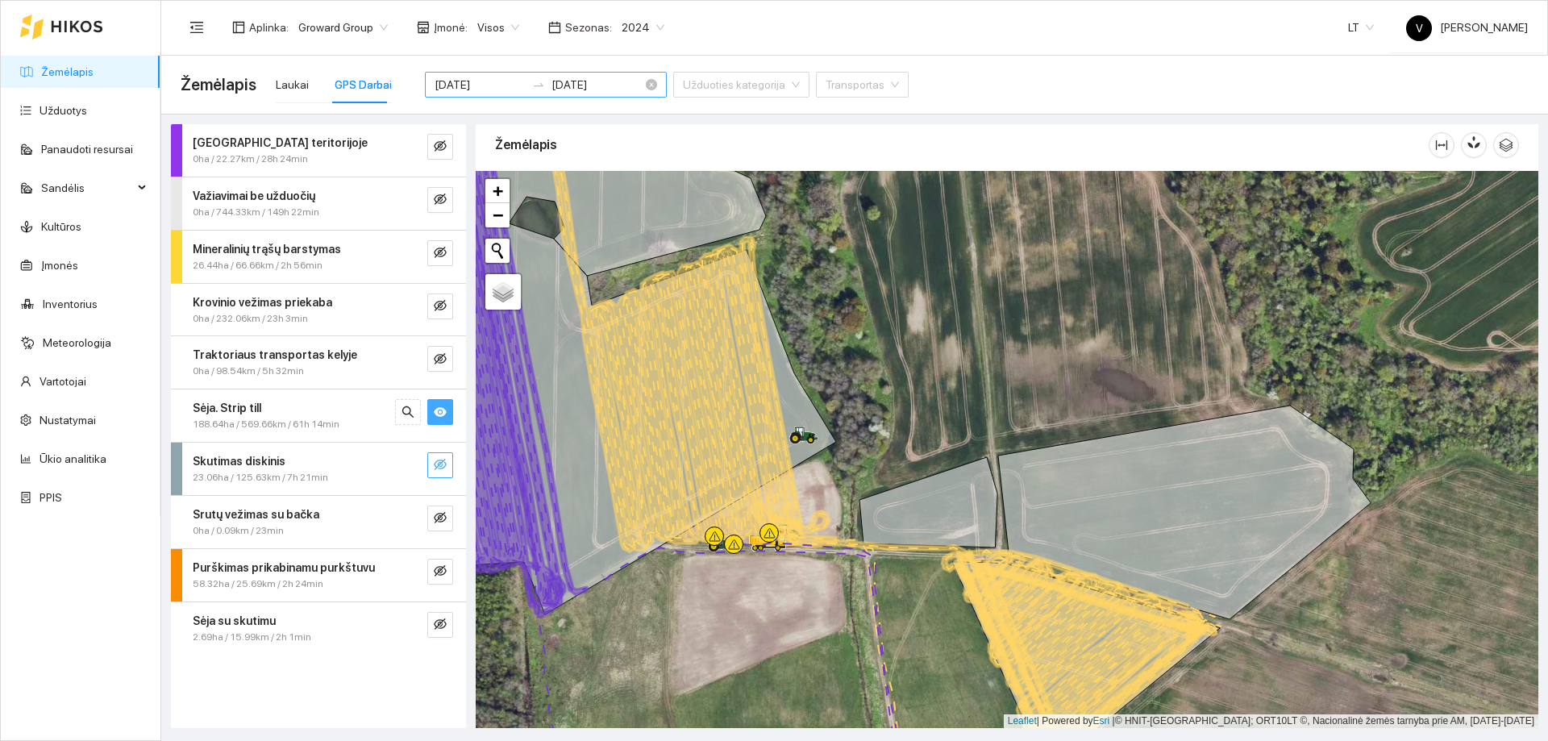
click at [446, 474] on button "button" at bounding box center [440, 465] width 26 height 26
click at [440, 474] on button "button" at bounding box center [440, 465] width 26 height 26
click at [433, 512] on button "button" at bounding box center [440, 518] width 26 height 26
click at [438, 518] on icon "eye" at bounding box center [440, 517] width 13 height 13
click at [443, 568] on icon "eye-invisible" at bounding box center [440, 570] width 13 height 13
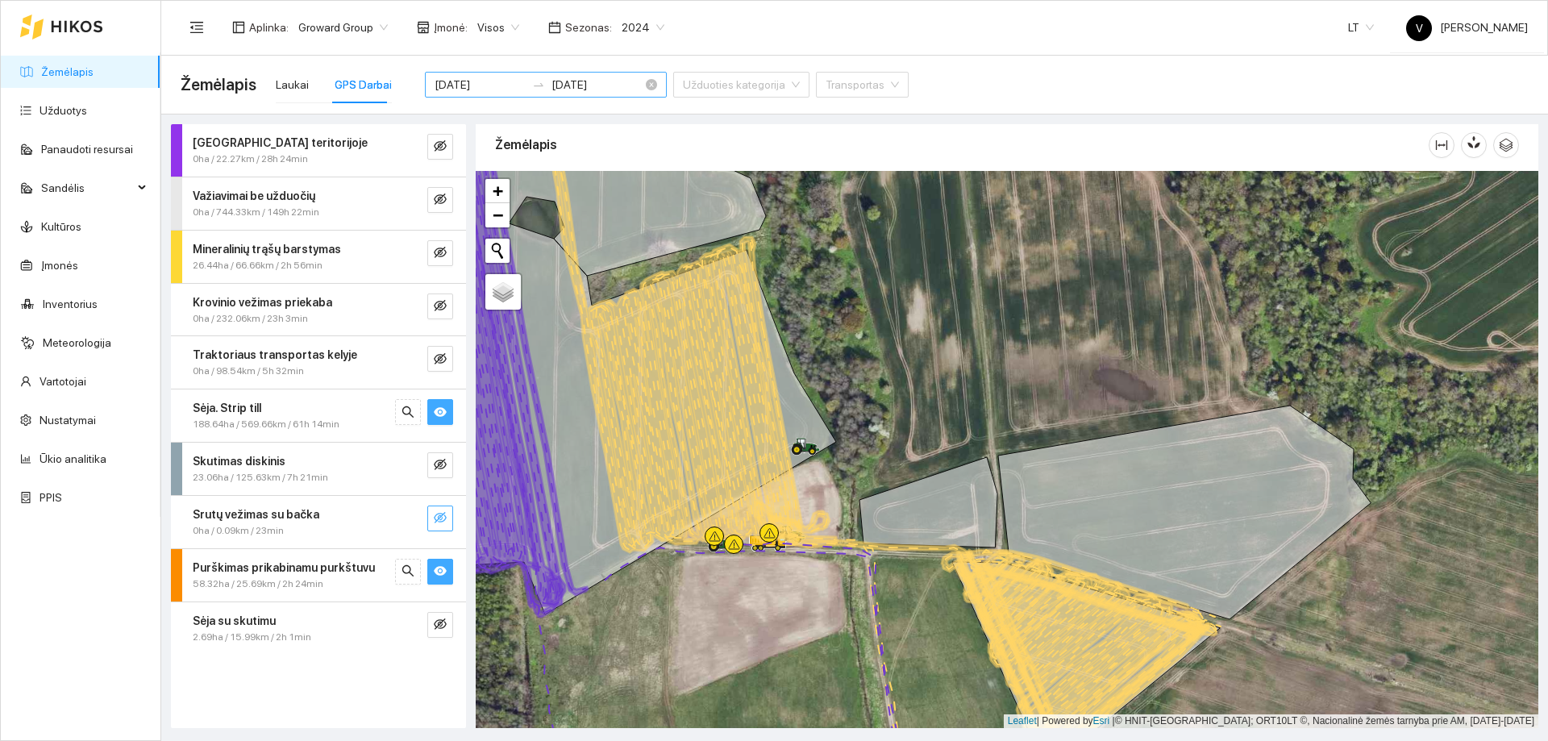
click at [441, 575] on icon "eye" at bounding box center [440, 571] width 13 height 10
click at [443, 614] on button "button" at bounding box center [440, 625] width 26 height 26
click at [448, 630] on button "button" at bounding box center [440, 625] width 26 height 26
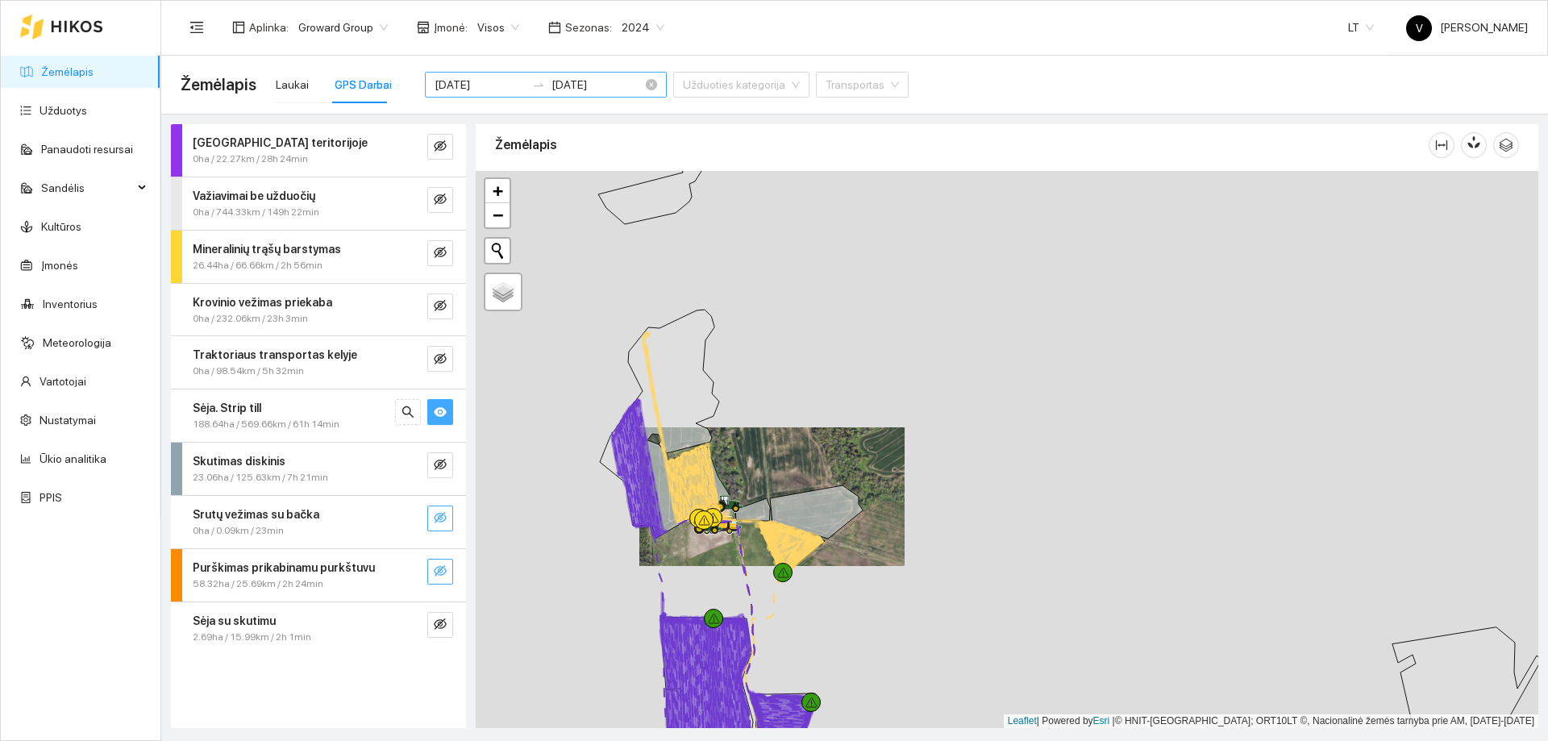
click at [437, 416] on icon "eye" at bounding box center [440, 412] width 13 height 13
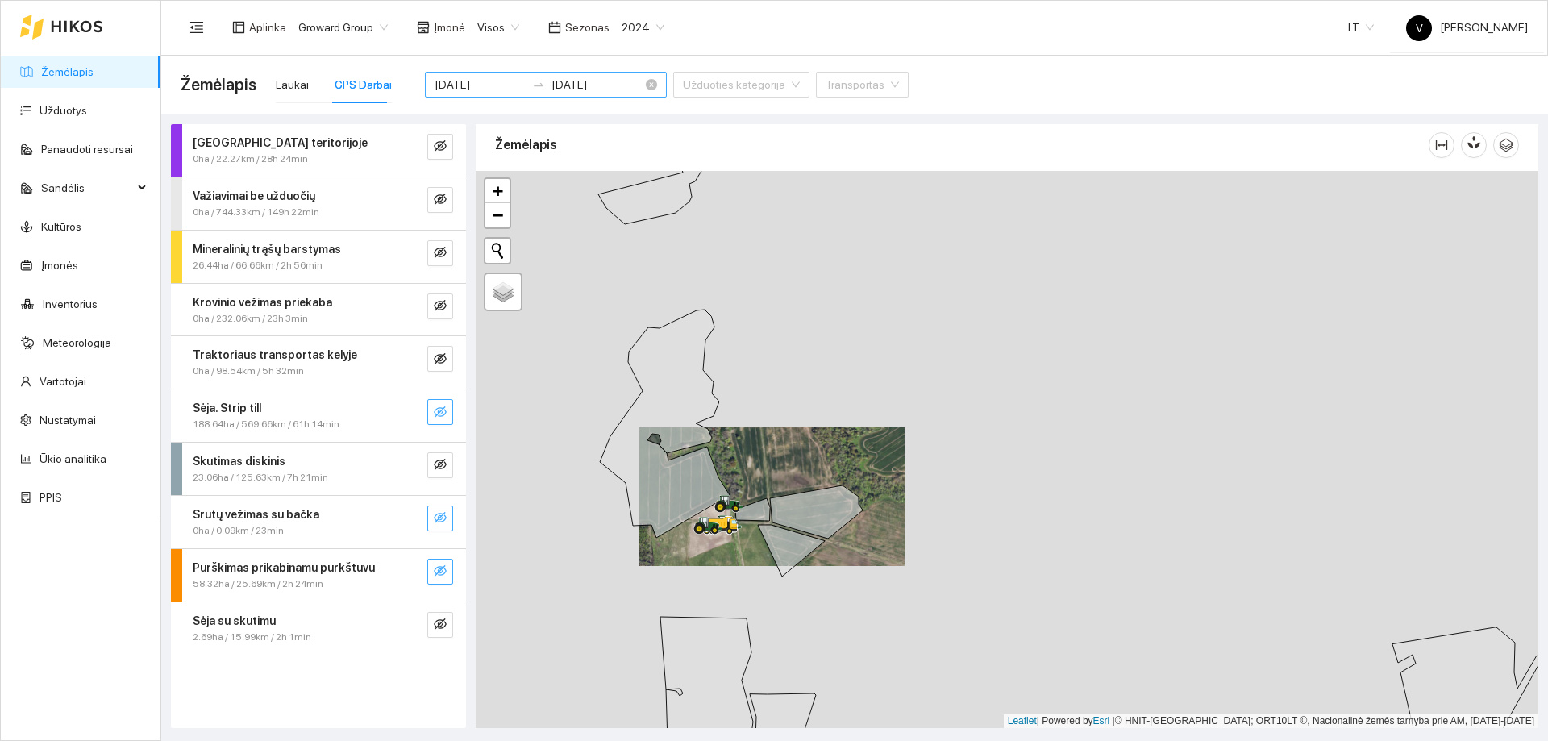
click at [442, 409] on icon "eye-invisible" at bounding box center [440, 412] width 13 height 13
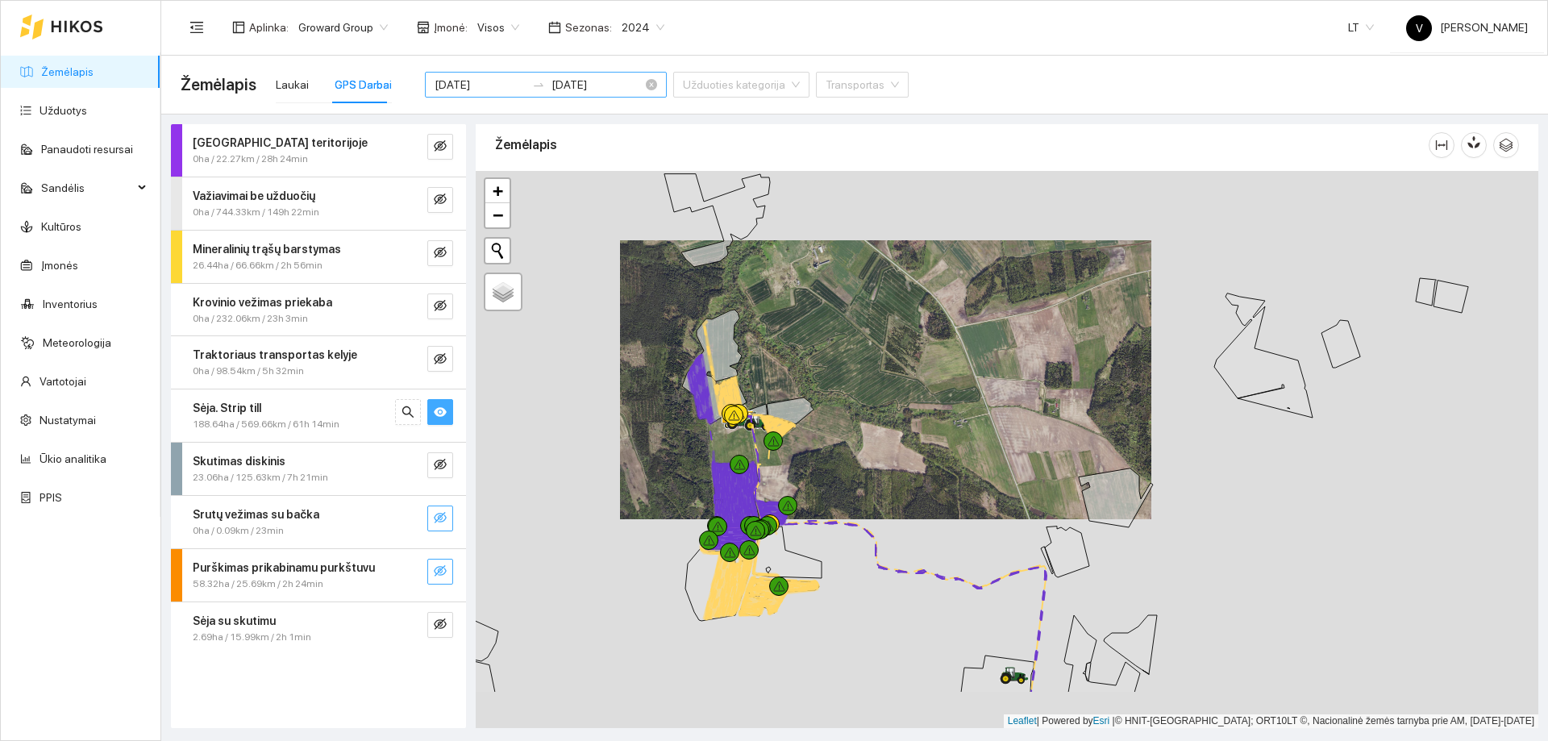
drag, startPoint x: 733, startPoint y: 571, endPoint x: 772, endPoint y: 467, distance: 111.0
click at [772, 467] on div at bounding box center [1007, 449] width 1063 height 557
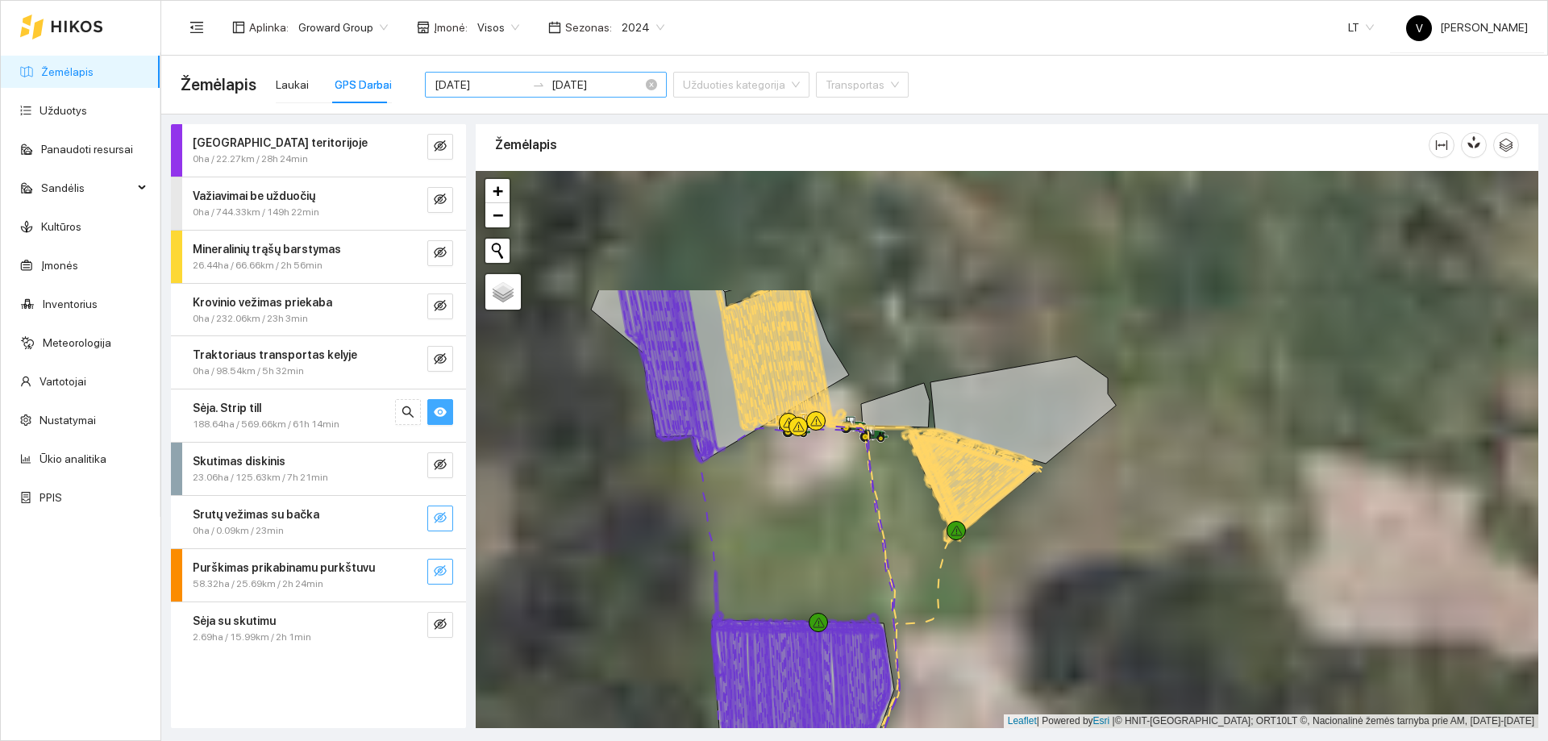
drag, startPoint x: 805, startPoint y: 293, endPoint x: 834, endPoint y: 437, distance: 147.2
click at [834, 437] on div at bounding box center [1007, 449] width 1063 height 557
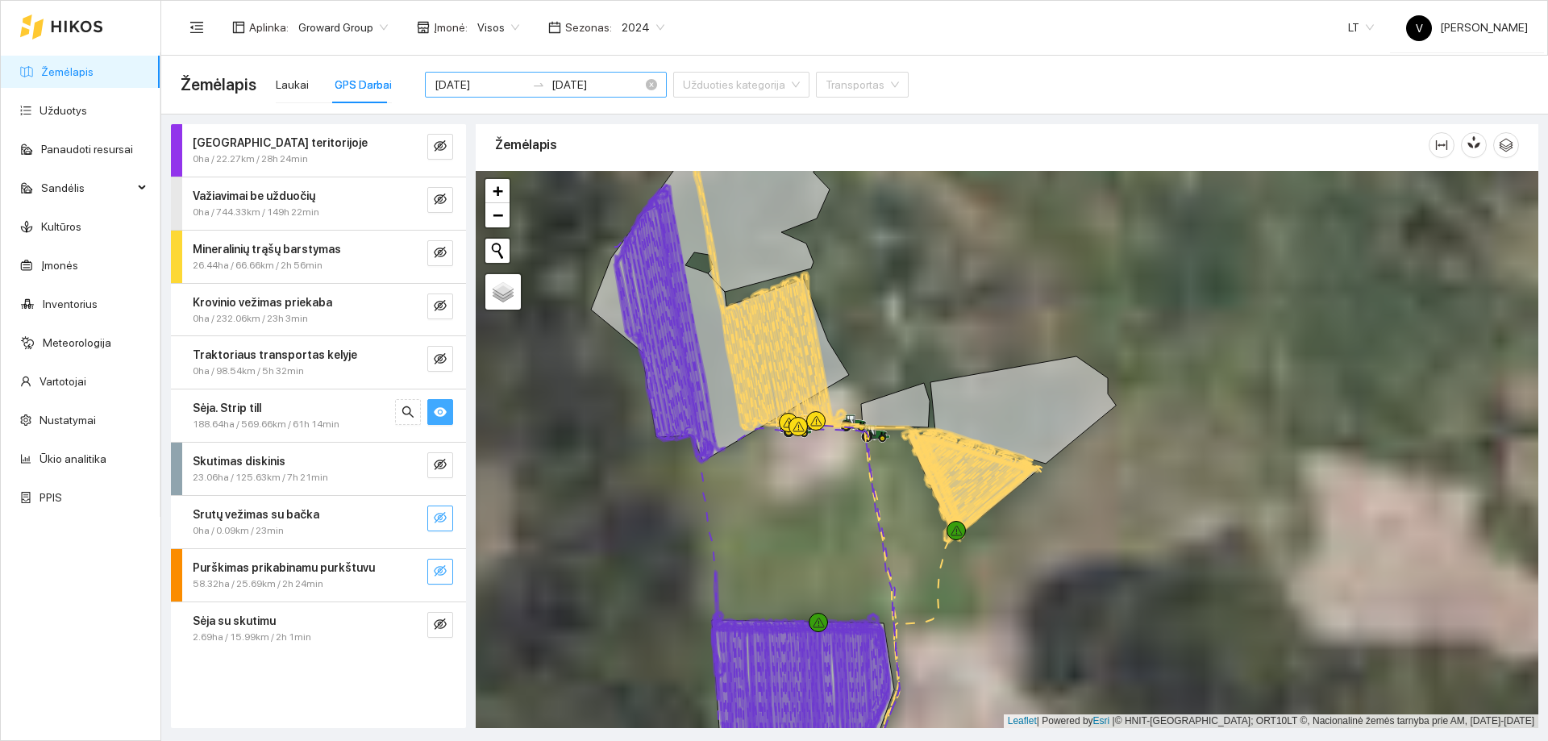
click at [441, 412] on icon "eye" at bounding box center [440, 412] width 13 height 10
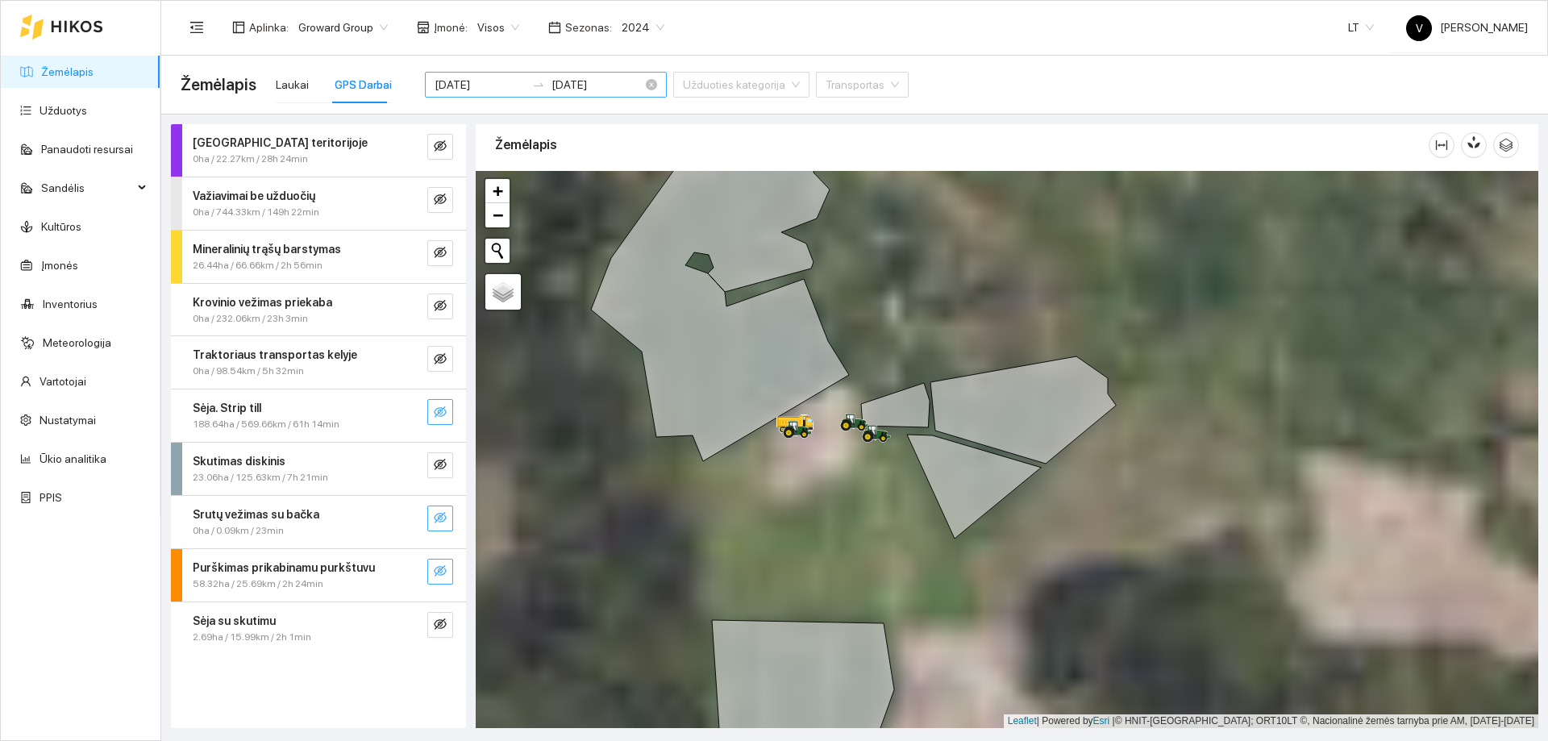
click at [435, 412] on icon "eye-invisible" at bounding box center [440, 412] width 13 height 13
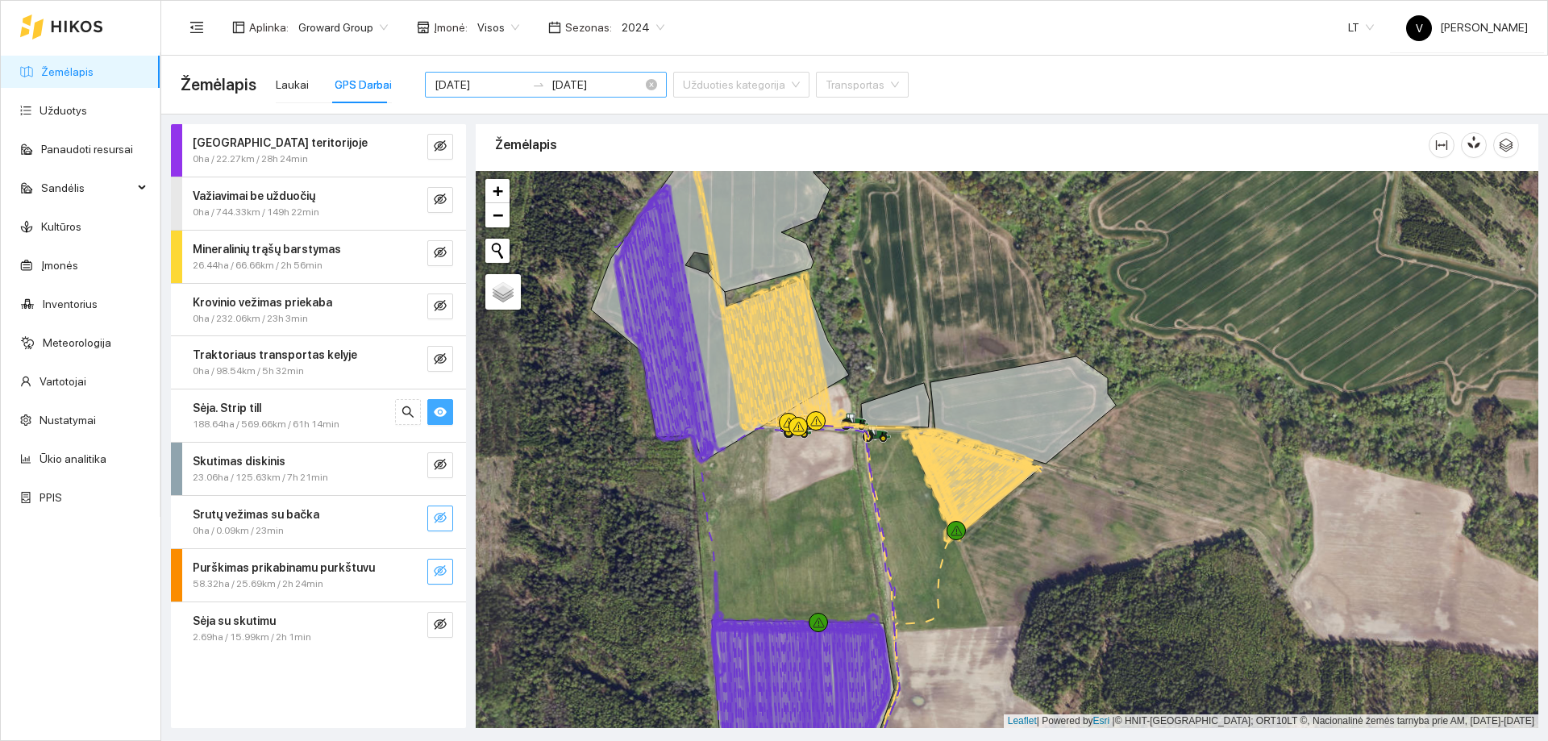
click at [435, 412] on icon "eye" at bounding box center [440, 412] width 13 height 10
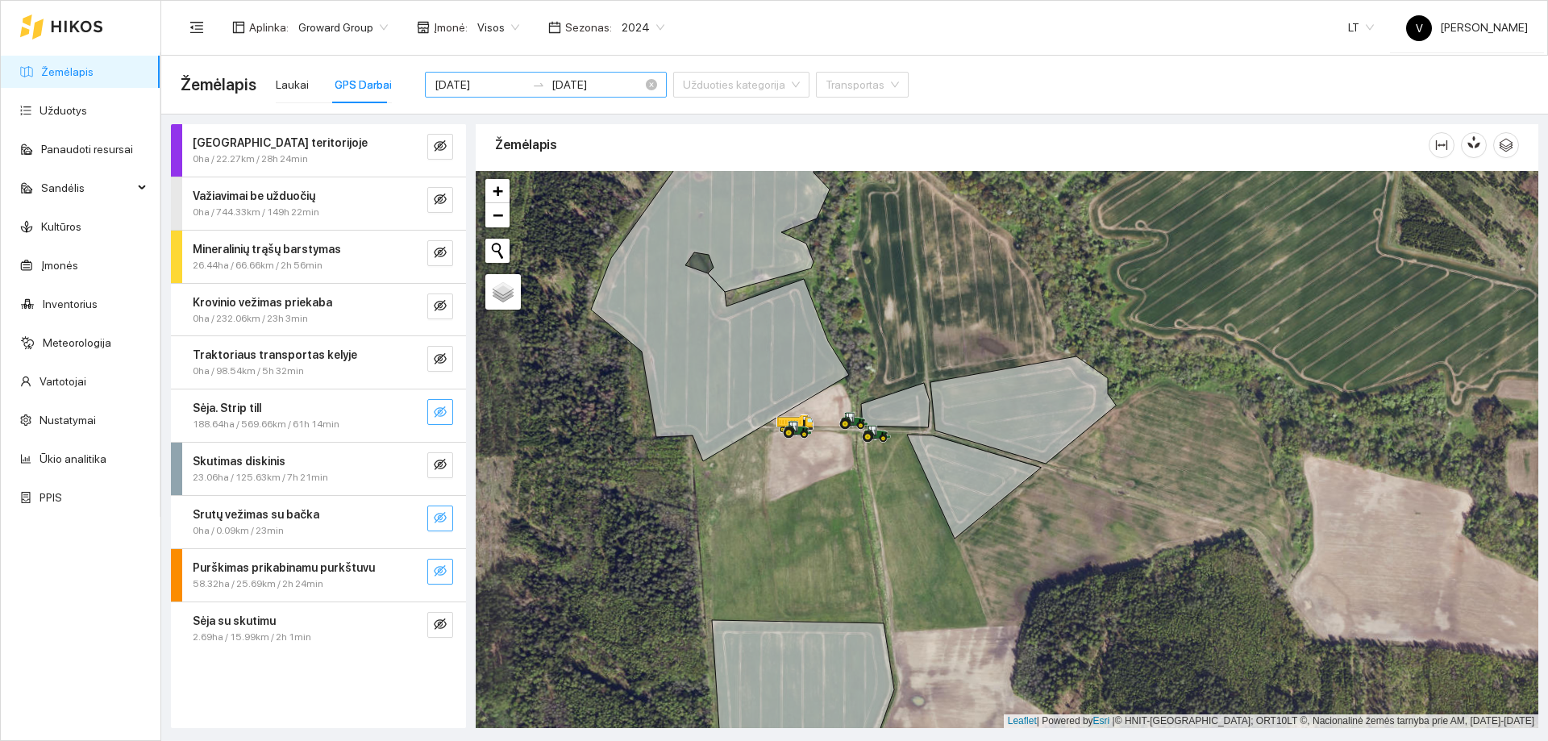
click at [435, 412] on icon "eye-invisible" at bounding box center [440, 412] width 13 height 13
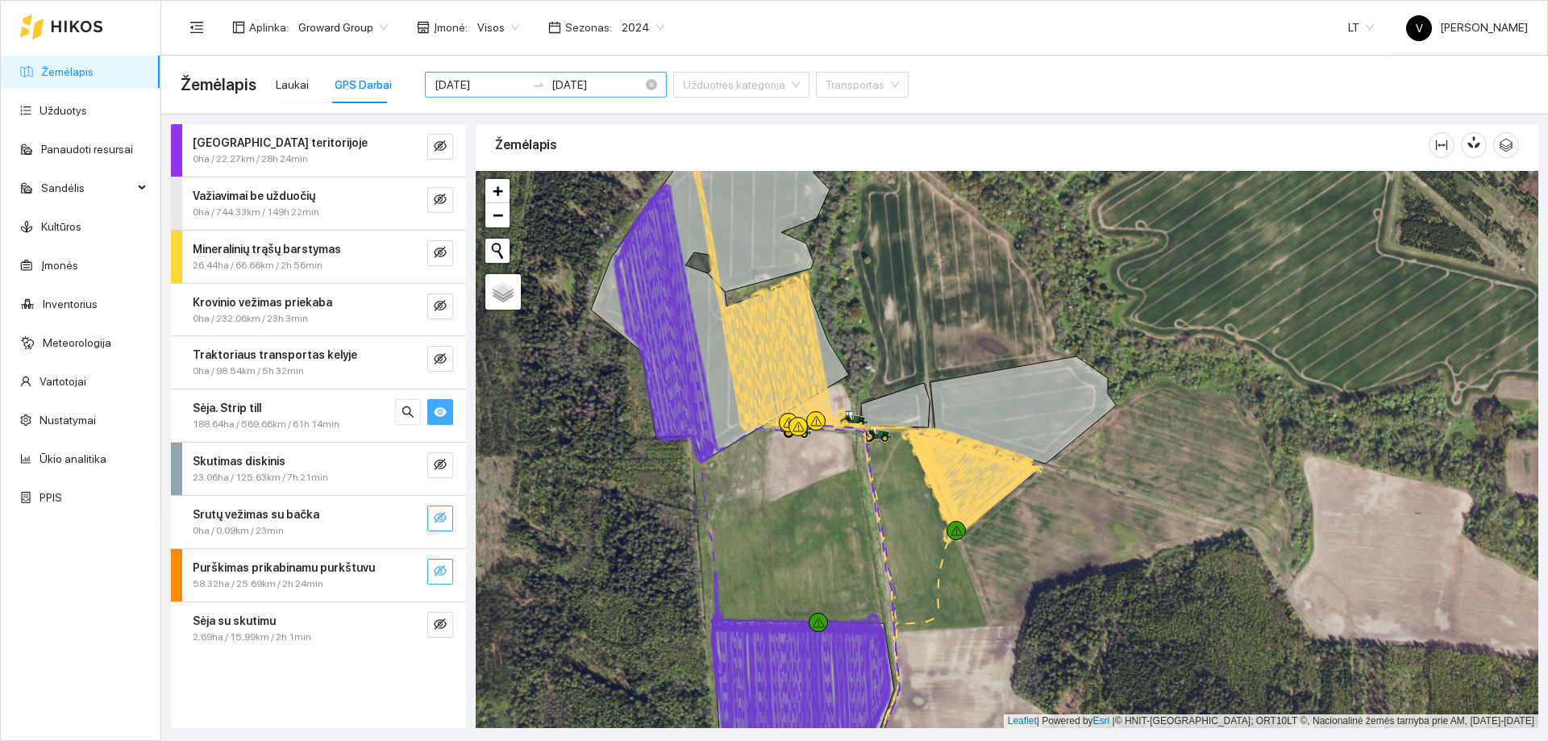
click at [435, 412] on icon "eye" at bounding box center [440, 412] width 13 height 10
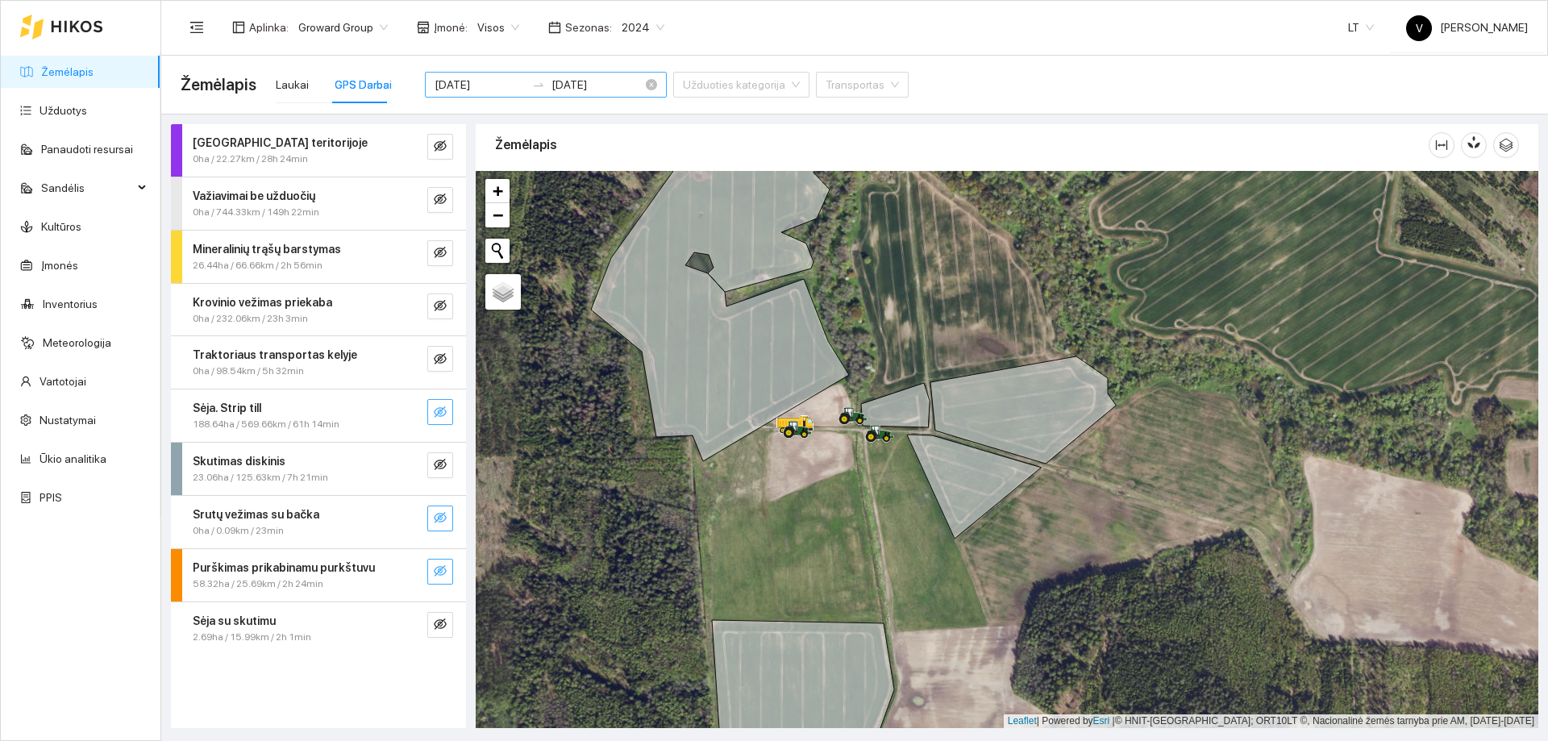
click at [435, 412] on icon "eye-invisible" at bounding box center [440, 412] width 13 height 13
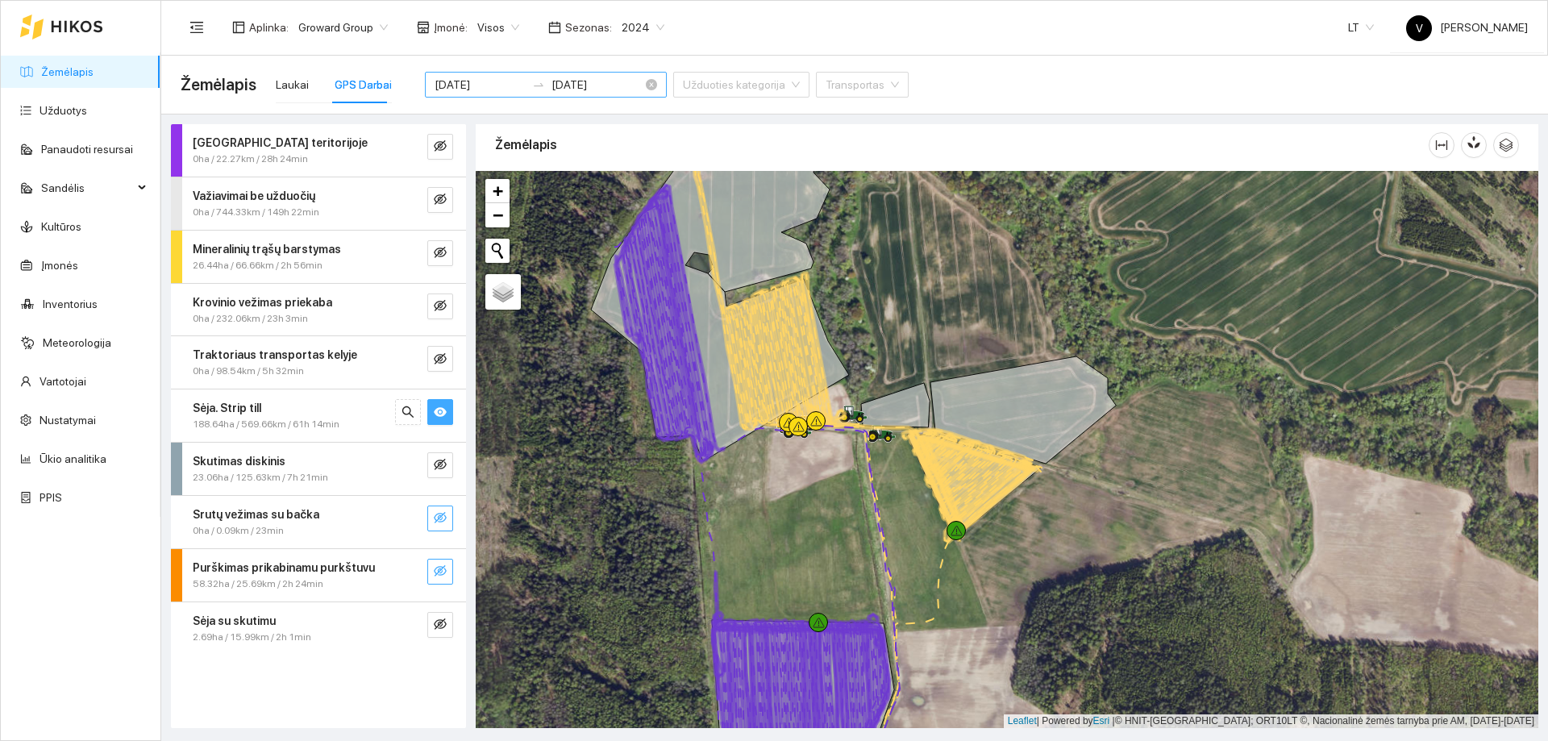
click at [435, 412] on icon "eye" at bounding box center [440, 412] width 13 height 10
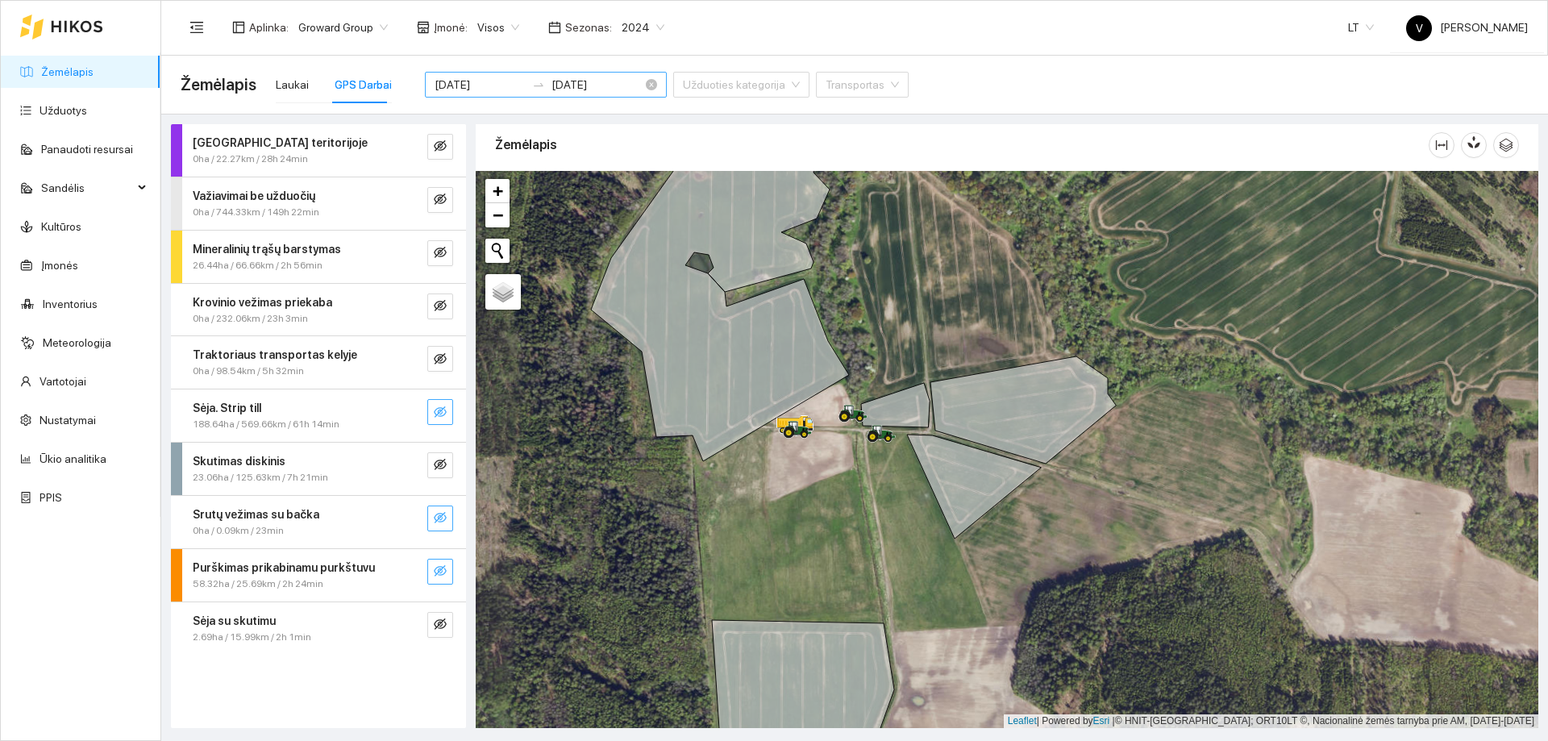
click at [435, 412] on icon "eye-invisible" at bounding box center [440, 412] width 13 height 13
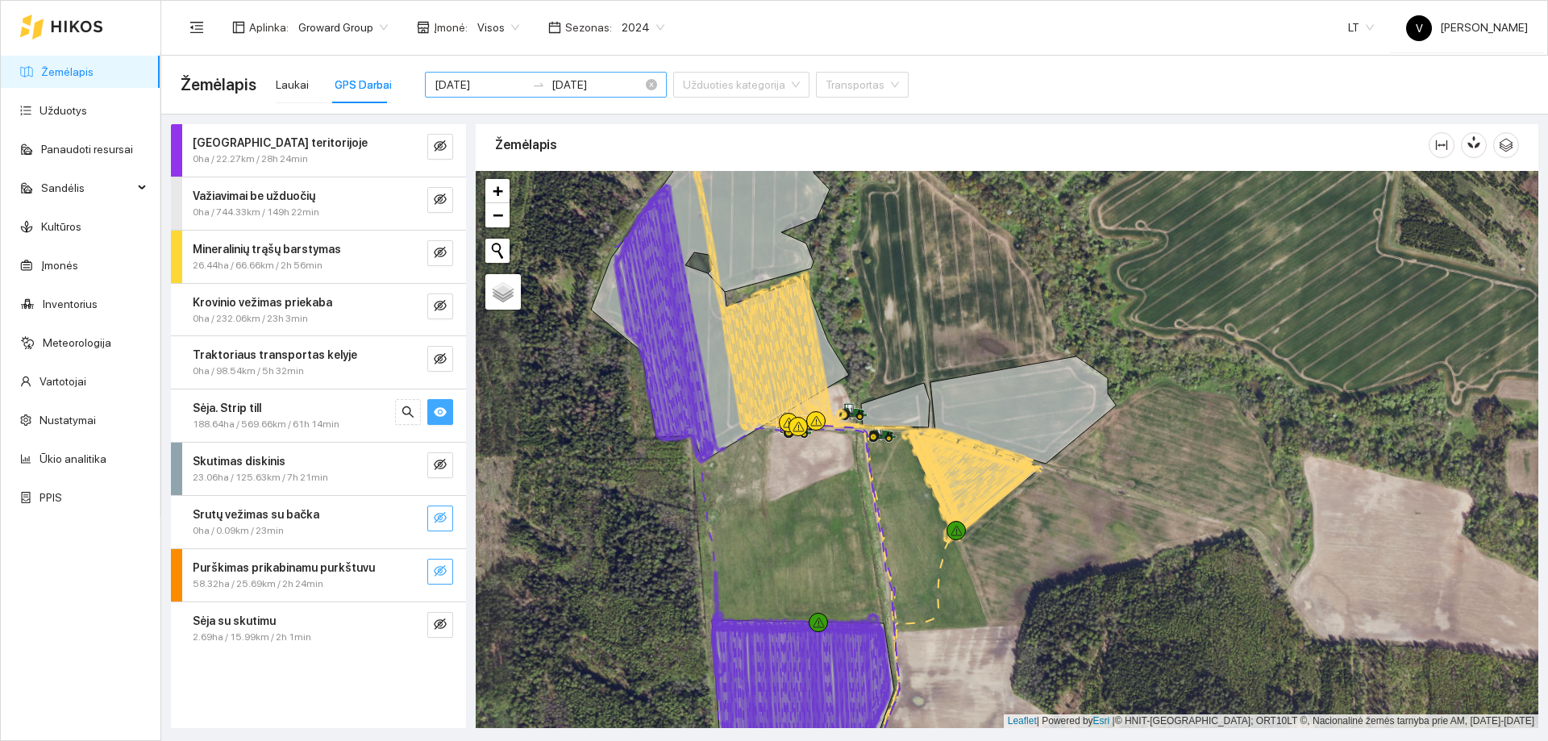
click at [430, 412] on button "button" at bounding box center [440, 412] width 26 height 26
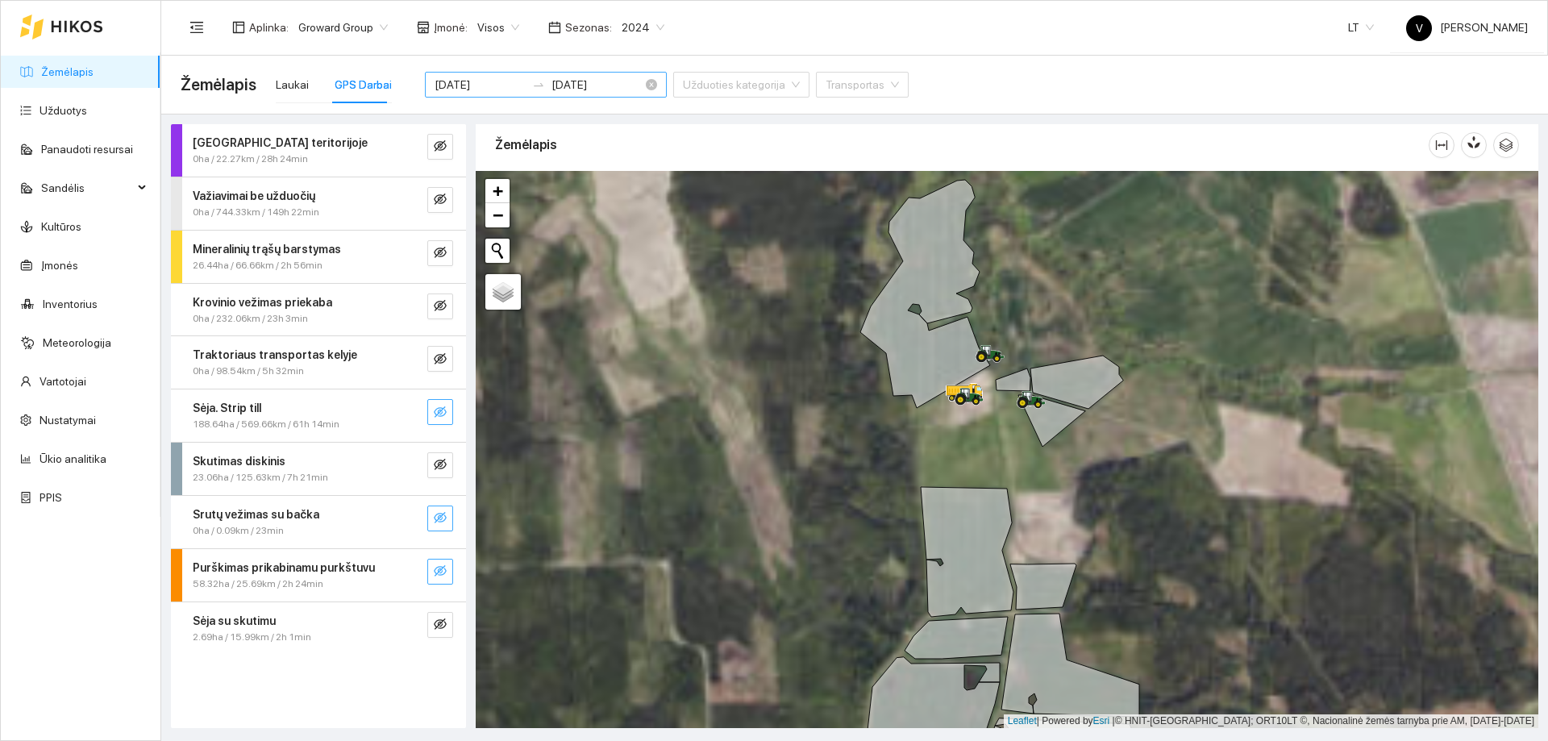
click at [439, 414] on icon "eye-invisible" at bounding box center [440, 412] width 13 height 13
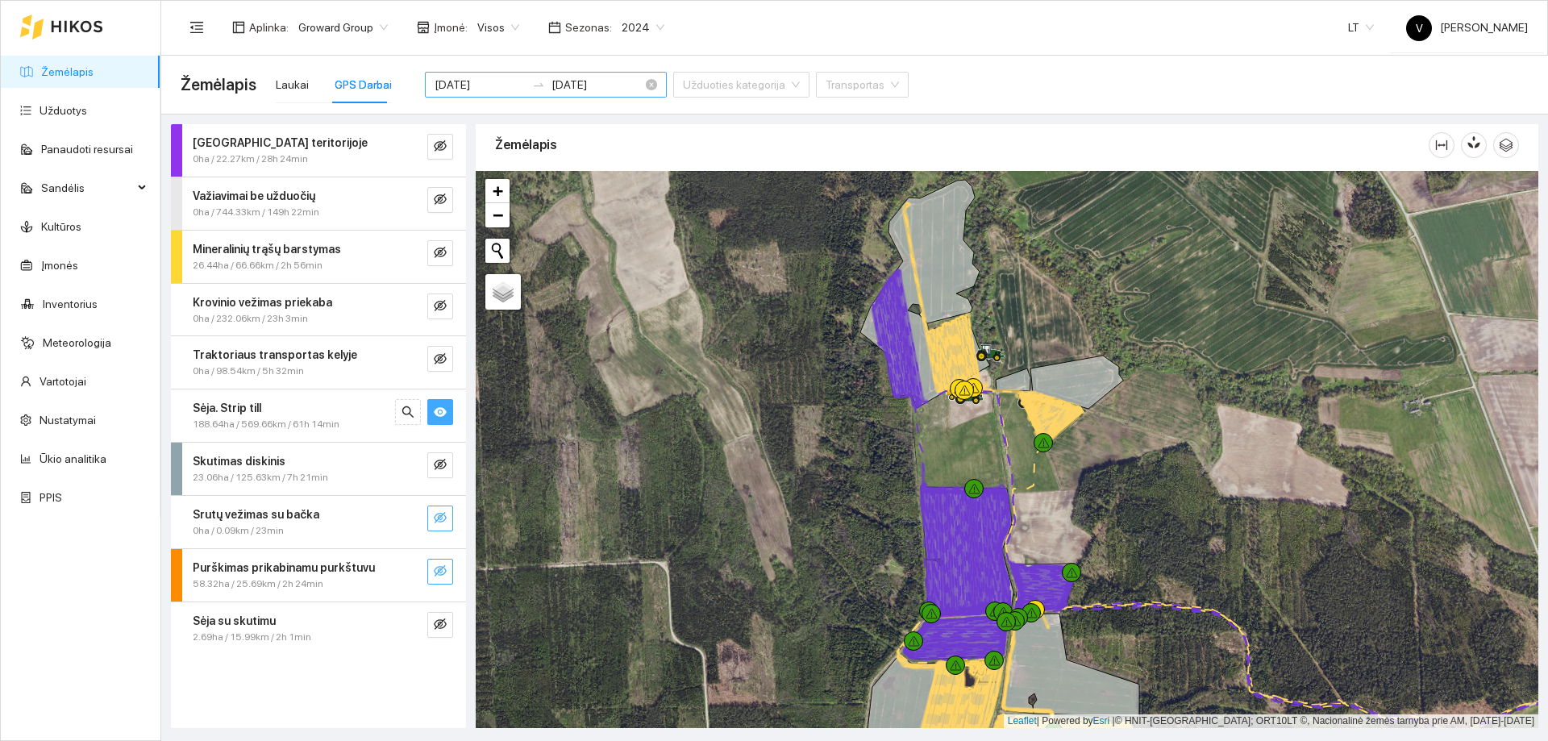
click at [439, 416] on icon "eye" at bounding box center [440, 412] width 13 height 10
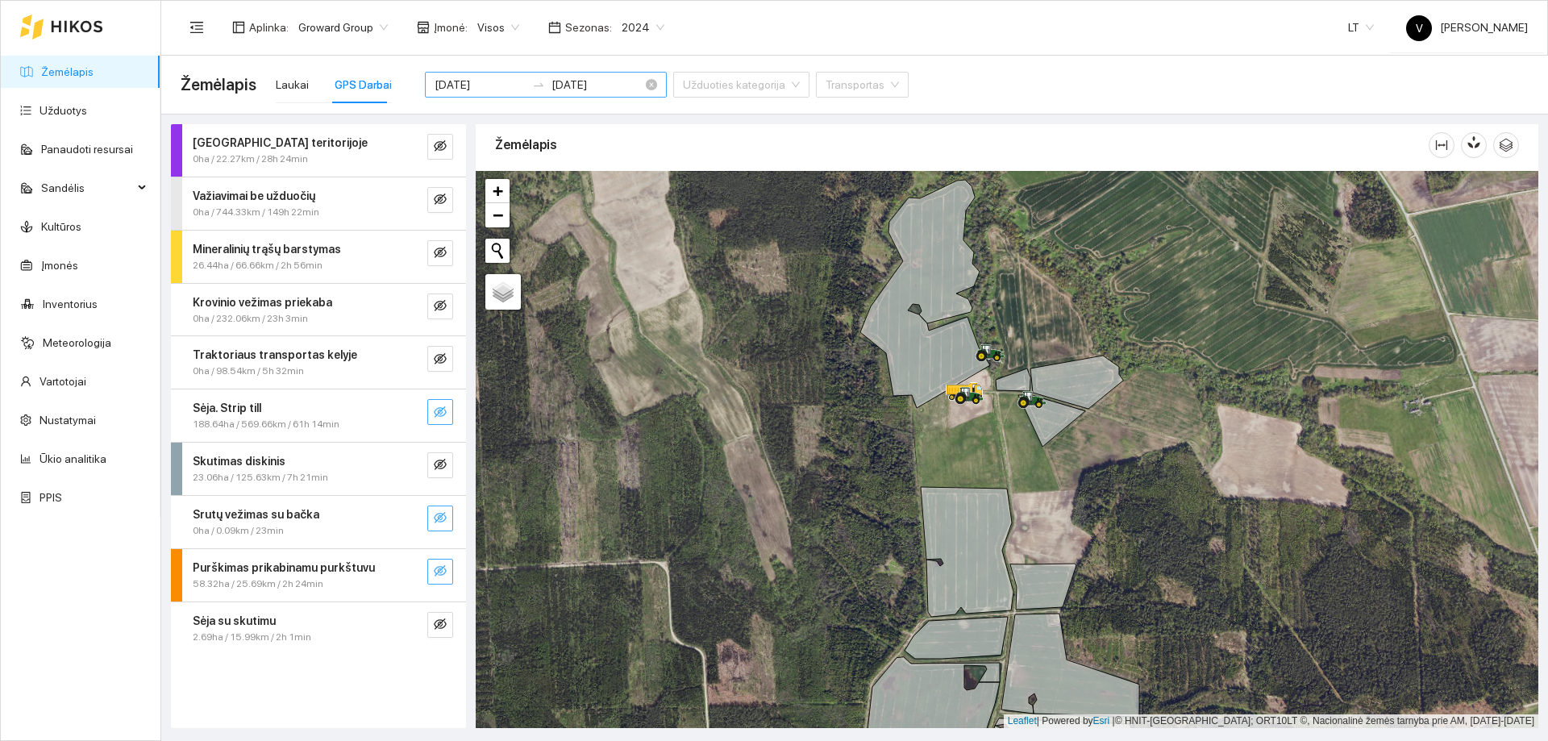
click at [439, 416] on icon "eye-invisible" at bounding box center [440, 411] width 13 height 11
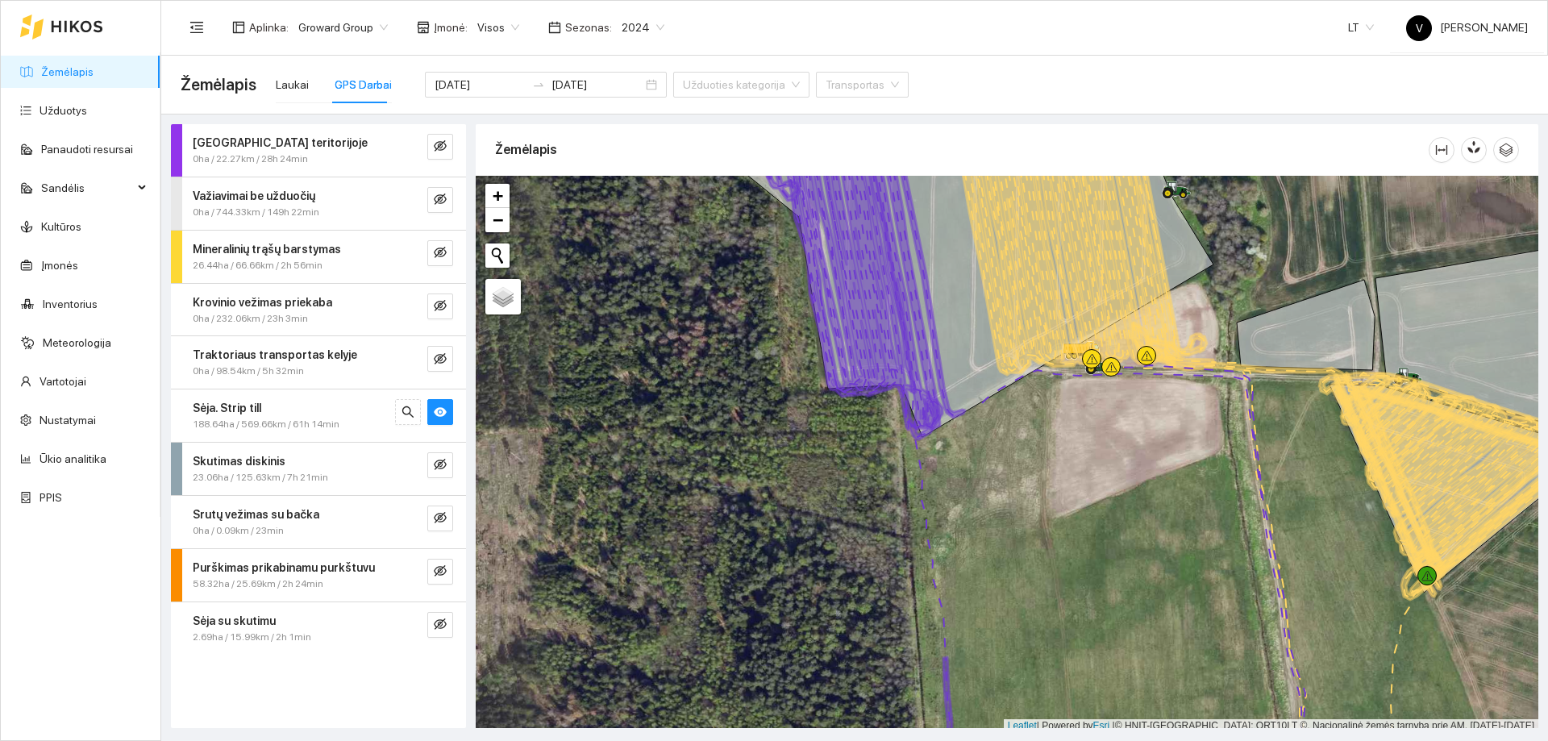
scroll to position [5, 0]
